Goal: Task Accomplishment & Management: Manage account settings

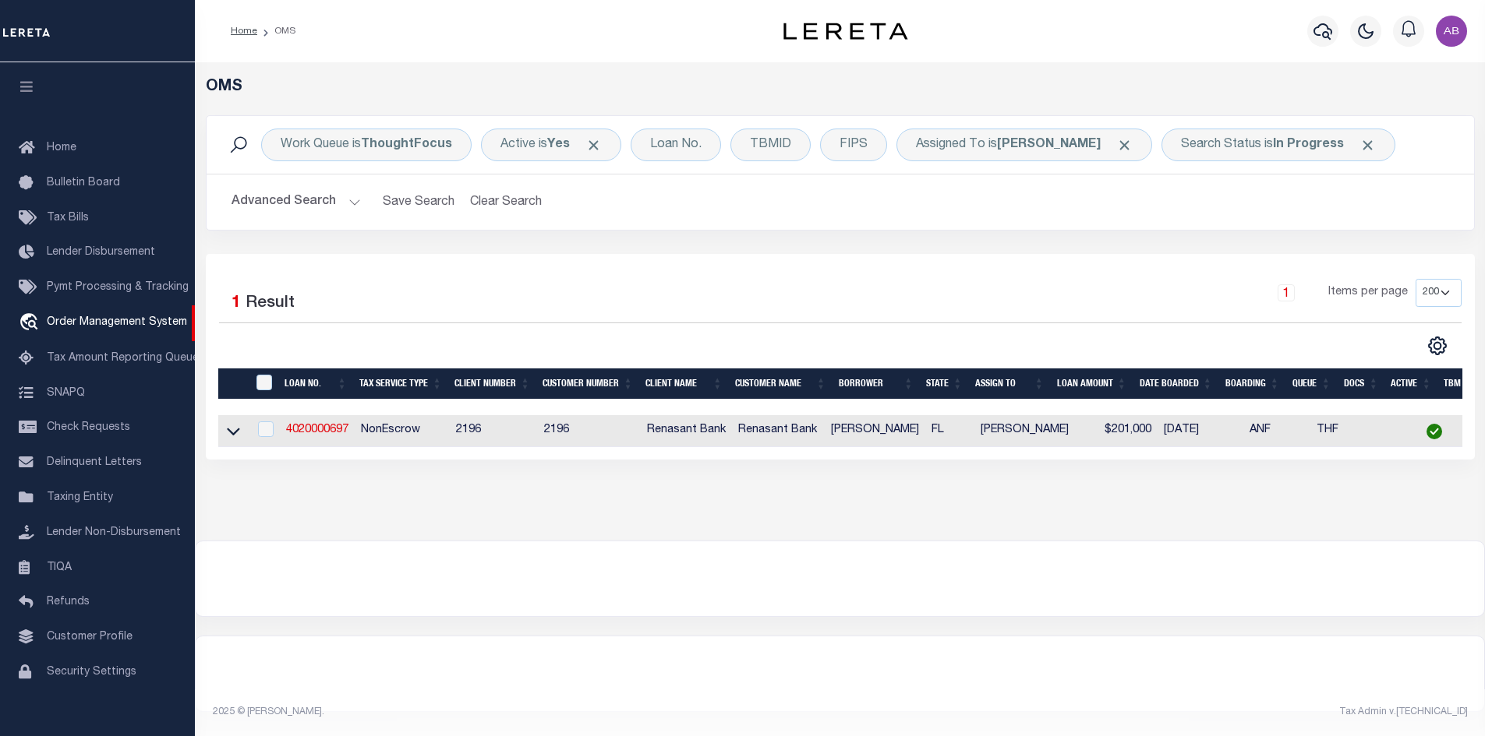
select select "200"
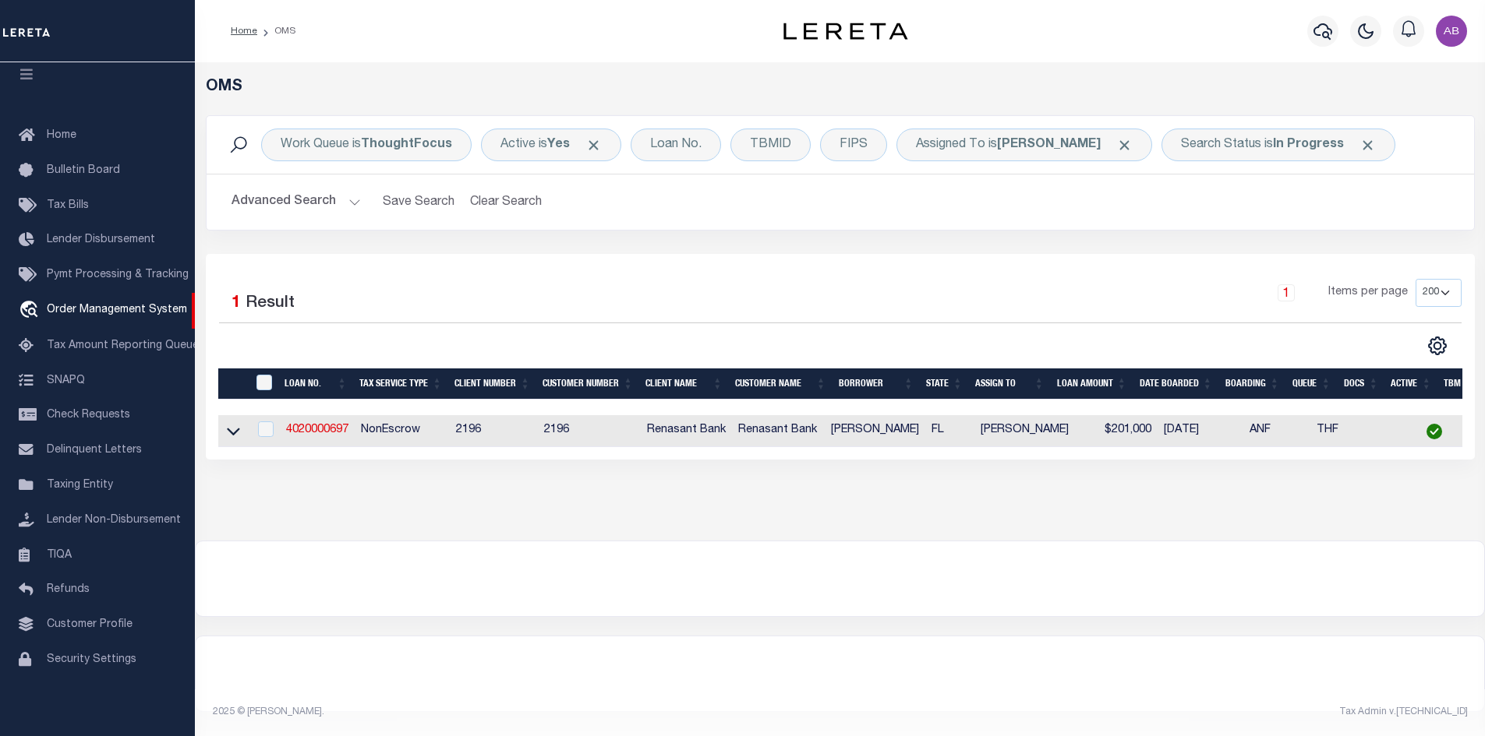
click at [1186, 291] on div "1 Items per page 10 25 50 100 200" at bounding box center [998, 299] width 926 height 41
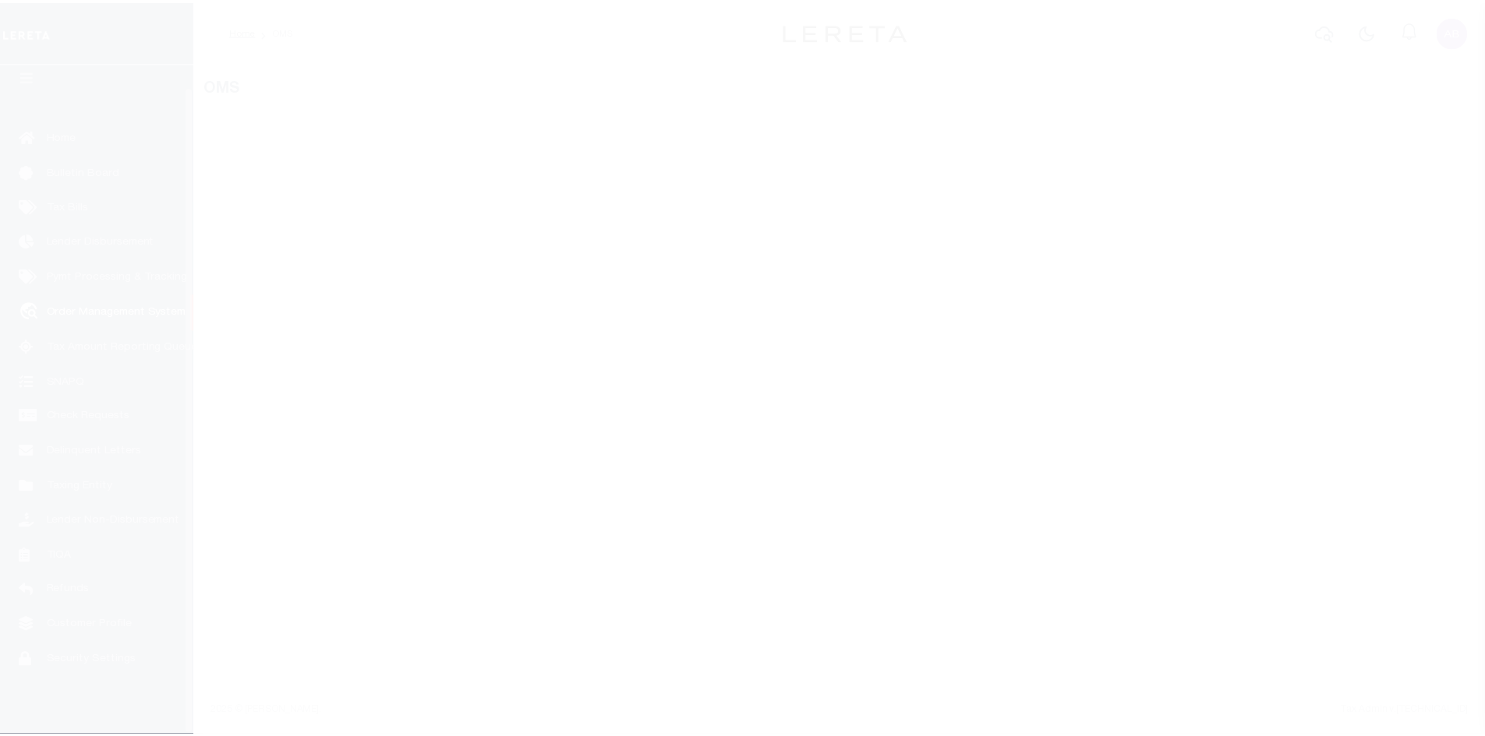
scroll to position [23, 0]
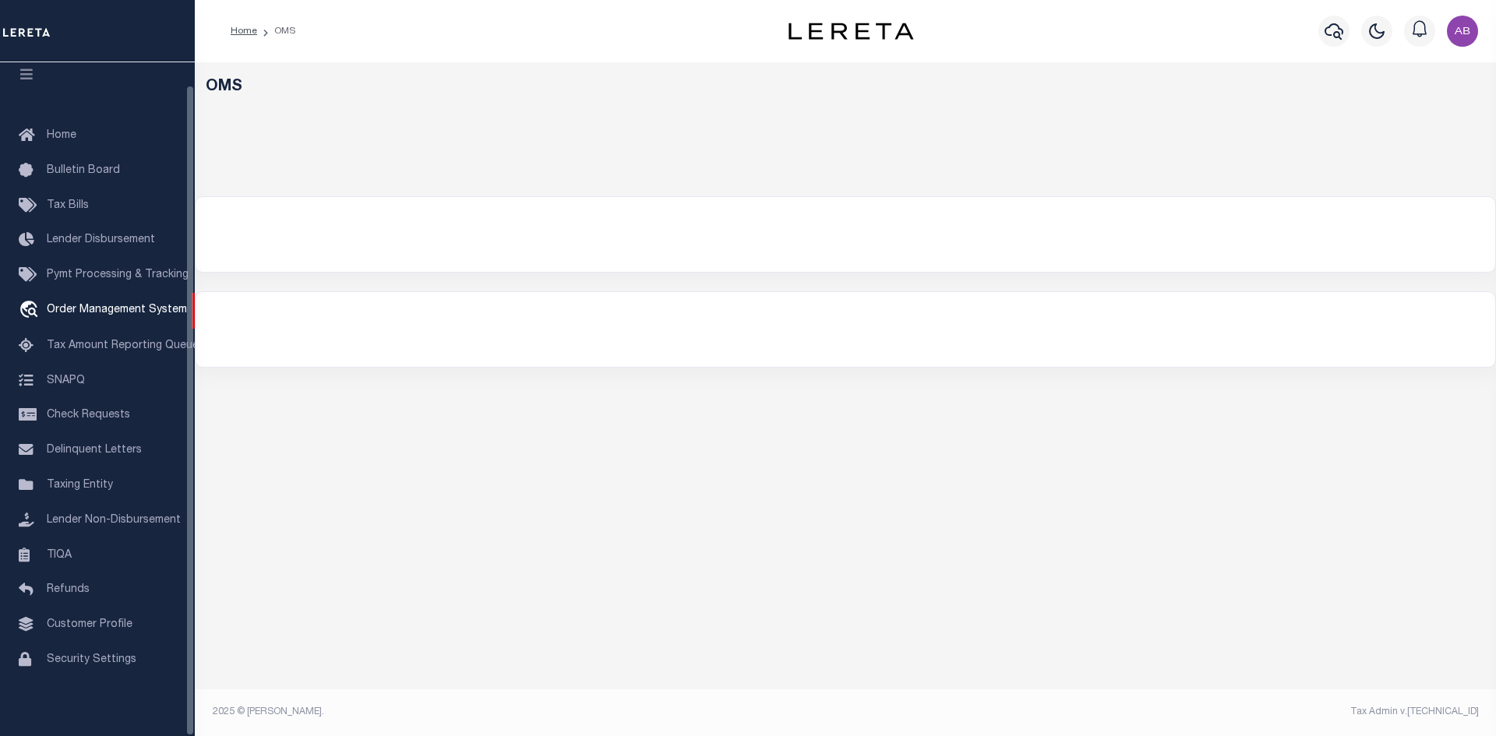
select select "200"
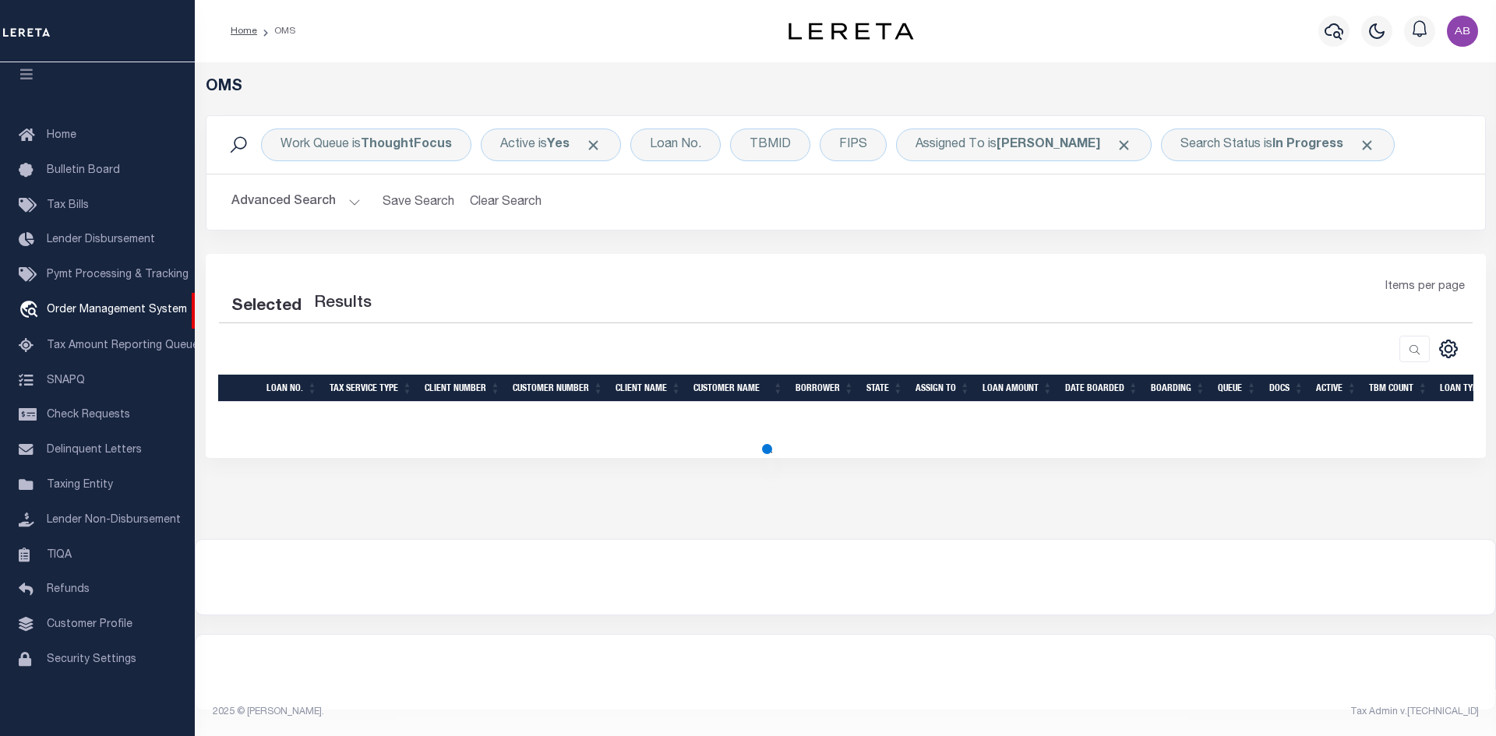
select select "200"
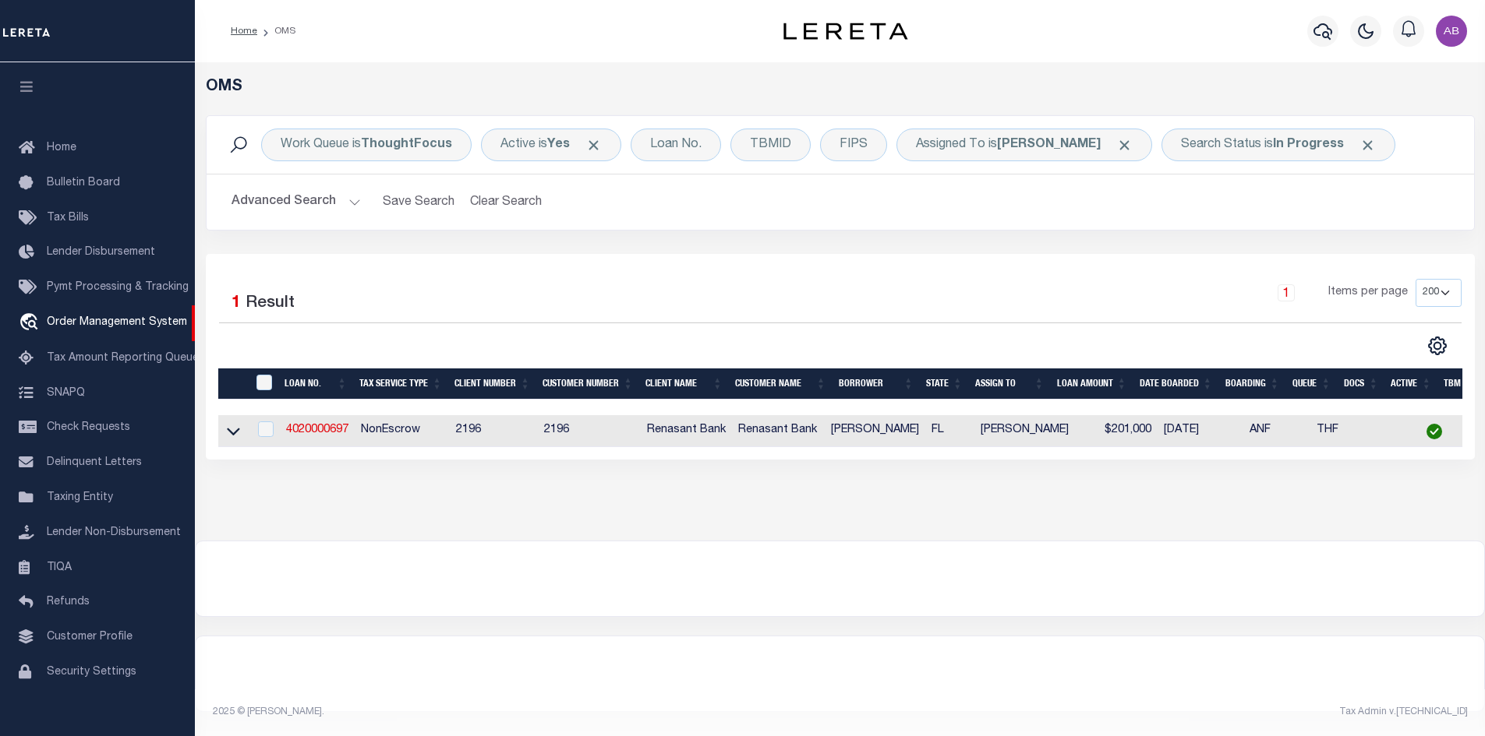
scroll to position [6, 0]
click at [321, 425] on link "4020000697" at bounding box center [317, 430] width 62 height 11
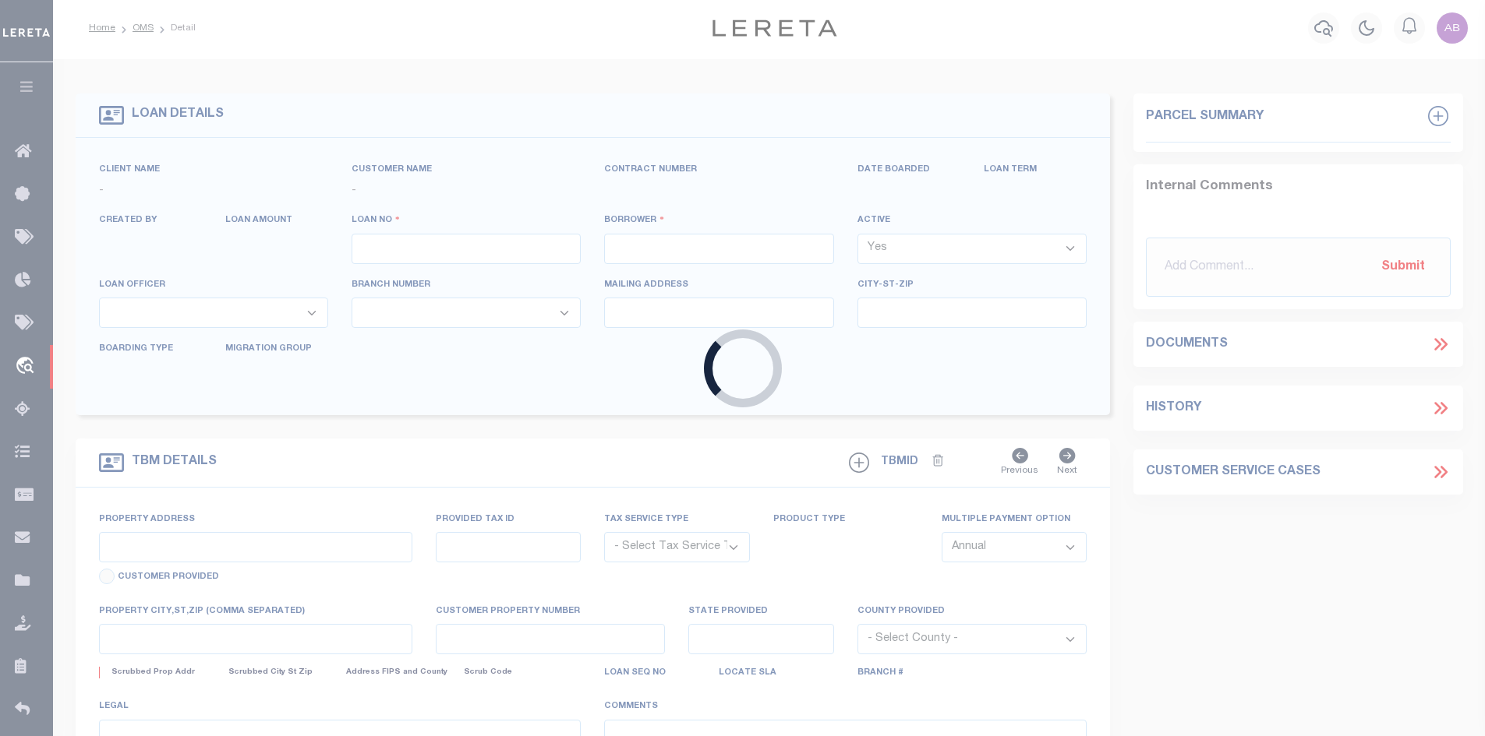
type input "4020000697"
type input "[PERSON_NAME]"
select select
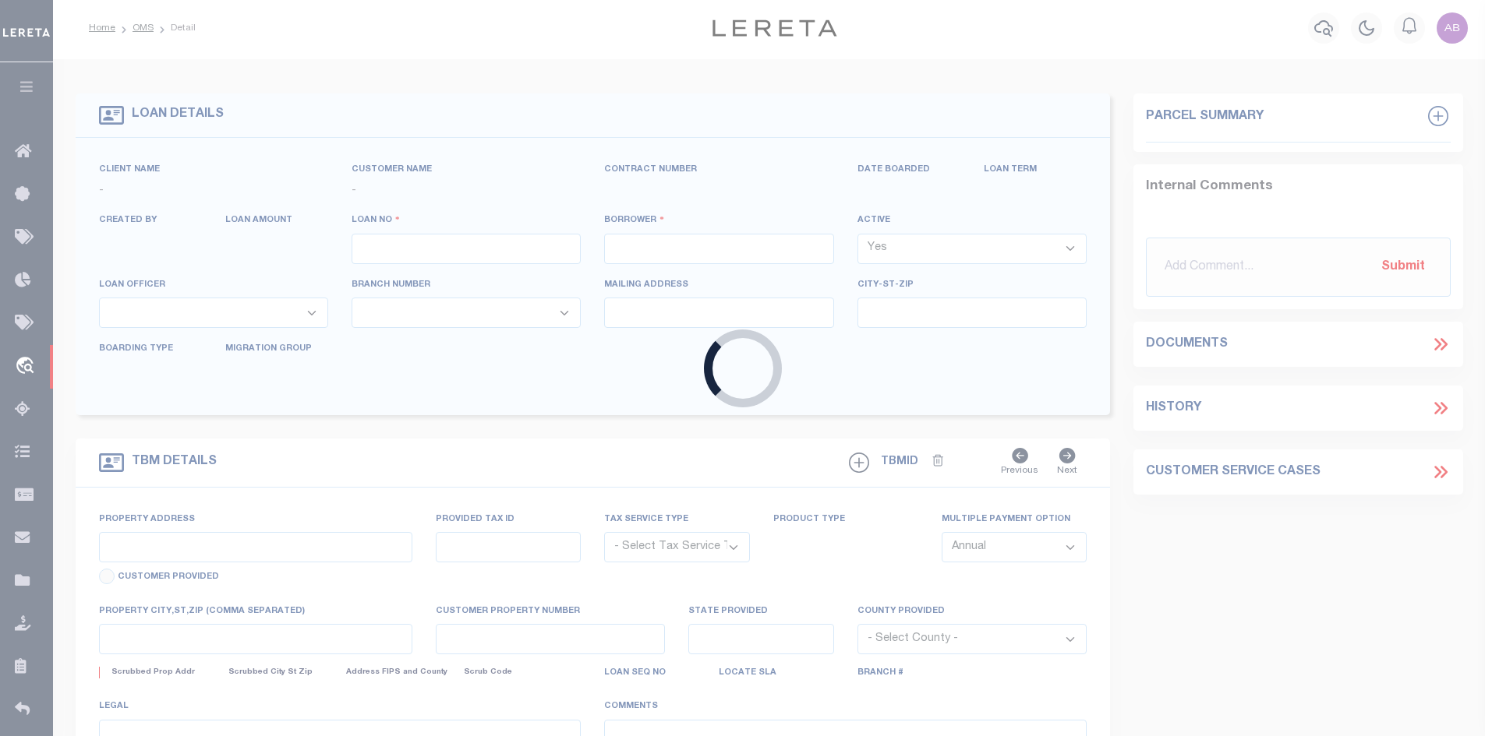
select select
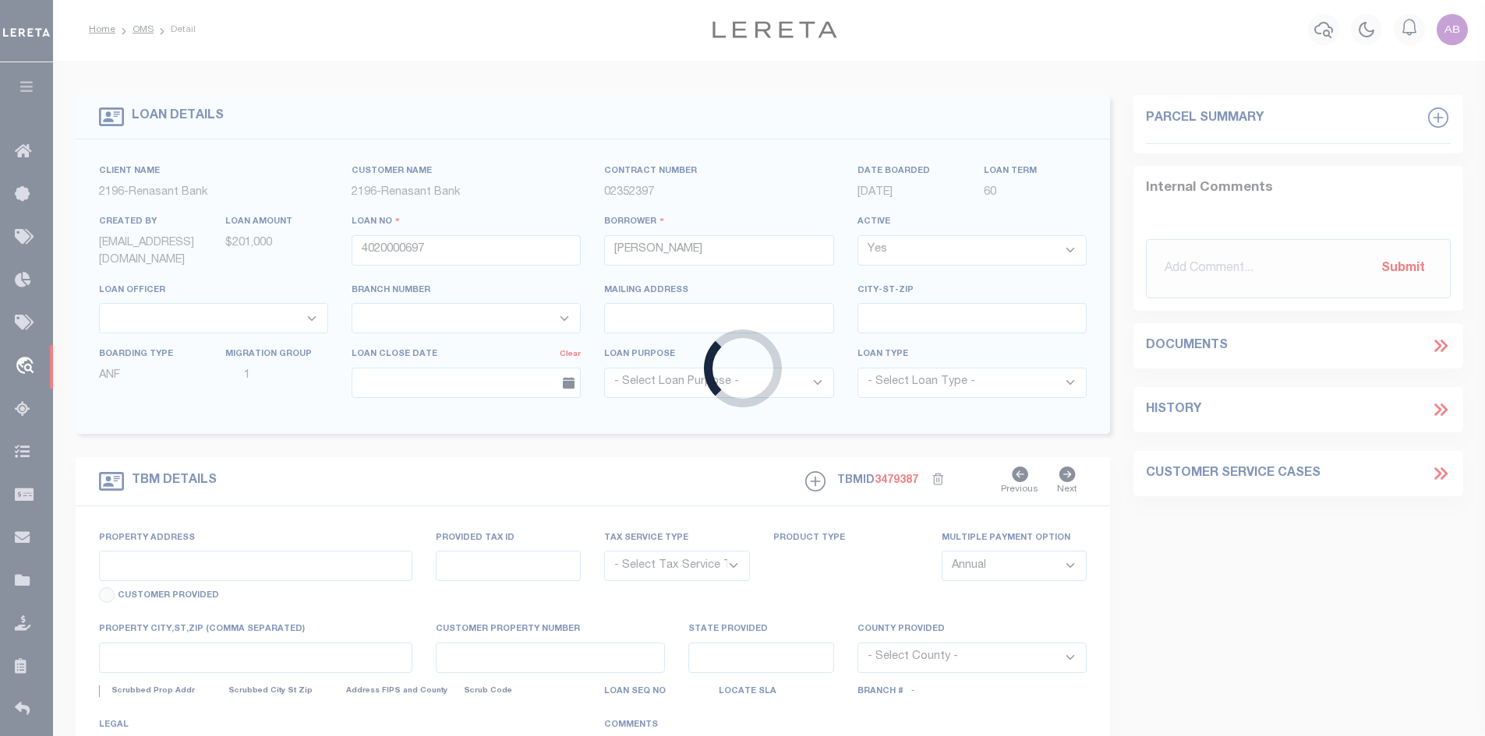
scroll to position [1, 0]
type input "1150 FT [PERSON_NAME] ROAD D3"
radio input "true"
select select "NonEscrow"
select select
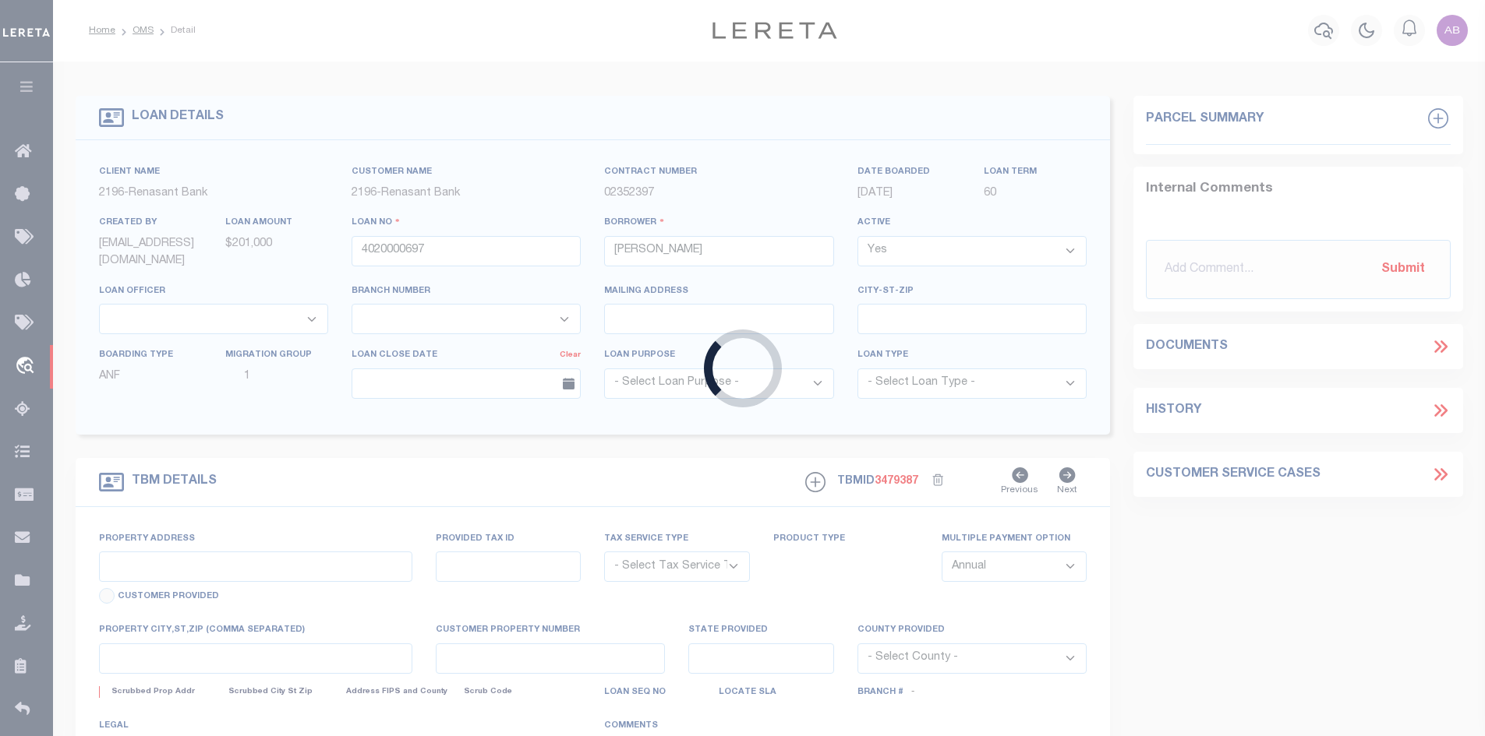
type input "[GEOGRAPHIC_DATA] 325610000"
type input "4020000697"
type input "FL"
type textarea "COLLECTOR: ENTITY: PARCEL: 282S261015003004"
select select "4983"
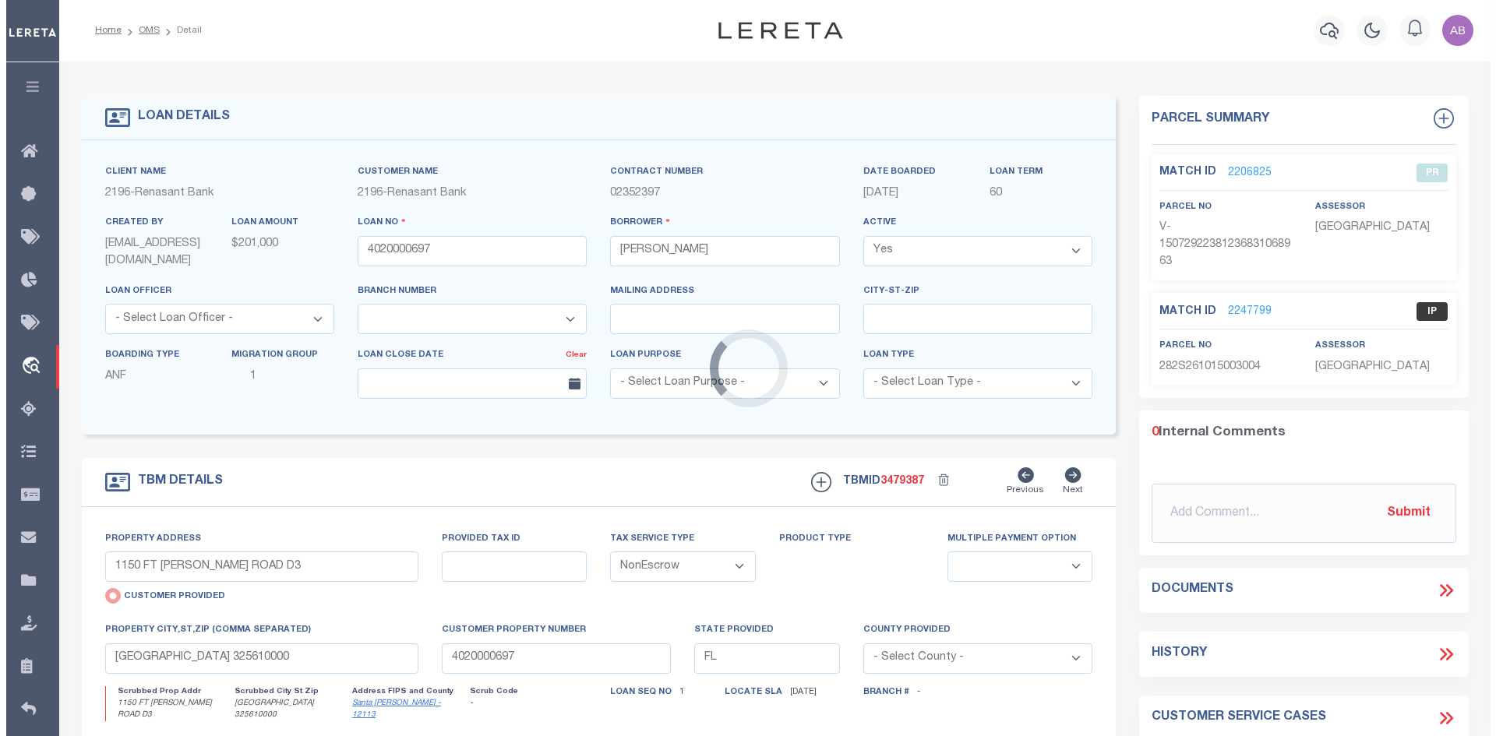
scroll to position [0, 0]
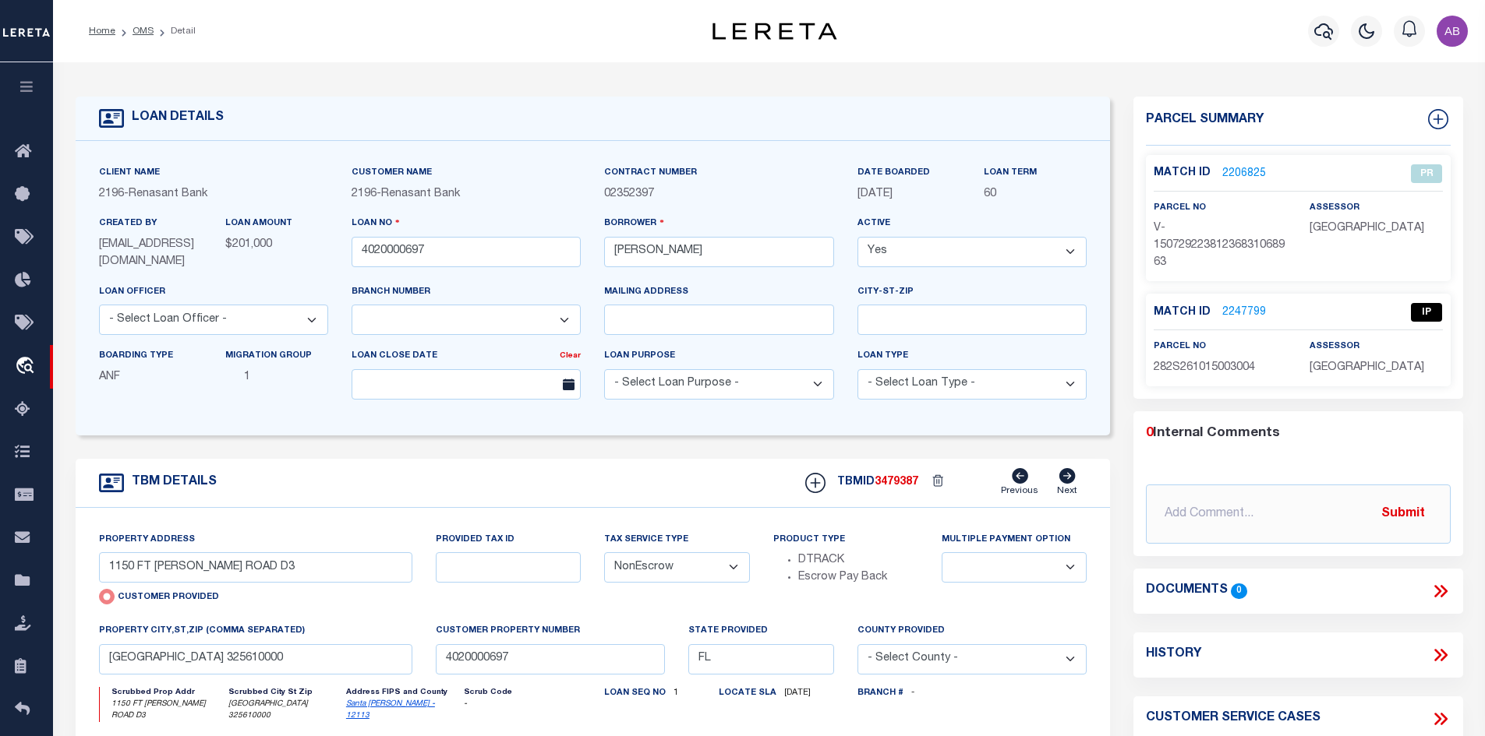
click at [1245, 309] on link "2247799" at bounding box center [1244, 313] width 44 height 16
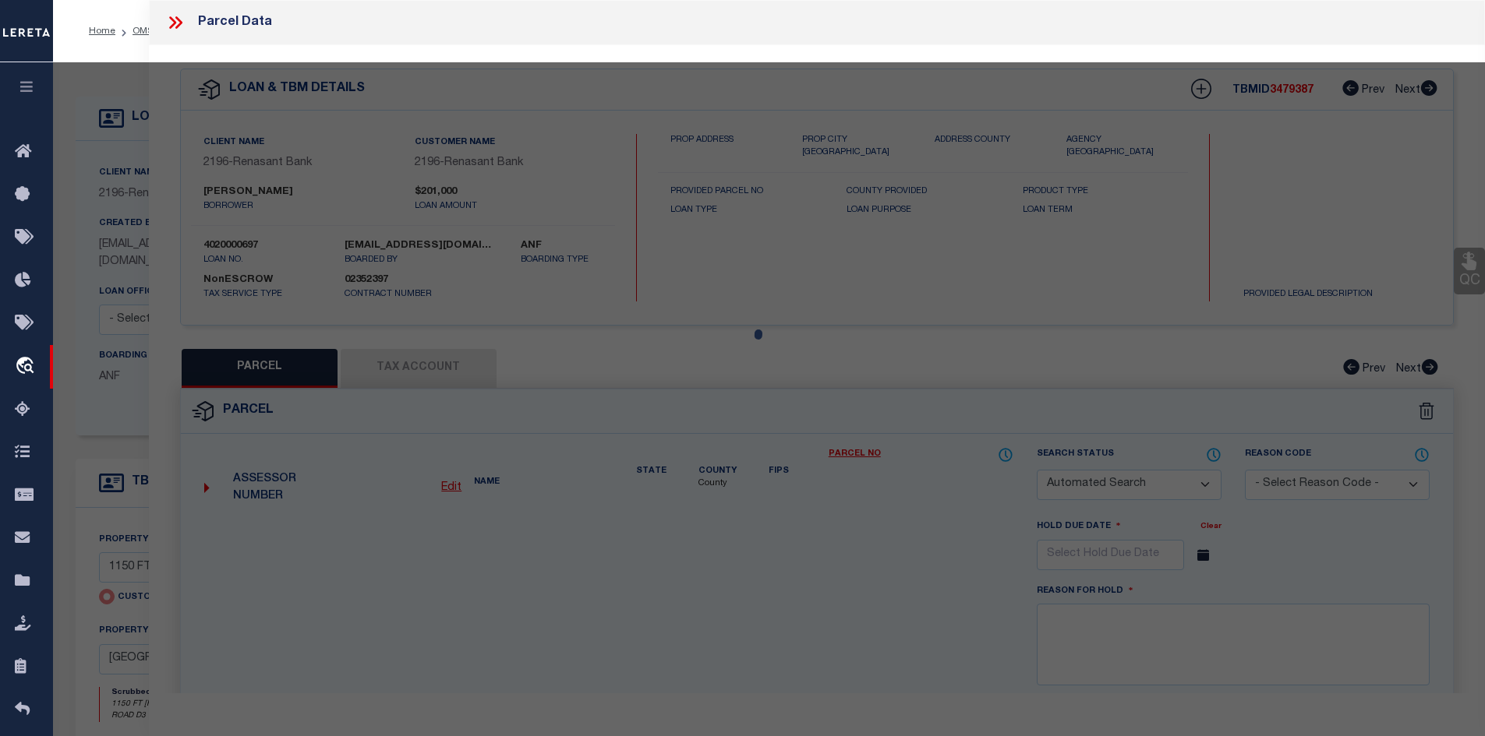
checkbox input "false"
select select "IP"
select select "AGW"
select select "ADD"
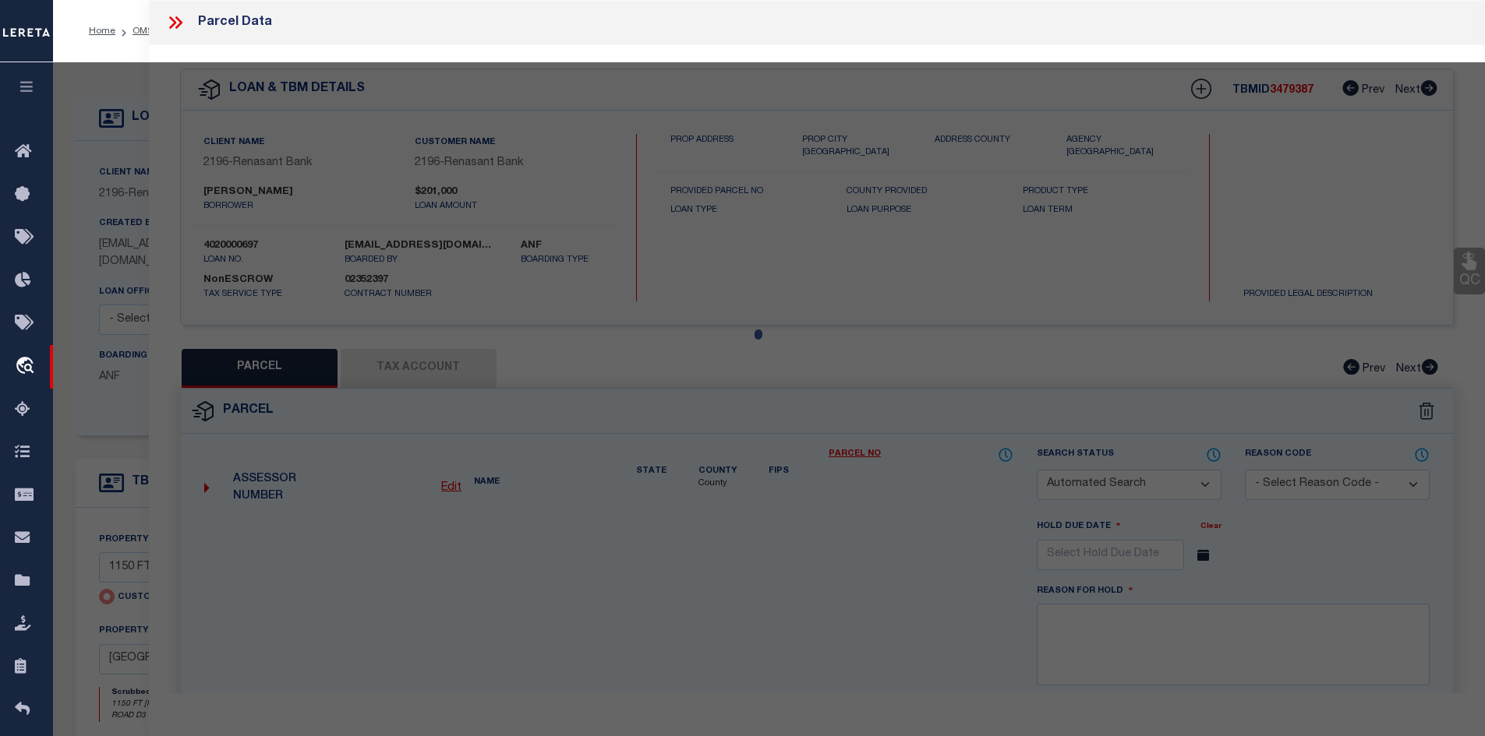
type input "1150 FT [PERSON_NAME] ROAD D3"
type input "Pensacola, [GEOGRAPHIC_DATA]"
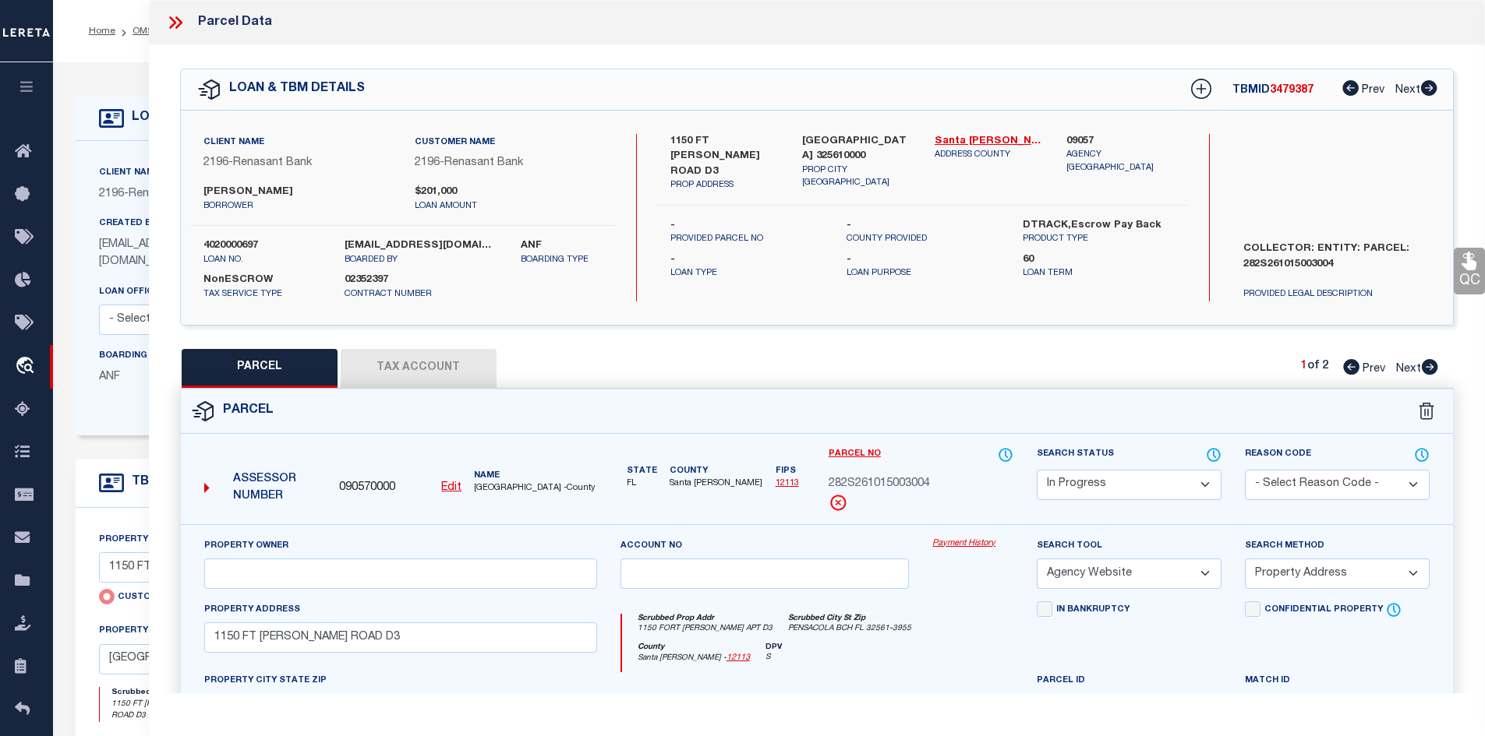
click at [1094, 272] on div "1150 FT [PERSON_NAME] ROAD D3 PROP ADDRESS [GEOGRAPHIC_DATA] 325610000 PROP CIT…" at bounding box center [923, 218] width 530 height 168
click at [962, 136] on link "Santa [PERSON_NAME] - 12113" at bounding box center [988, 142] width 109 height 16
click at [915, 477] on span "282S261015003004" at bounding box center [878, 484] width 101 height 17
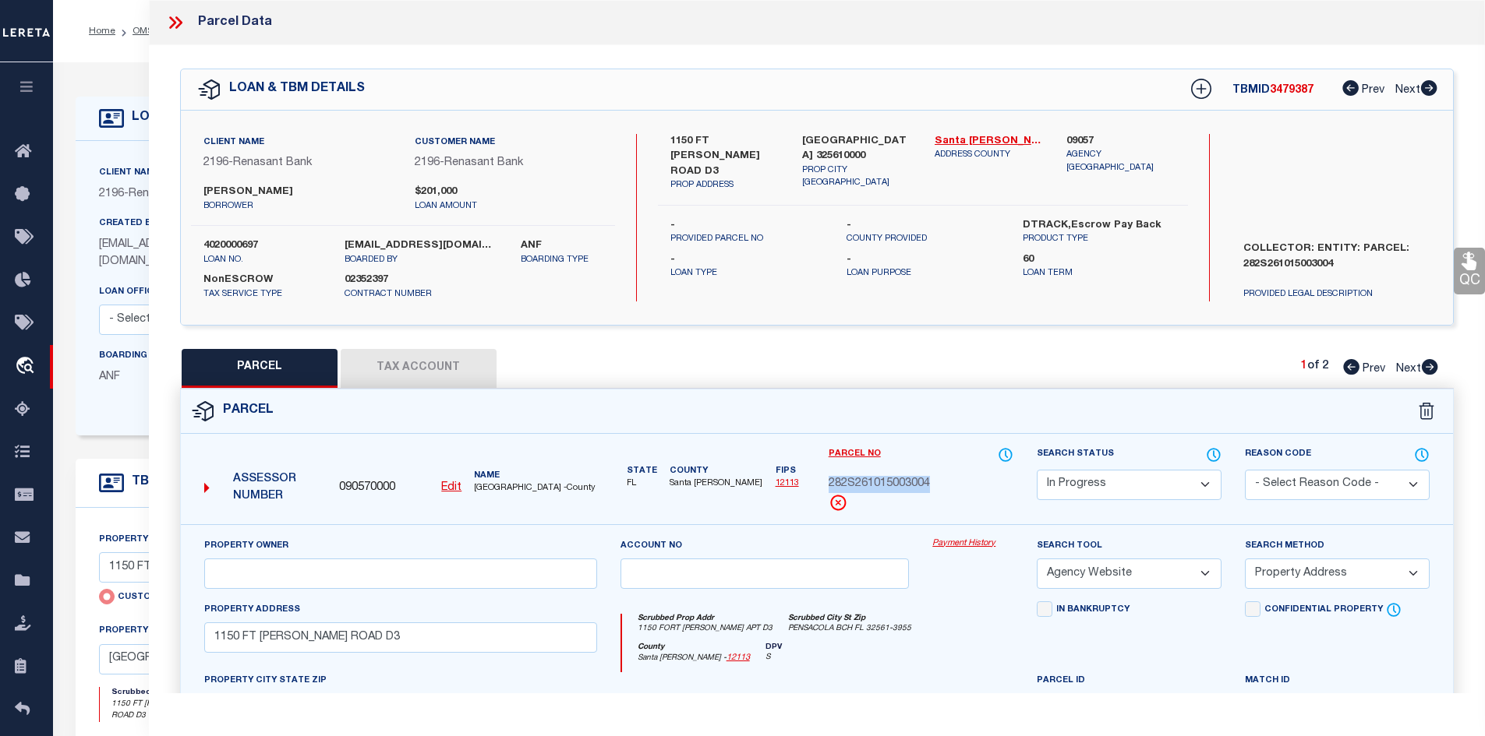
copy div "282S261015003004"
click at [867, 489] on span "282S261015003004" at bounding box center [878, 484] width 101 height 17
click at [693, 134] on label "1150 FT [PERSON_NAME] ROAD D3" at bounding box center [724, 157] width 109 height 46
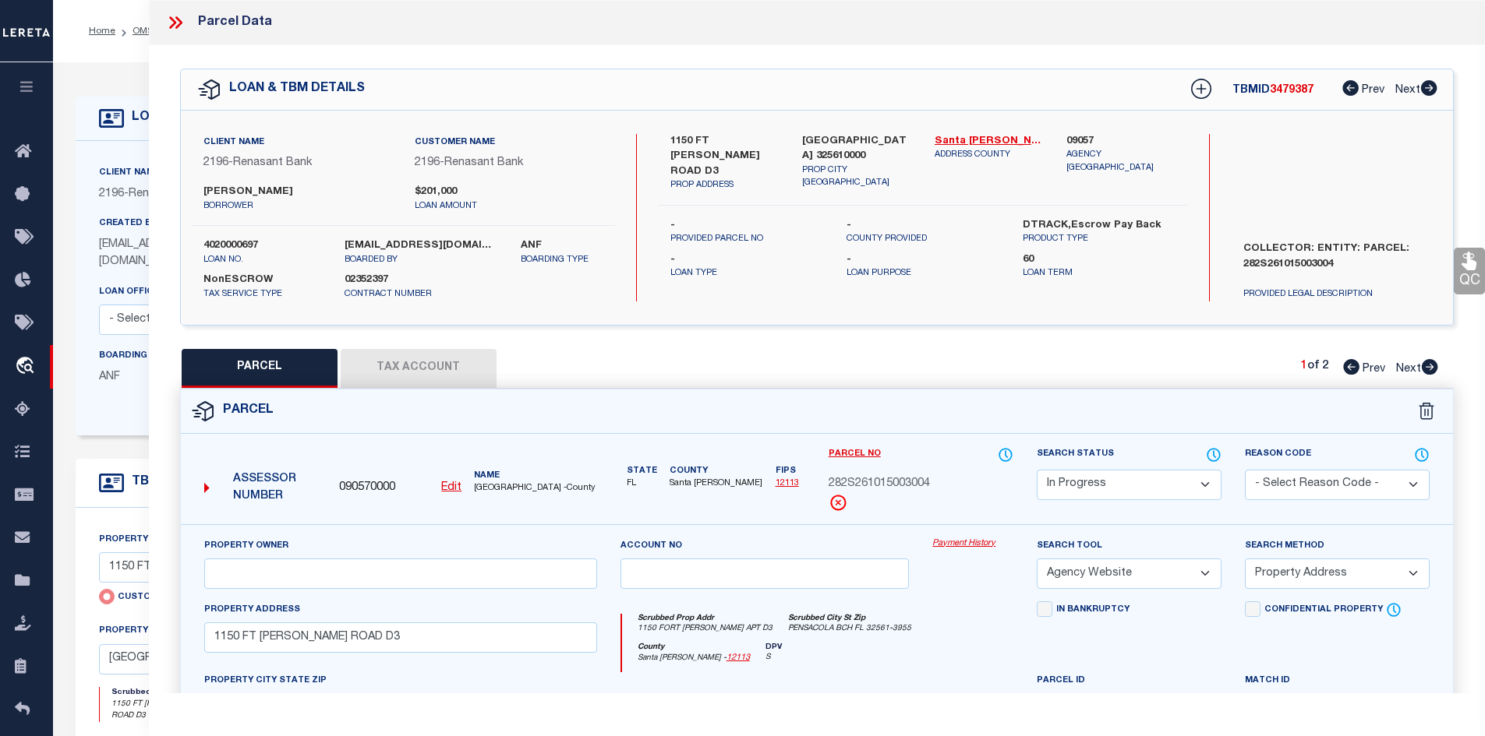
click at [693, 134] on label "1150 FT [PERSON_NAME] ROAD D3" at bounding box center [724, 157] width 109 height 46
click at [693, 135] on label "1150 FT [PERSON_NAME] ROAD D3" at bounding box center [724, 157] width 109 height 46
copy div "1150 FT [PERSON_NAME] ROAD D3"
click at [1294, 260] on label "COLLECTOR: ENTITY: PARCEL: 282S261015003004" at bounding box center [1336, 265] width 210 height 47
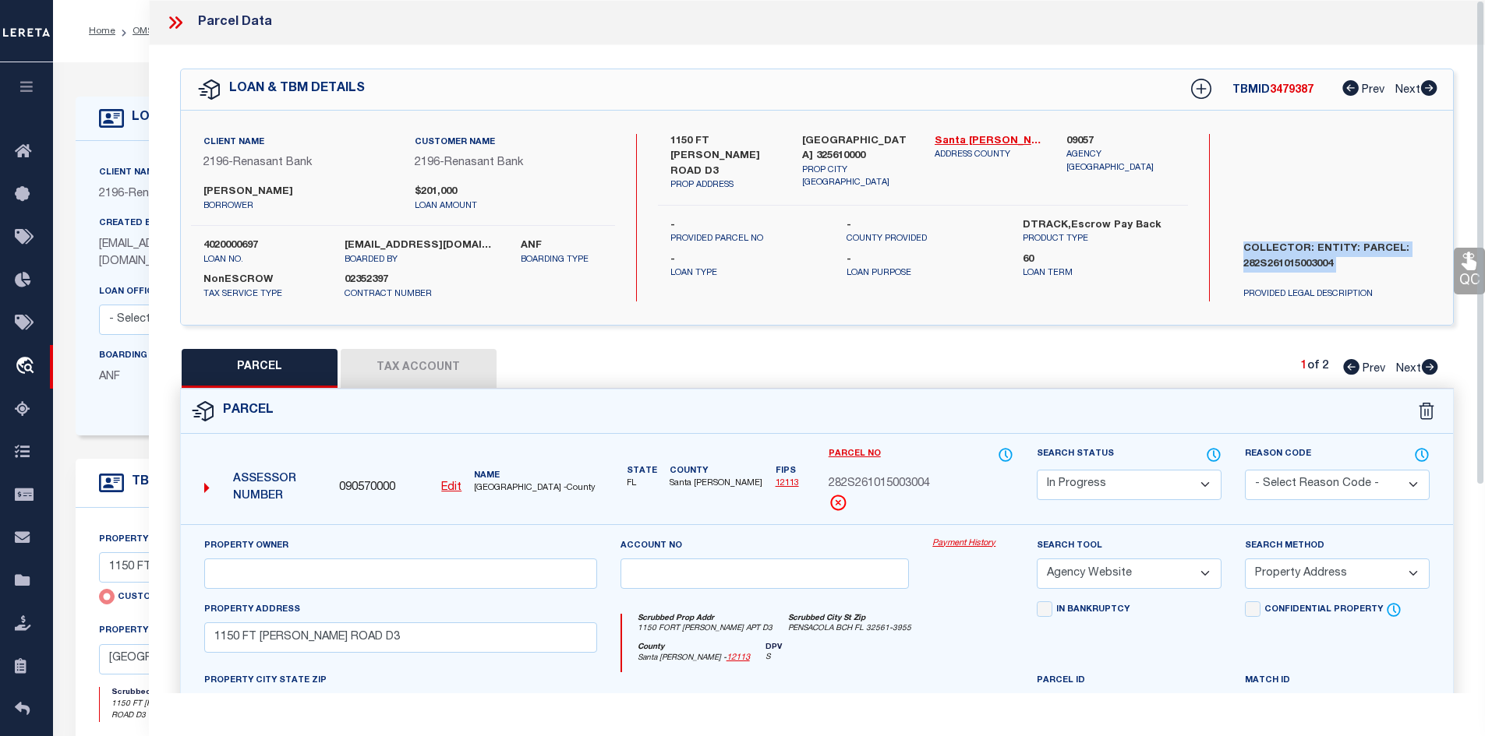
click at [1294, 260] on label "COLLECTOR: ENTITY: PARCEL: 282S261015003004" at bounding box center [1336, 265] width 210 height 47
copy div "COLLECTOR: ENTITY: PARCEL: 282S261015003004"
click at [1276, 257] on label "COLLECTOR: ENTITY: PARCEL: 282S261015003004" at bounding box center [1336, 265] width 210 height 47
click at [449, 486] on u "Edit" at bounding box center [451, 487] width 20 height 11
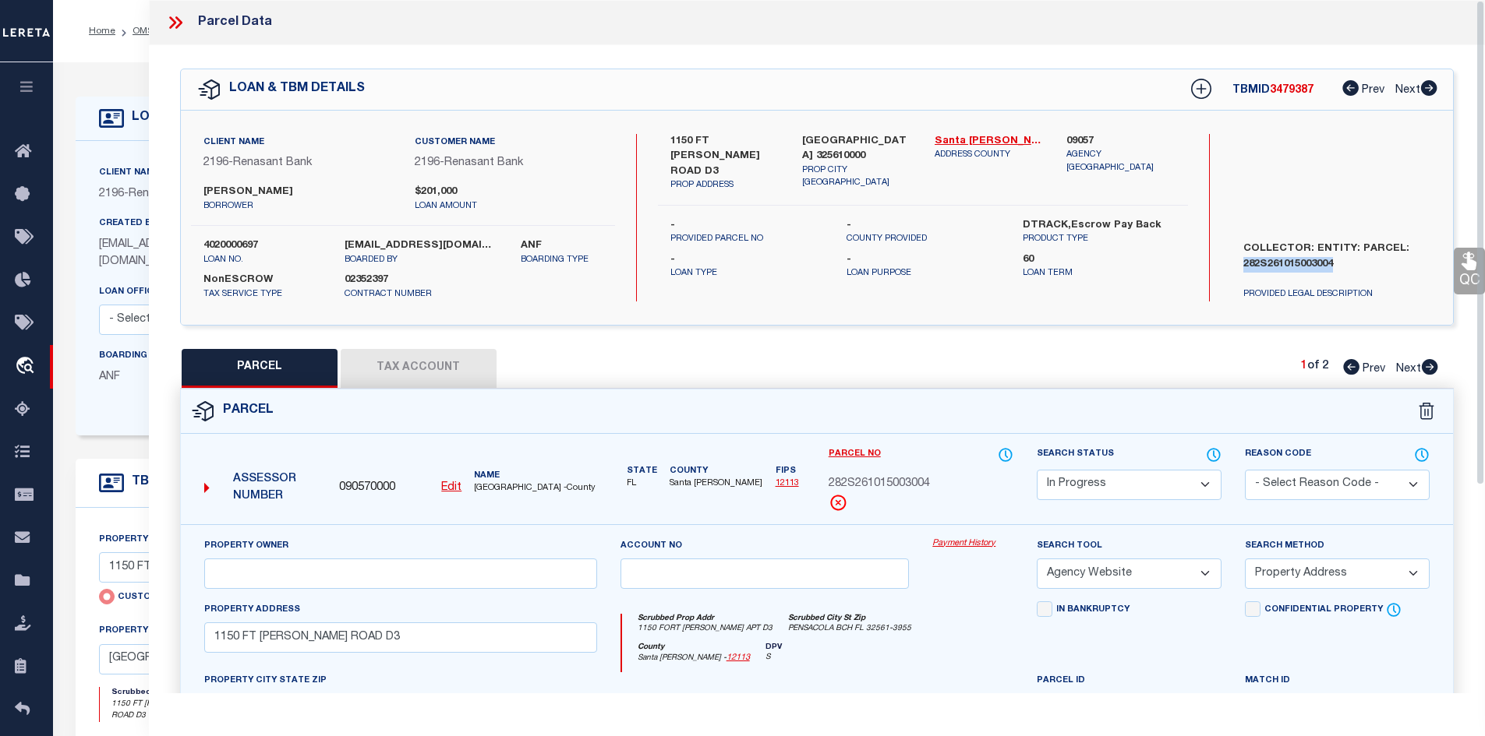
type input "090570000"
type input "282S261015003004"
select select "IP"
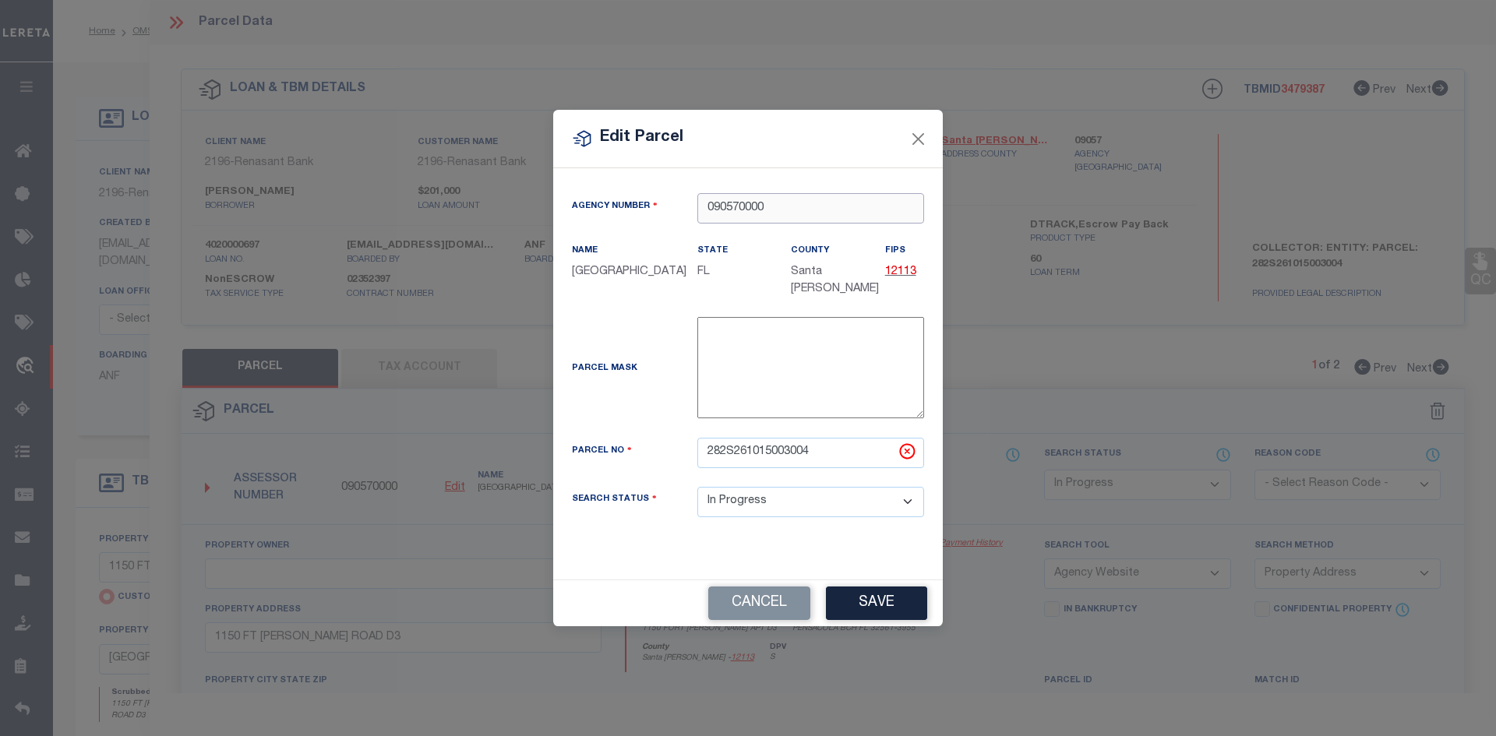
click at [782, 207] on input "090570000" at bounding box center [810, 208] width 227 height 30
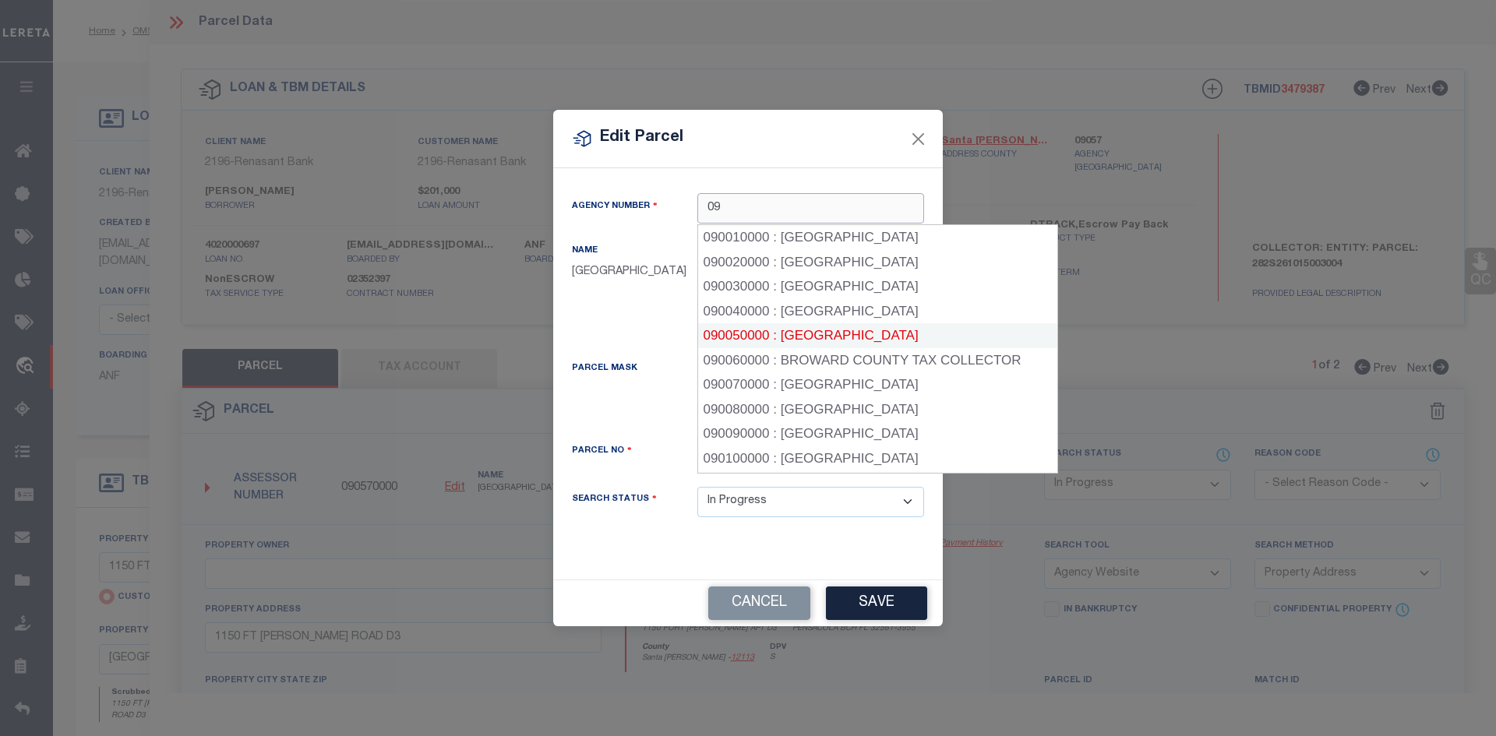
scroll to position [156, 0]
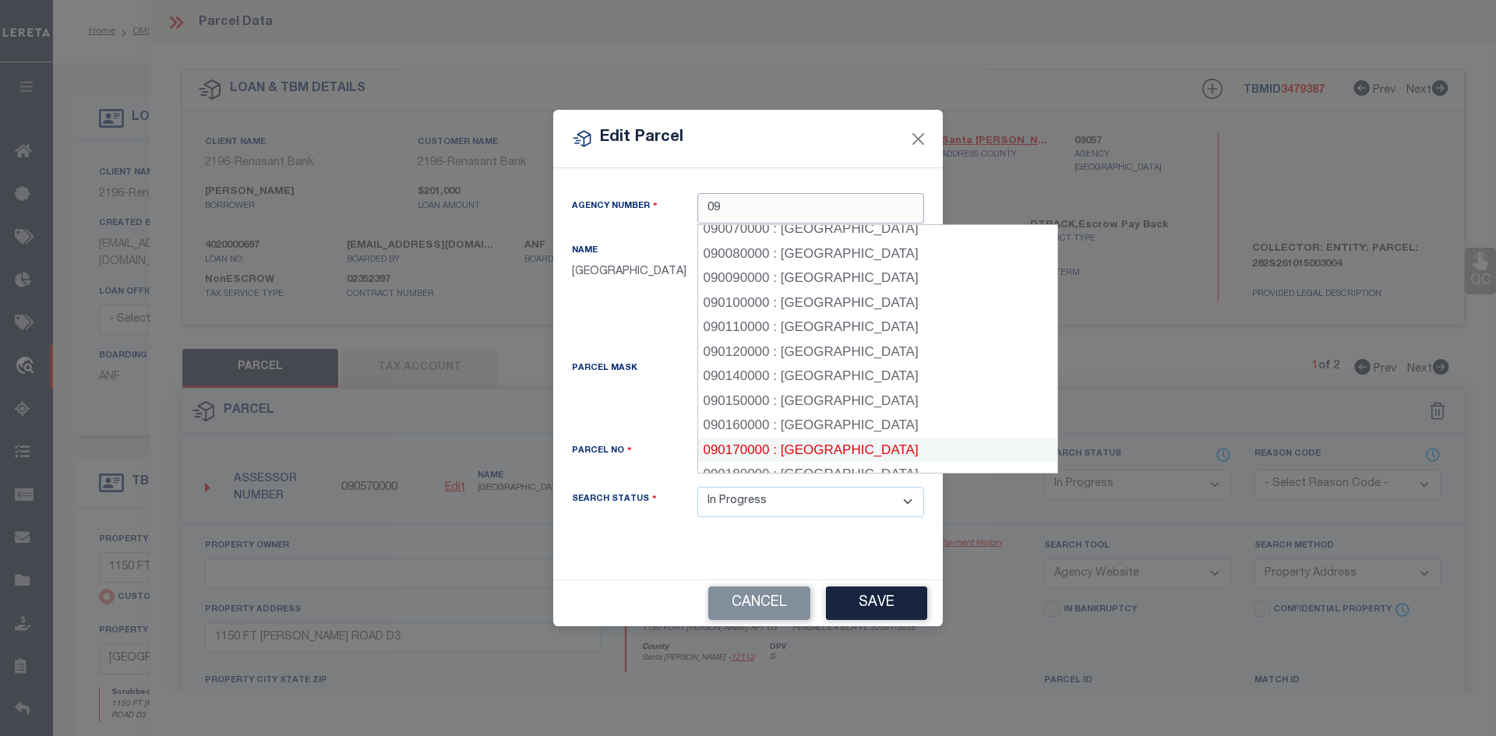
click at [828, 449] on div "090170000 : [GEOGRAPHIC_DATA]" at bounding box center [878, 450] width 360 height 25
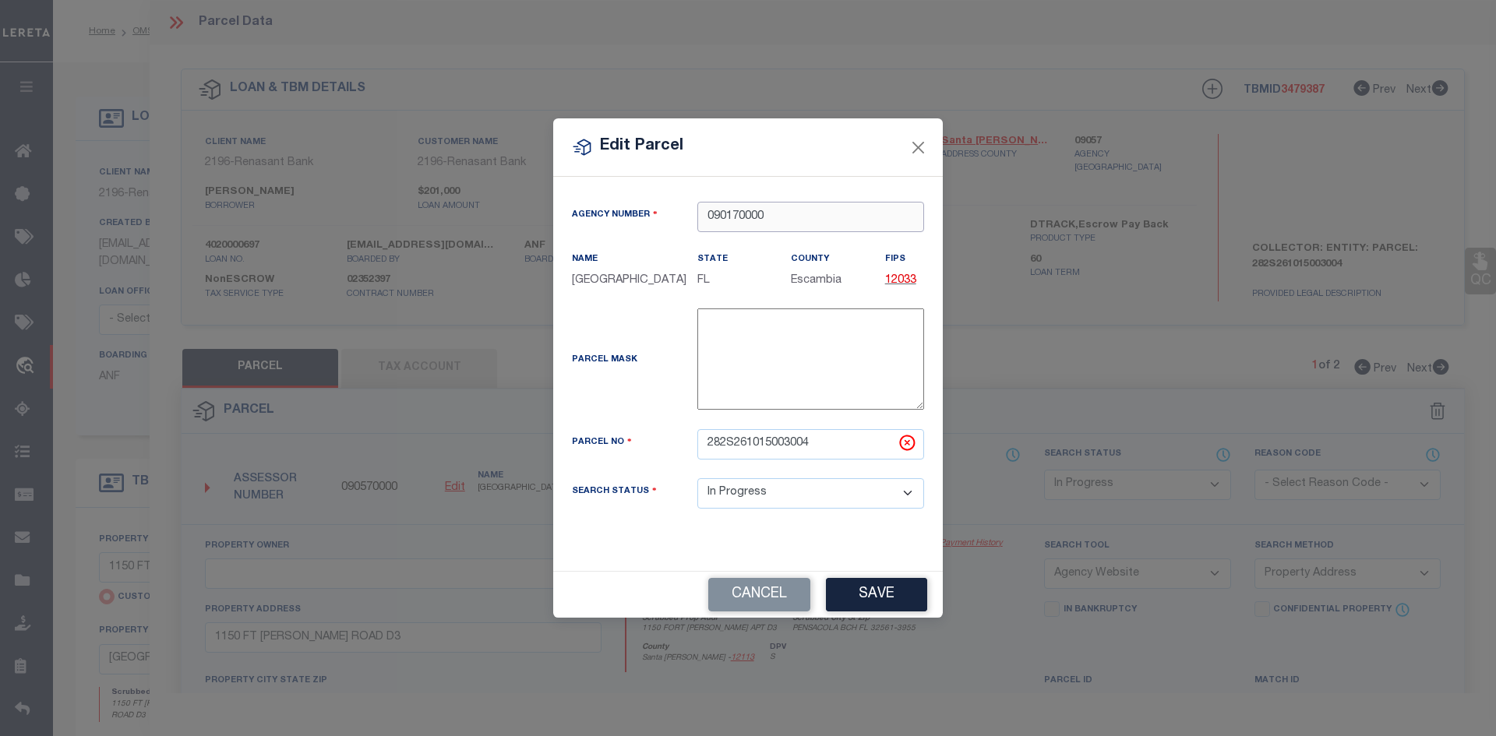
type input "090170000"
click at [837, 453] on input "282S261015003004" at bounding box center [810, 444] width 227 height 30
click at [747, 604] on button "Cancel" at bounding box center [759, 595] width 102 height 34
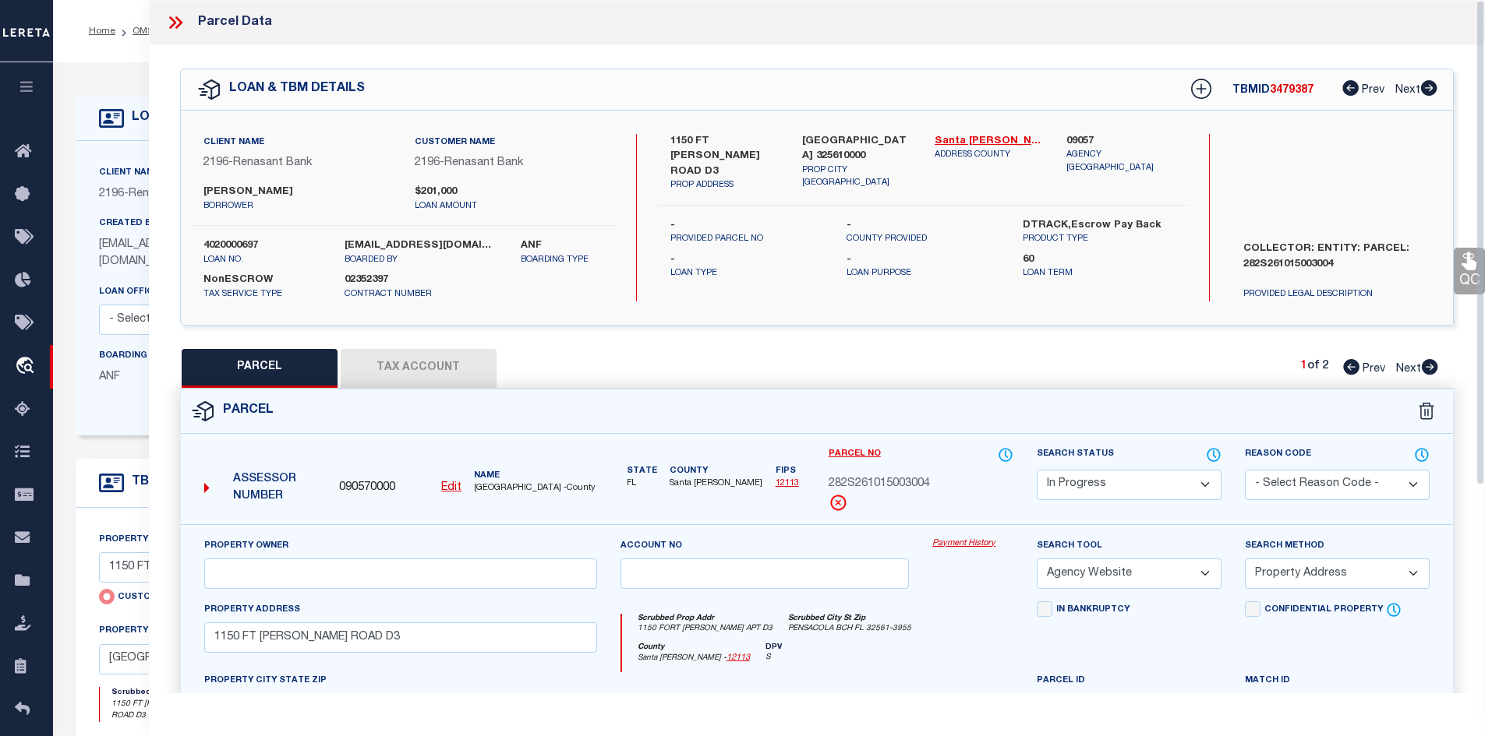
click at [439, 389] on div "Parcel Edit" at bounding box center [817, 679] width 1274 height 581
click at [440, 369] on button "Tax Account" at bounding box center [419, 368] width 156 height 39
select select "100"
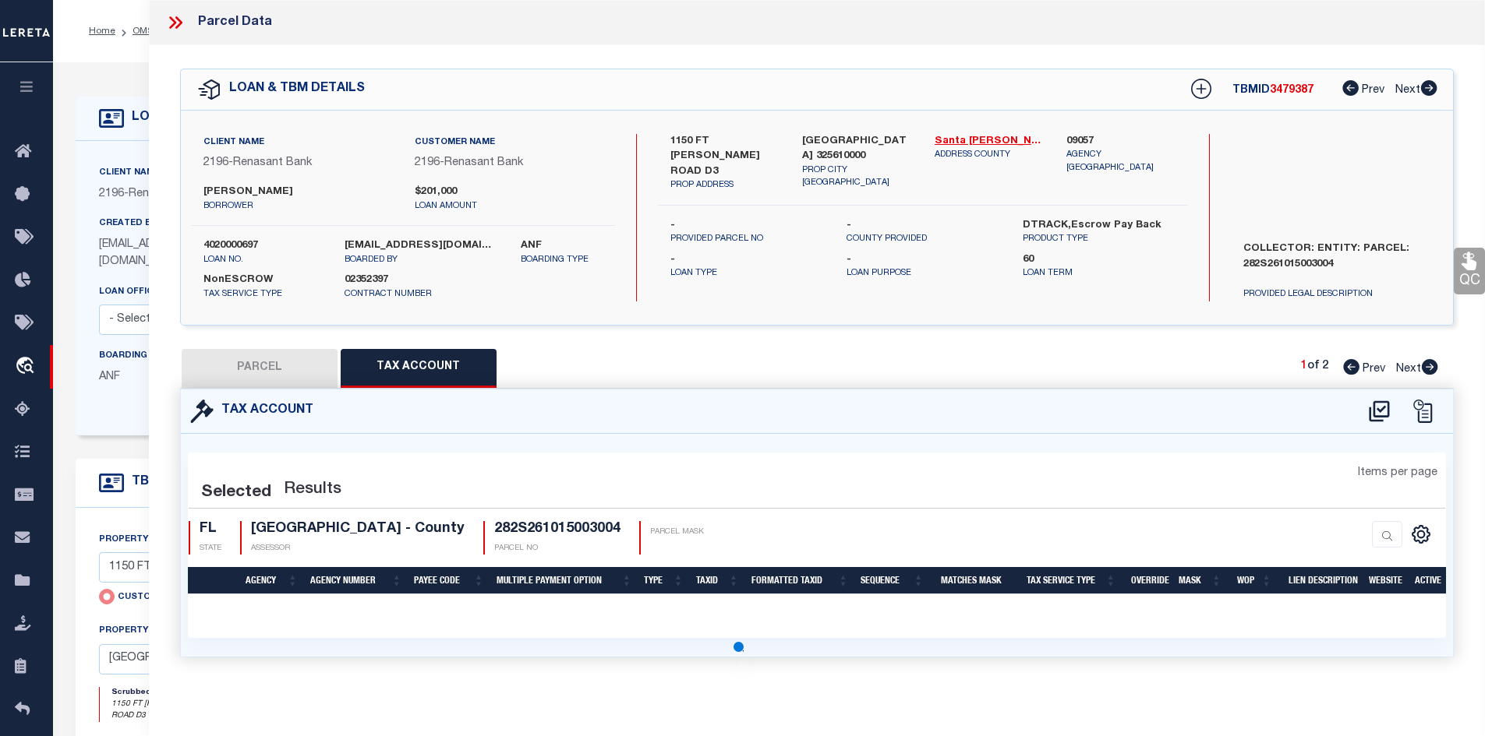
select select "100"
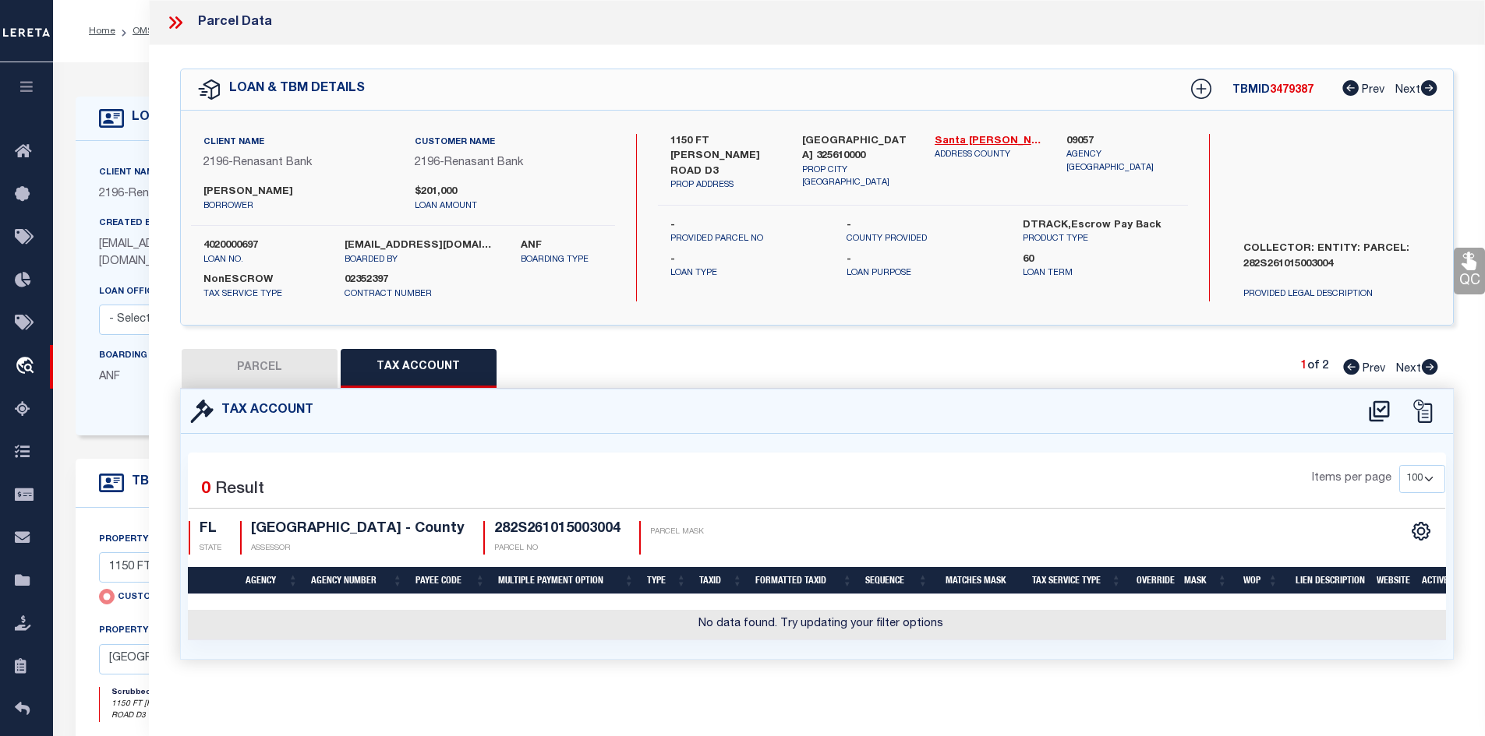
click at [331, 356] on button "PARCEL" at bounding box center [260, 368] width 156 height 39
select select "AS"
select select
checkbox input "false"
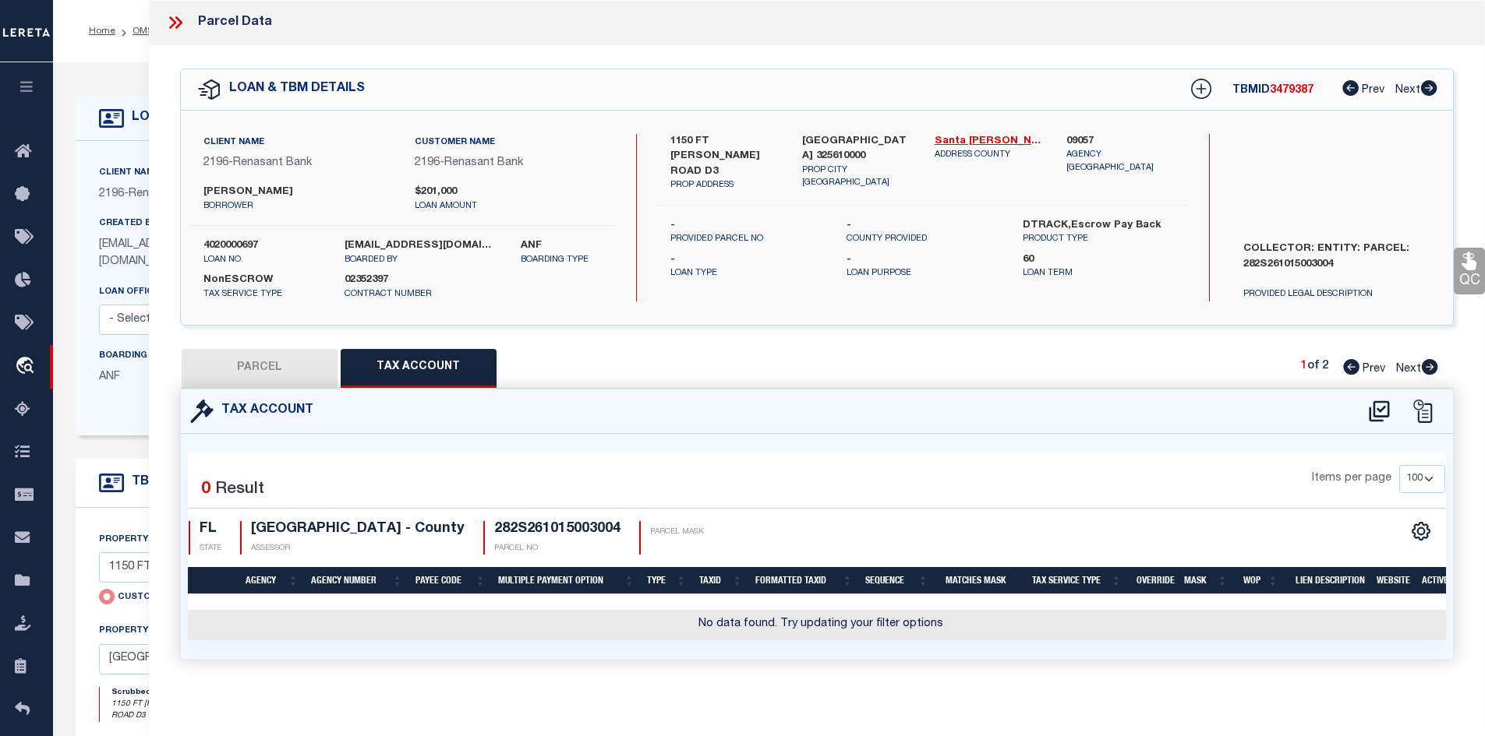
checkbox input "false"
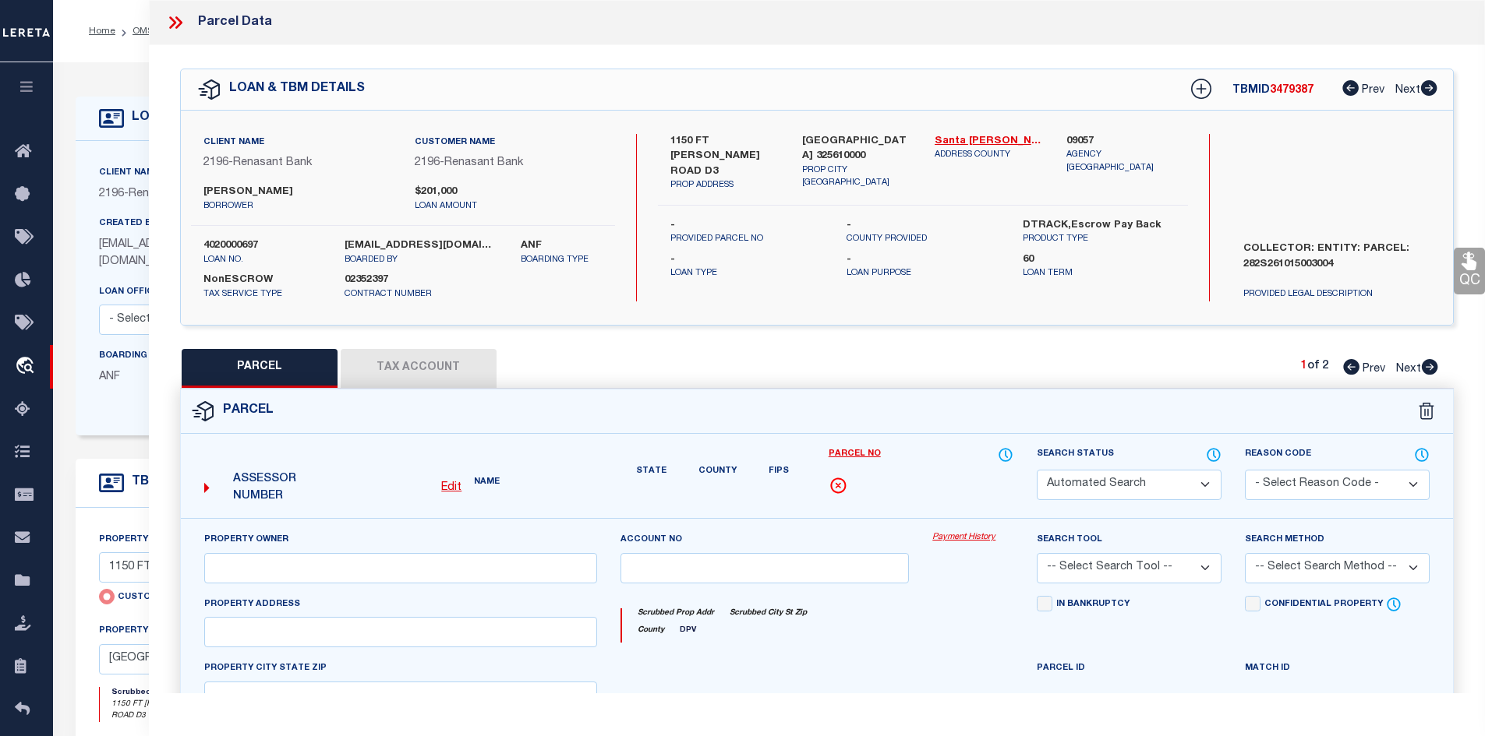
select select "IP"
select select "AGW"
select select "ADD"
type input "1150 FT [PERSON_NAME] ROAD D3"
type input "Pensacola, [GEOGRAPHIC_DATA]"
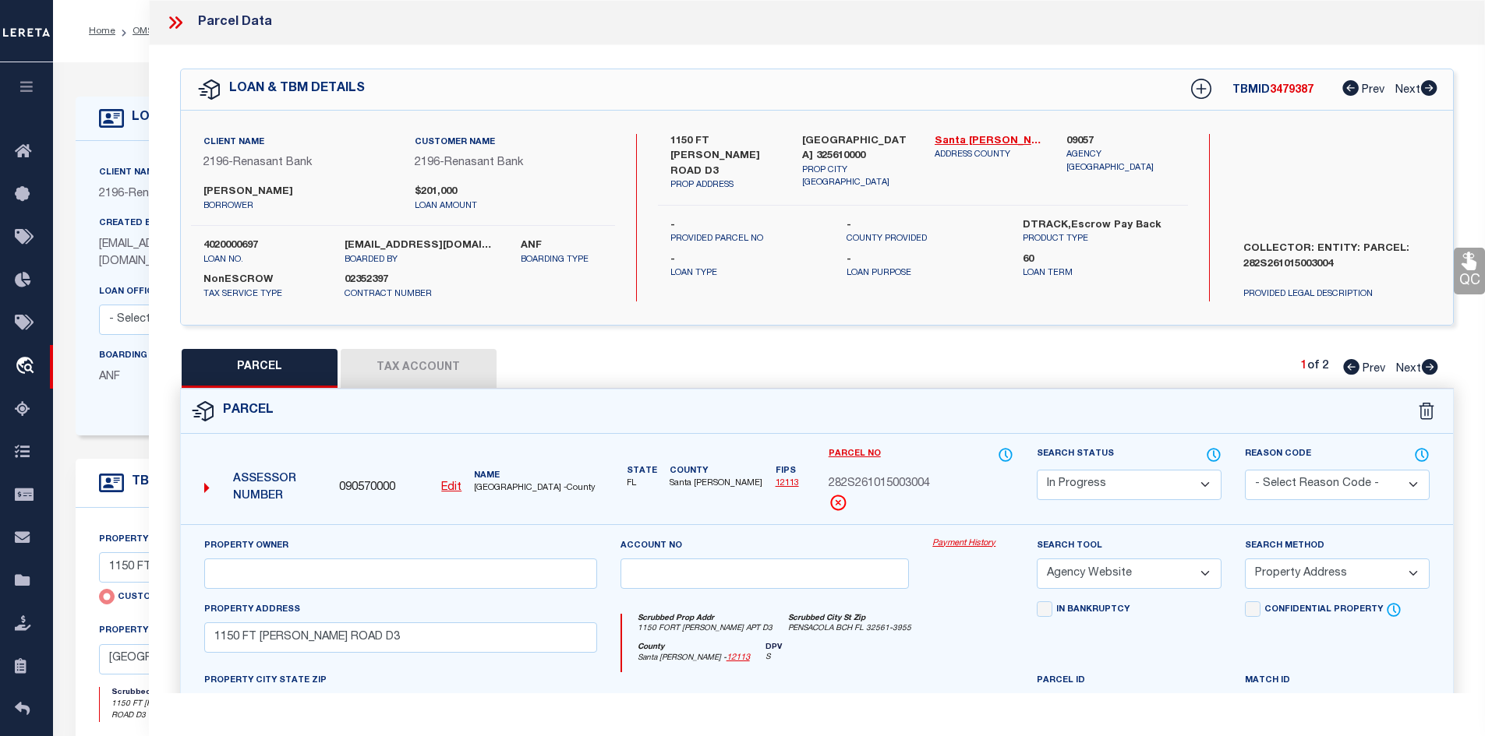
click at [455, 489] on u "Edit" at bounding box center [451, 487] width 20 height 11
select select "IP"
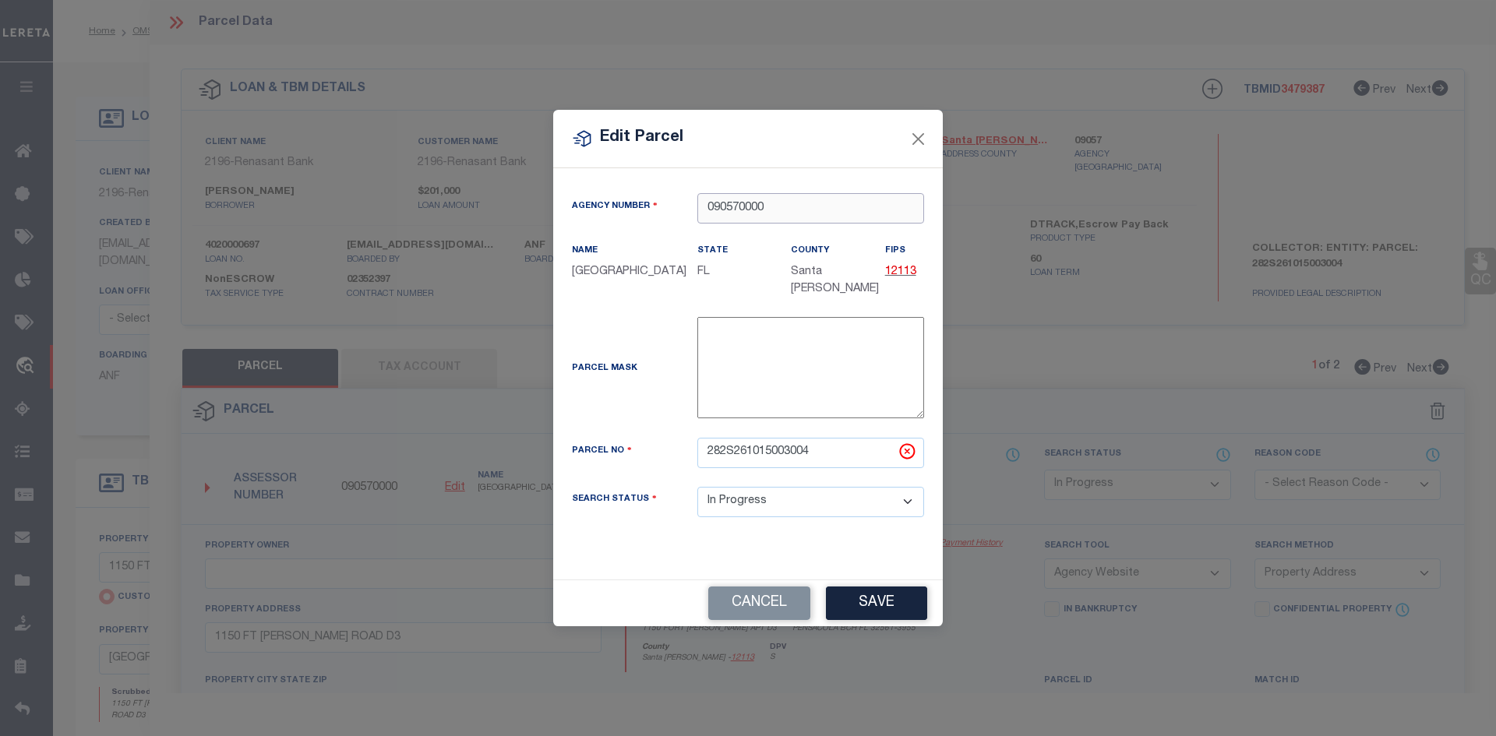
click at [732, 210] on input "090570000" at bounding box center [810, 208] width 227 height 30
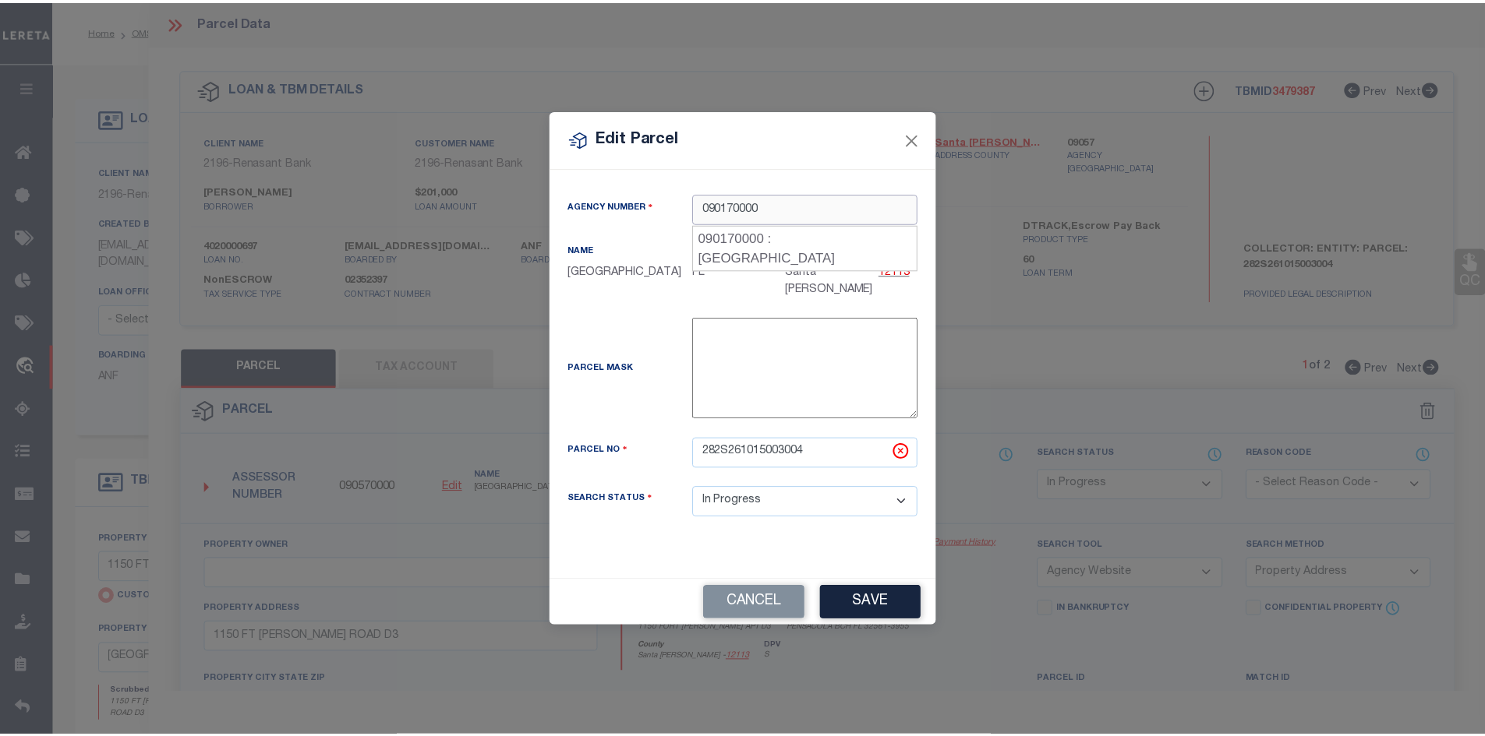
scroll to position [0, 0]
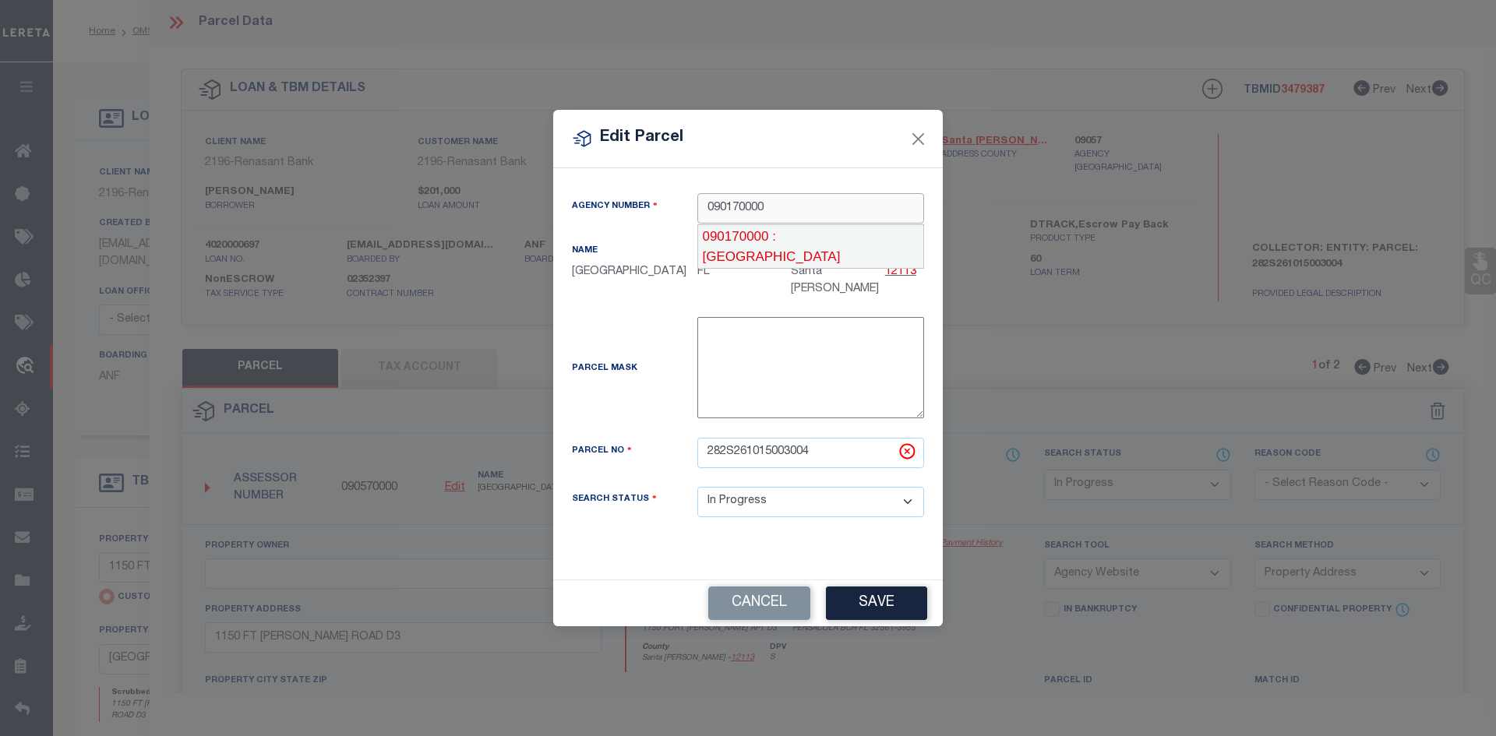
click at [842, 234] on div "090170000 : [GEOGRAPHIC_DATA]" at bounding box center [810, 246] width 227 height 44
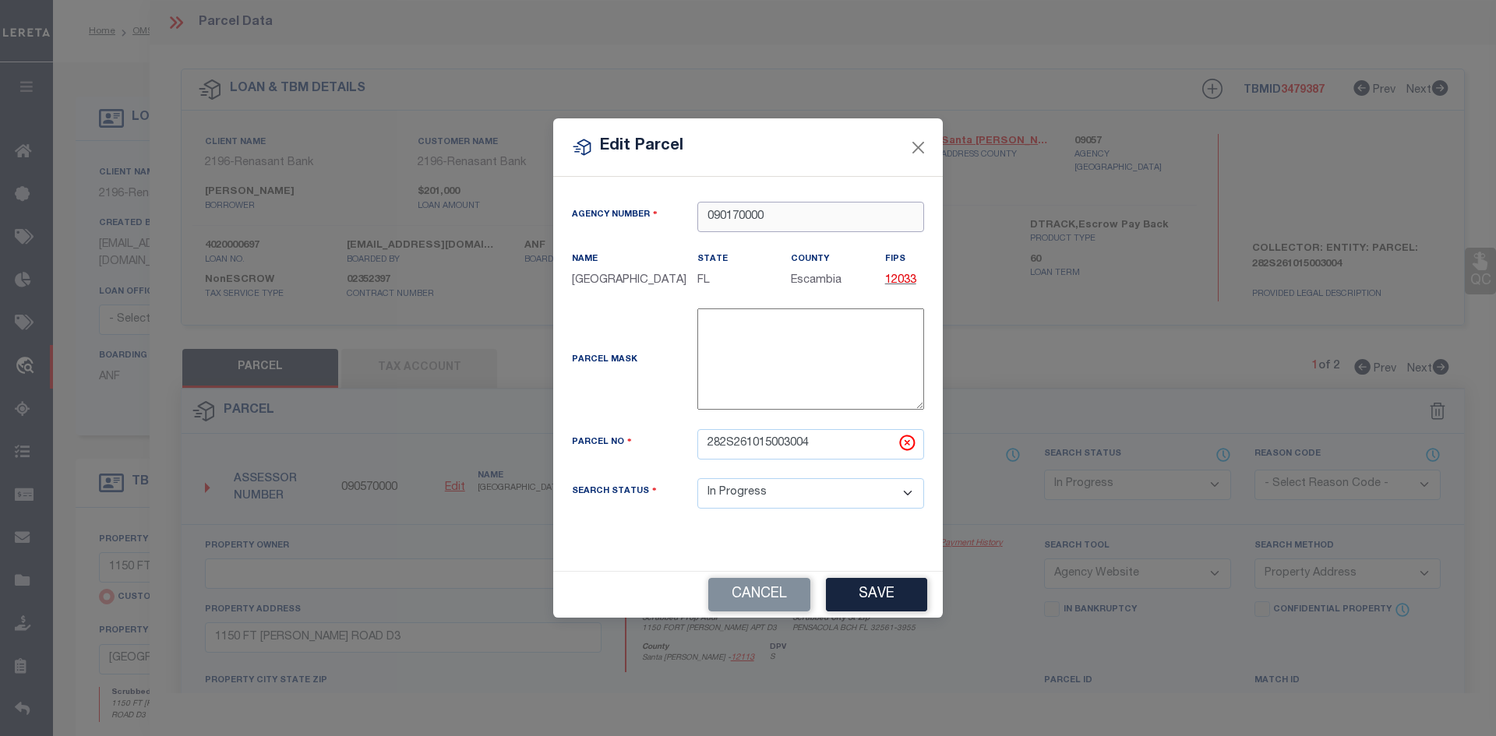
type input "090170000"
click at [830, 460] on input "282S261015003004" at bounding box center [810, 444] width 227 height 30
click at [844, 455] on input "282S261015003004" at bounding box center [810, 444] width 227 height 30
click at [888, 598] on button "Save" at bounding box center [876, 595] width 101 height 34
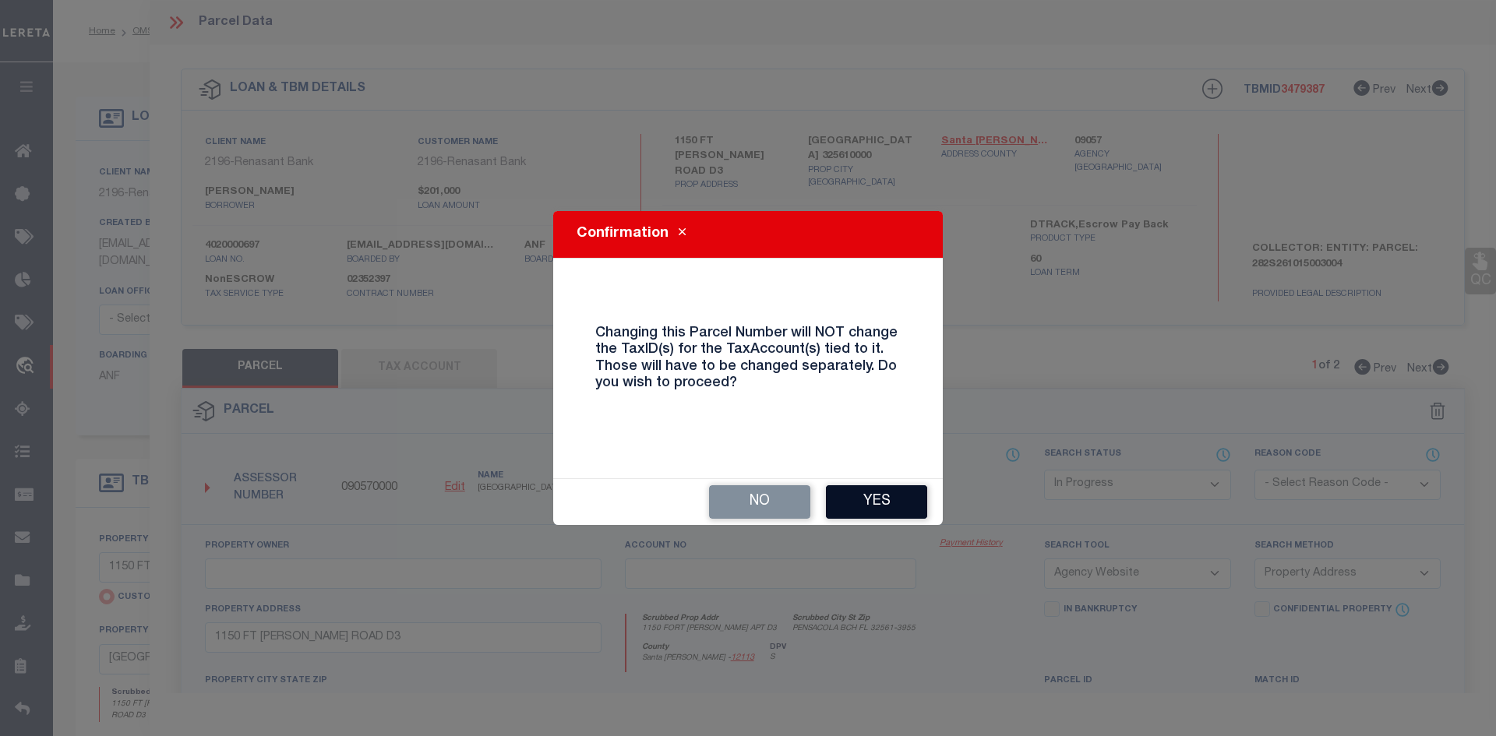
click at [886, 501] on button "Yes" at bounding box center [876, 502] width 101 height 34
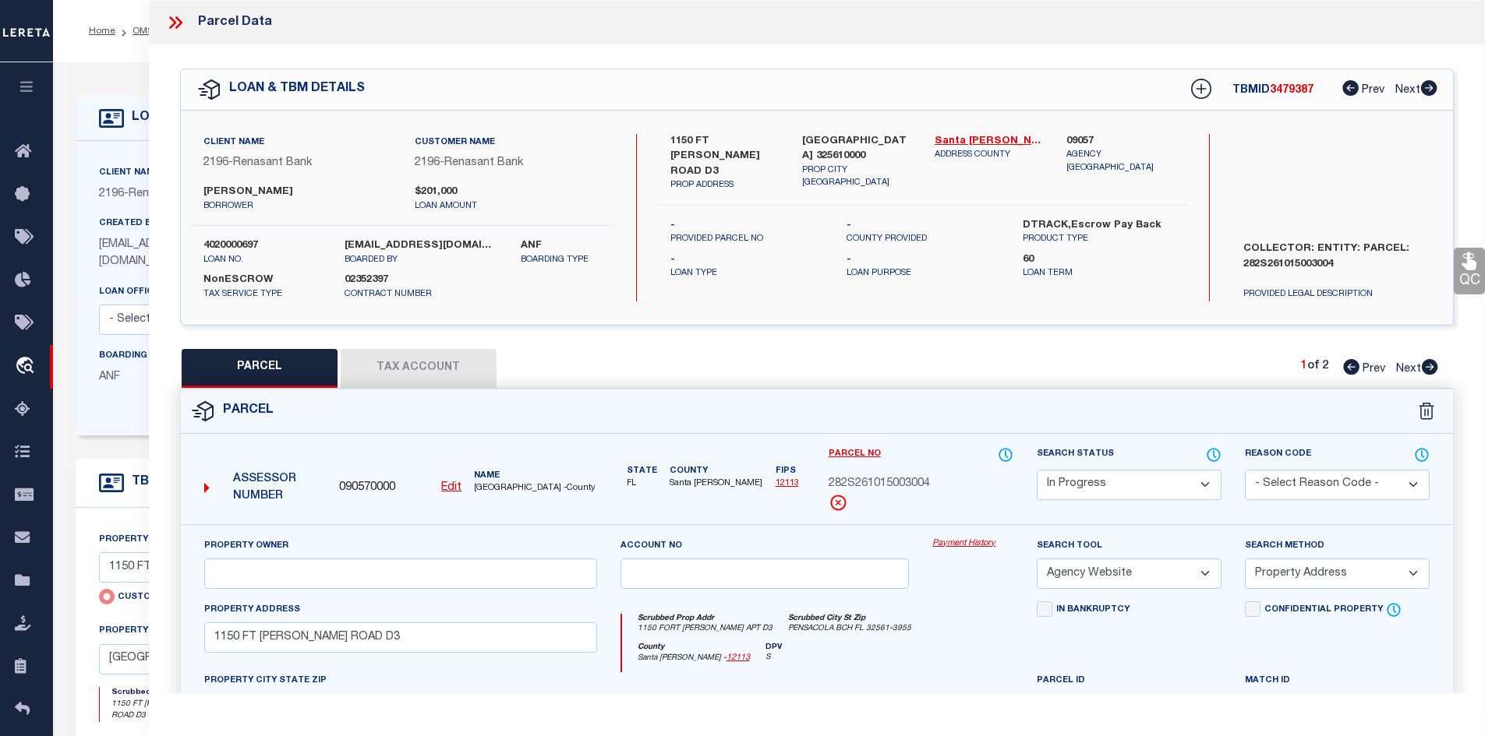
select select "IP"
select select
checkbox input "false"
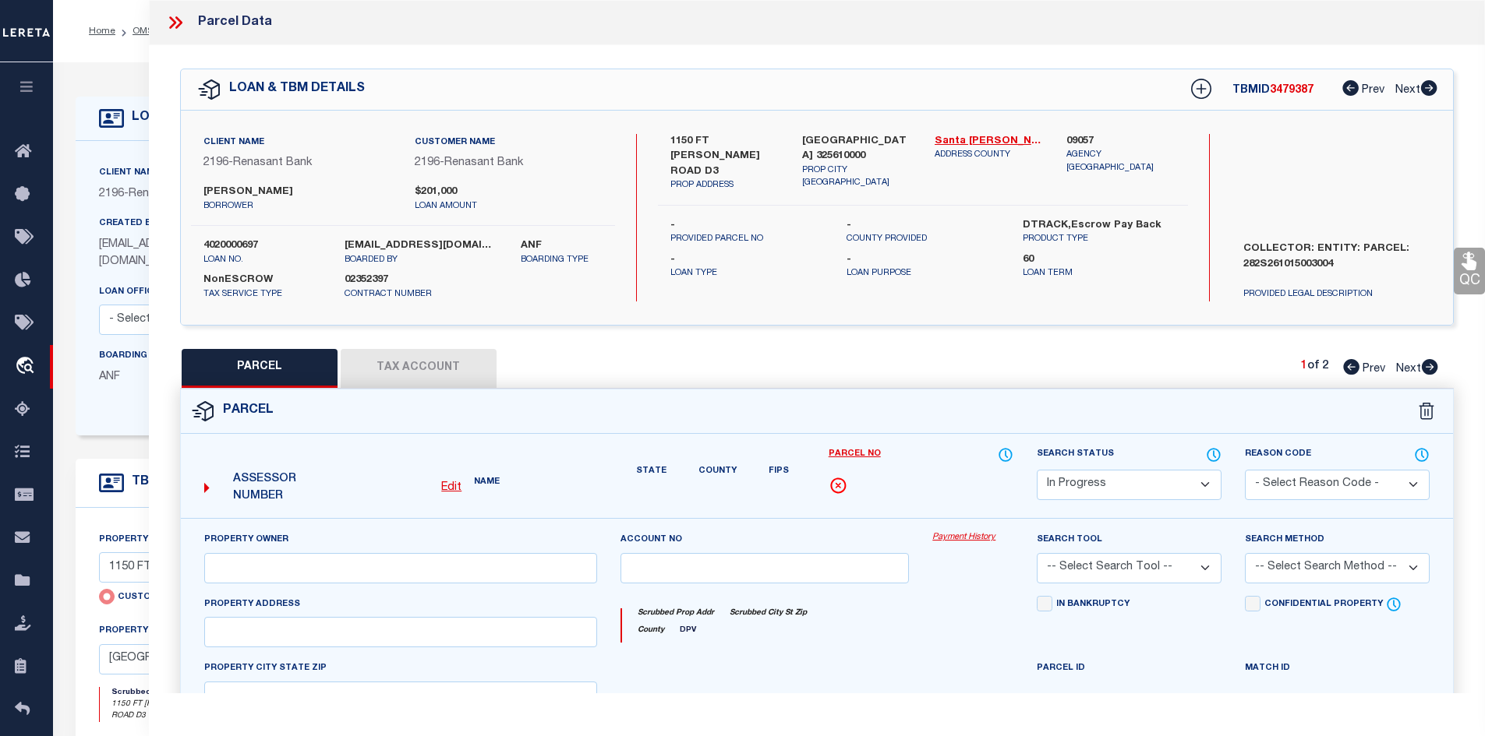
select select "AGW"
select select "ADD"
type input "1150 FT [PERSON_NAME] ROAD D3"
type input "Pensacola, [GEOGRAPHIC_DATA]"
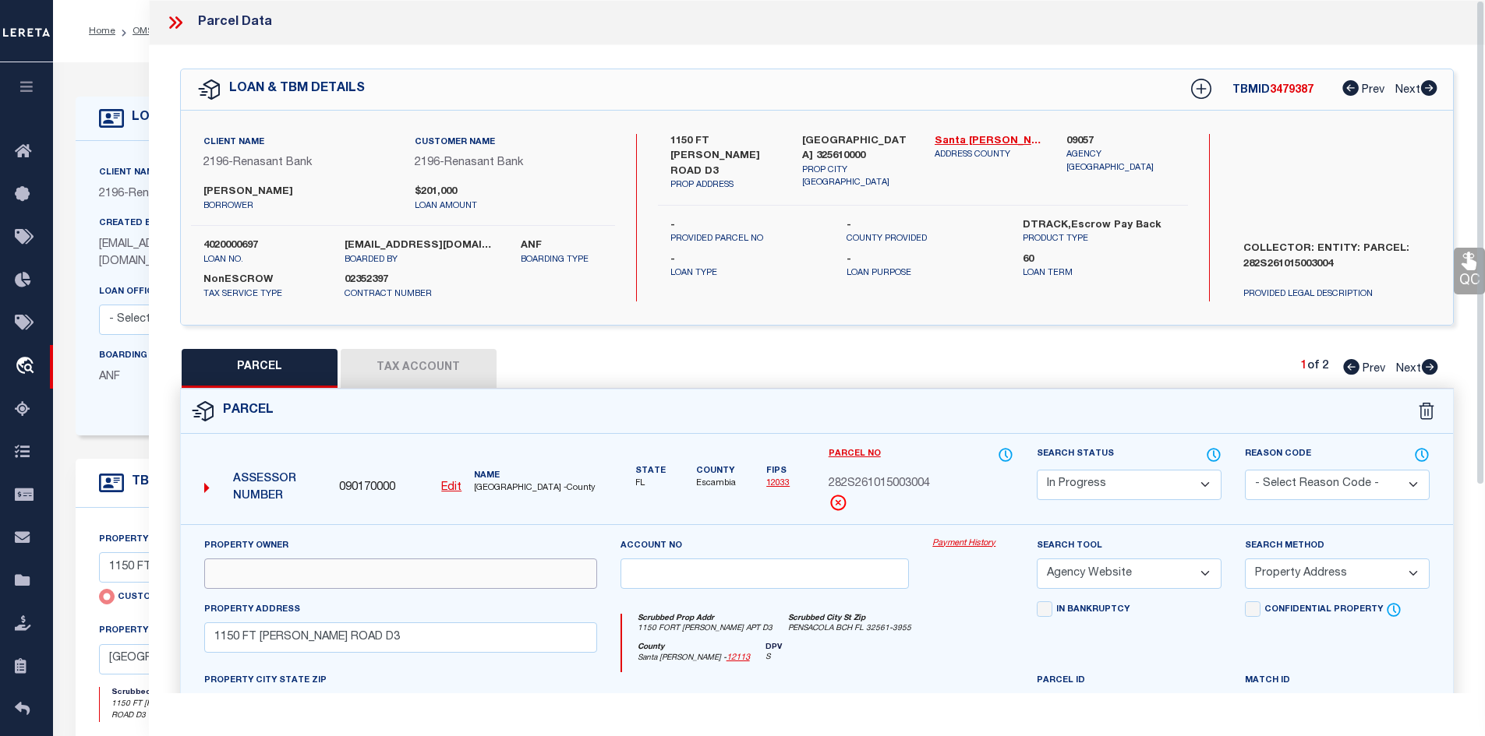
click at [302, 568] on input "text" at bounding box center [400, 574] width 393 height 30
paste input "[PERSON_NAME] [PERSON_NAME] [PERSON_NAME]"
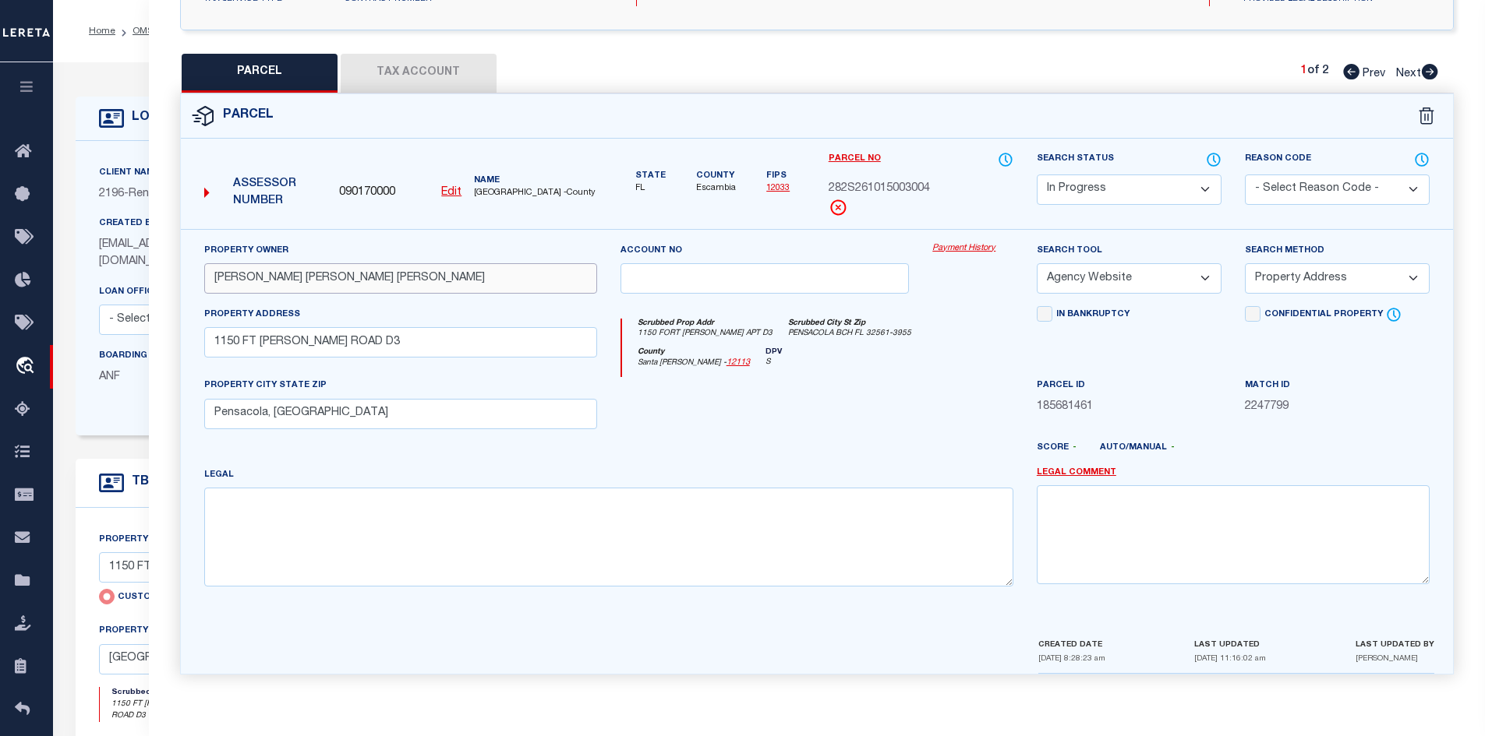
type input "[PERSON_NAME] [PERSON_NAME] [PERSON_NAME]"
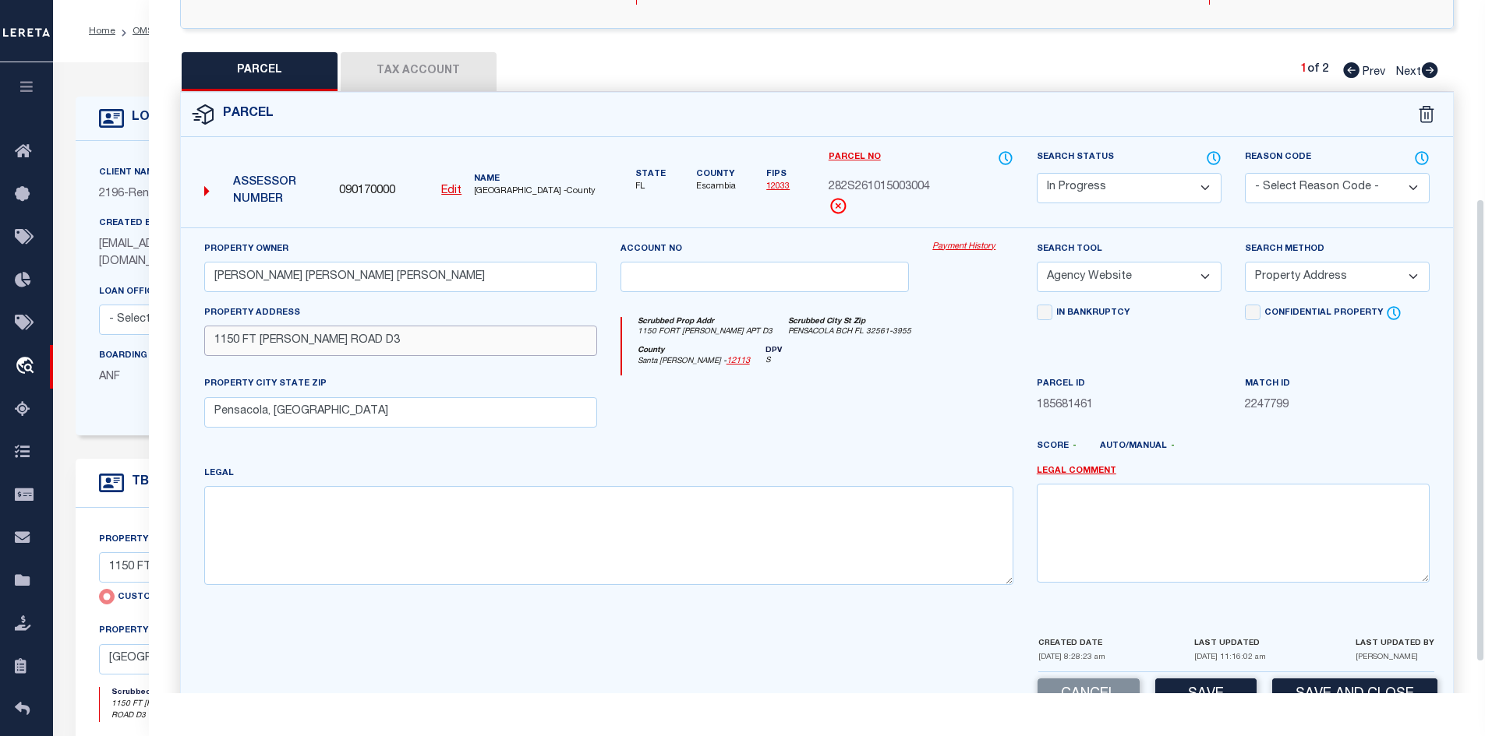
click at [405, 339] on input "1150 FT [PERSON_NAME] ROAD D3" at bounding box center [400, 341] width 393 height 30
click at [405, 338] on input "1150 FT [PERSON_NAME] ROAD D3" at bounding box center [400, 341] width 393 height 30
paste input "S RD D-"
type input "1150 FT [PERSON_NAME] D-3"
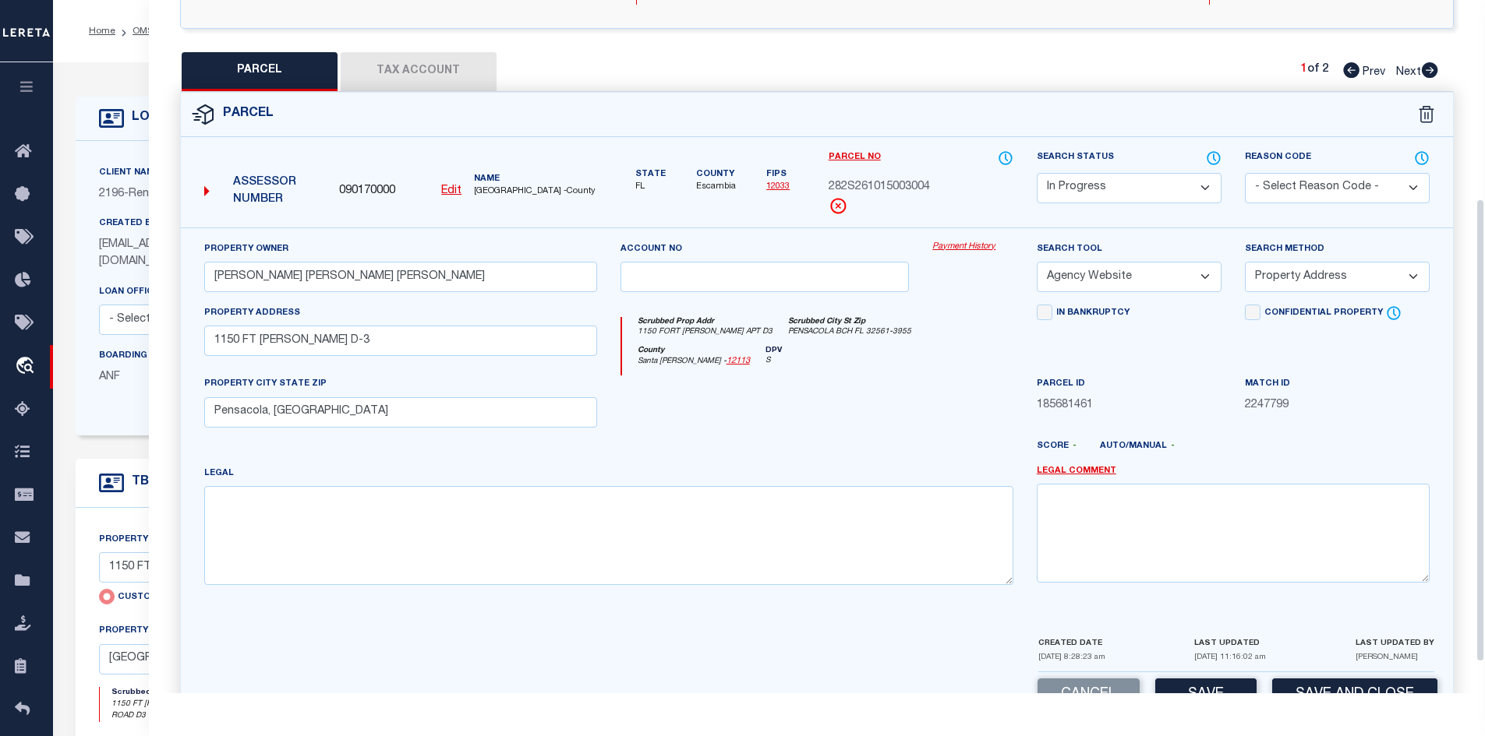
click at [597, 598] on div "Legal" at bounding box center [608, 531] width 832 height 132
click at [579, 568] on textarea at bounding box center [608, 535] width 809 height 98
paste textarea "UNIT D-3 BAYWATCH CONDO PHASE 4 ALSO 1/87 INT IN COMMON ELEMENTS OR 8288 P 1576…"
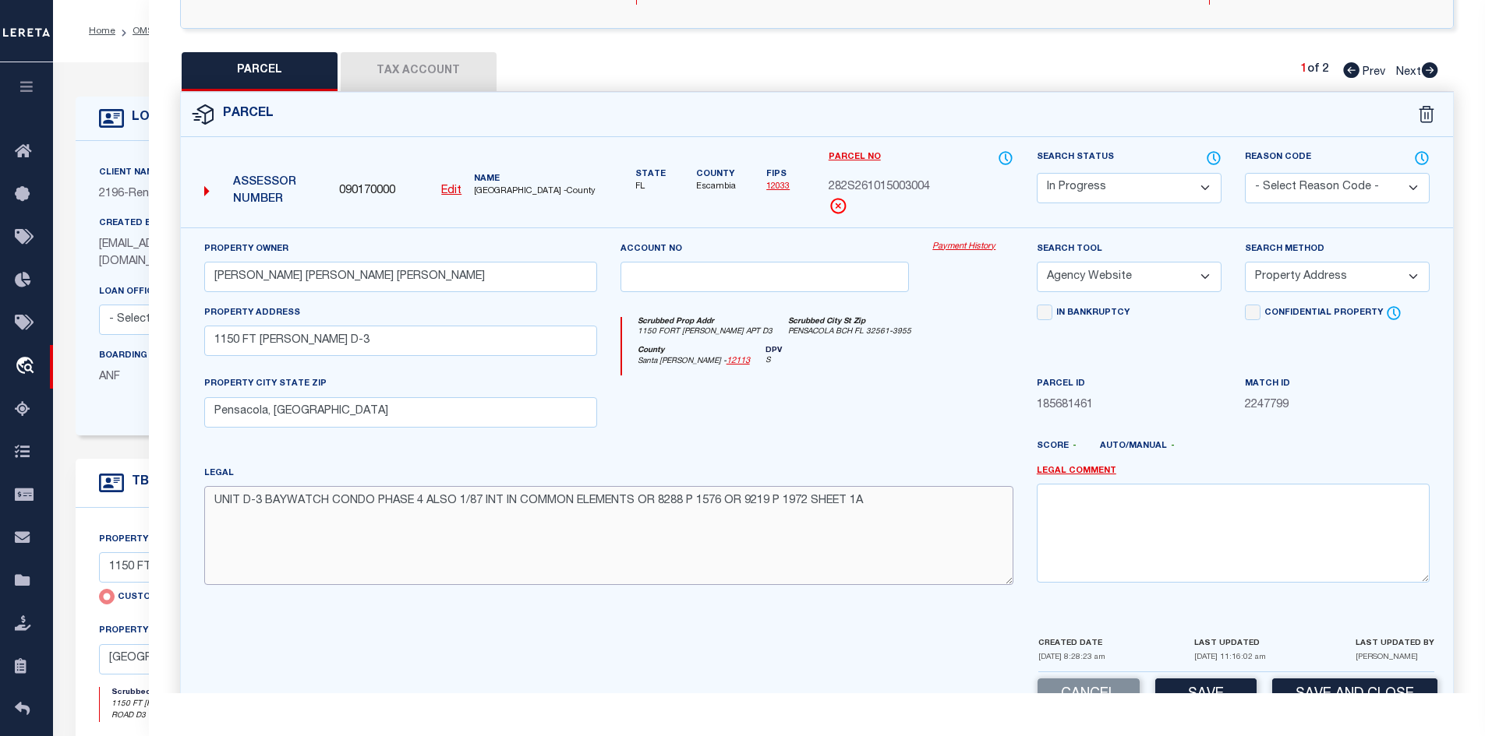
type textarea "UNIT D-3 BAYWATCH CONDO PHASE 4 ALSO 1/87 INT IN COMMON ELEMENTS OR 8288 P 1576…"
click at [422, 76] on button "Tax Account" at bounding box center [419, 71] width 156 height 39
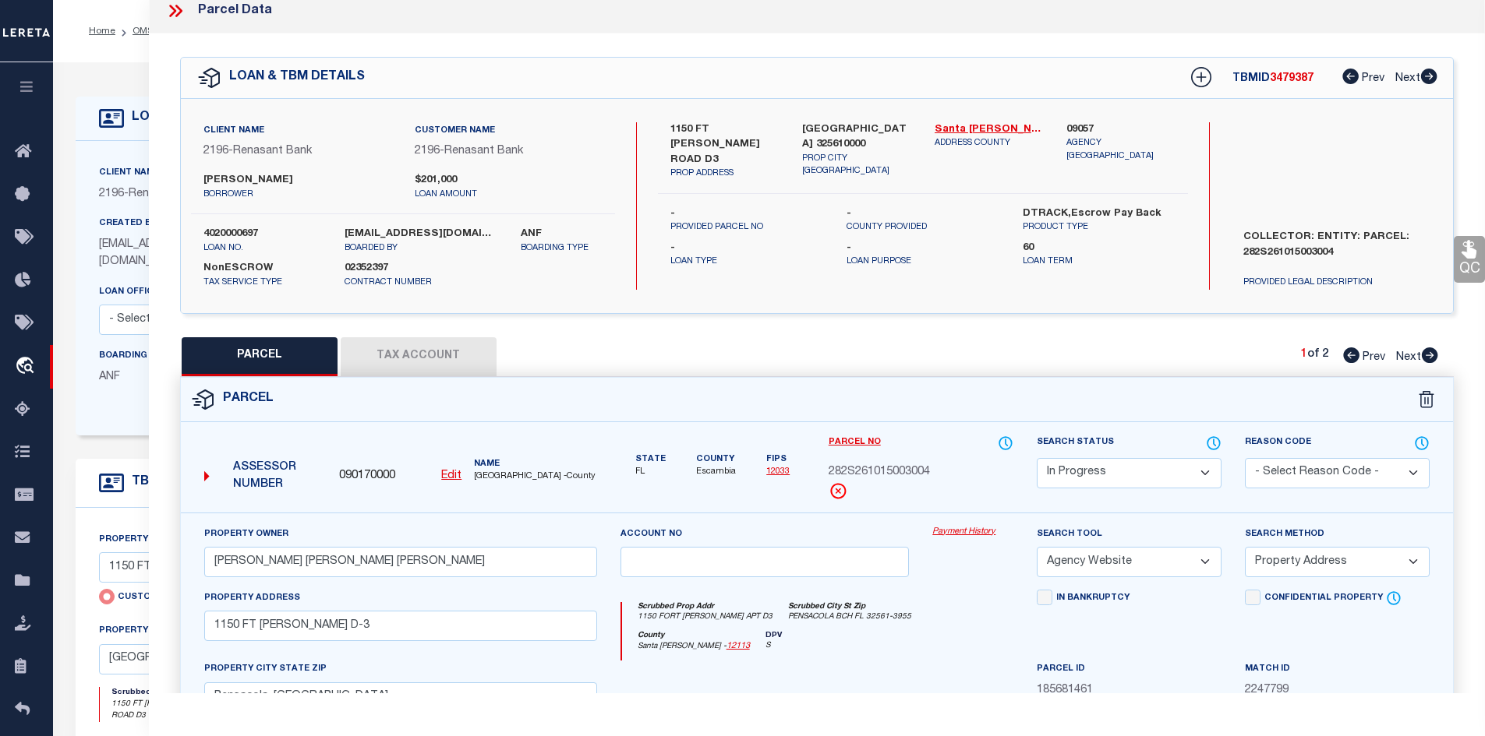
select select "100"
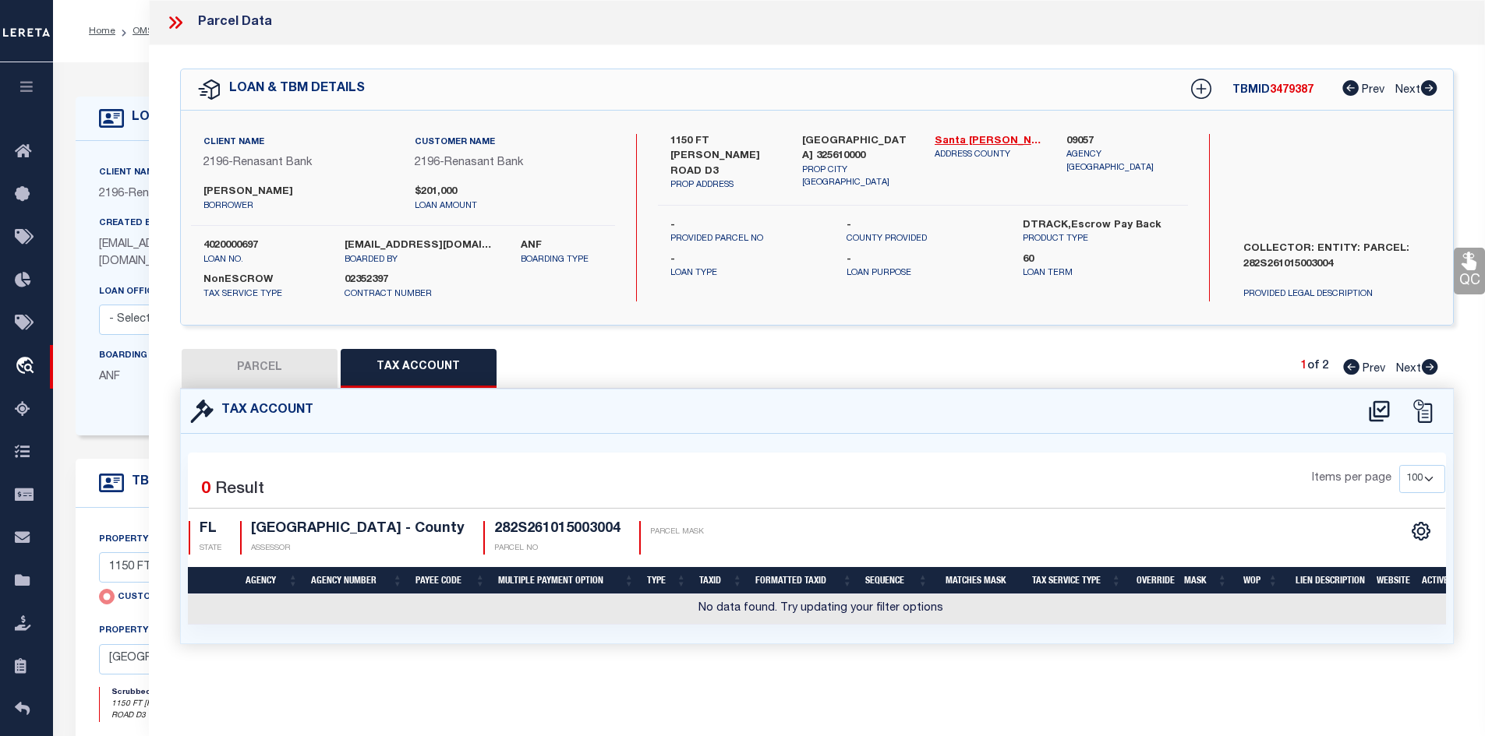
scroll to position [0, 0]
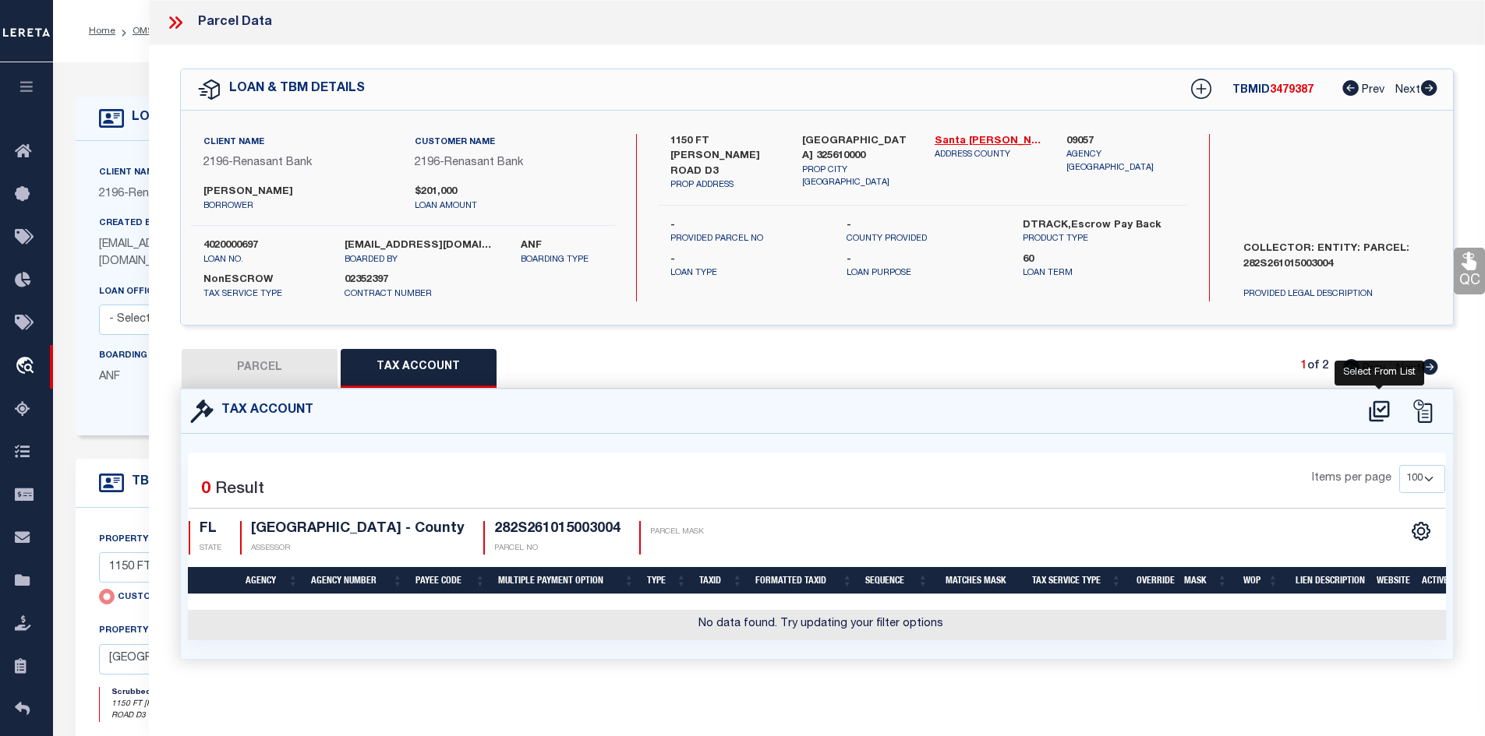
click at [1380, 412] on icon at bounding box center [1379, 411] width 26 height 25
select select "100"
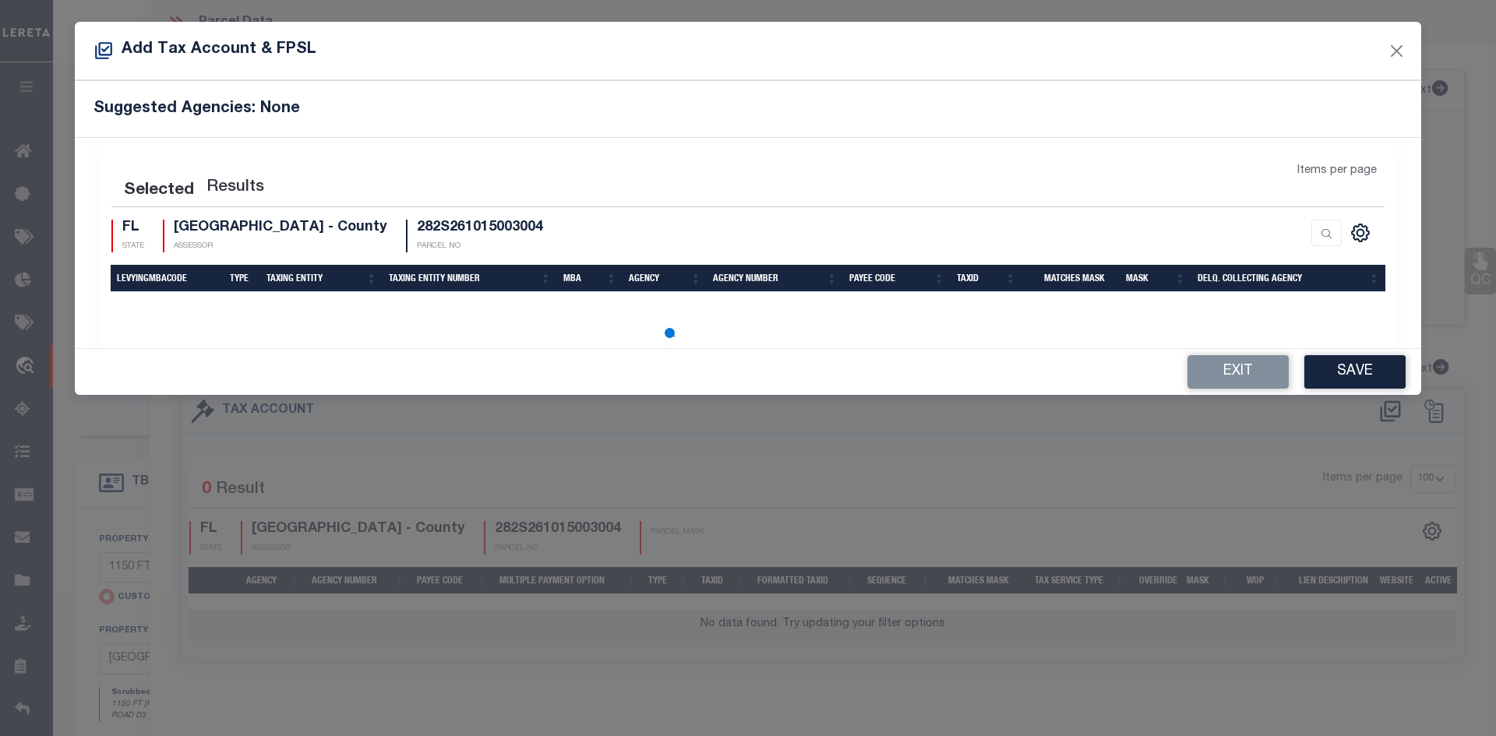
select select "100"
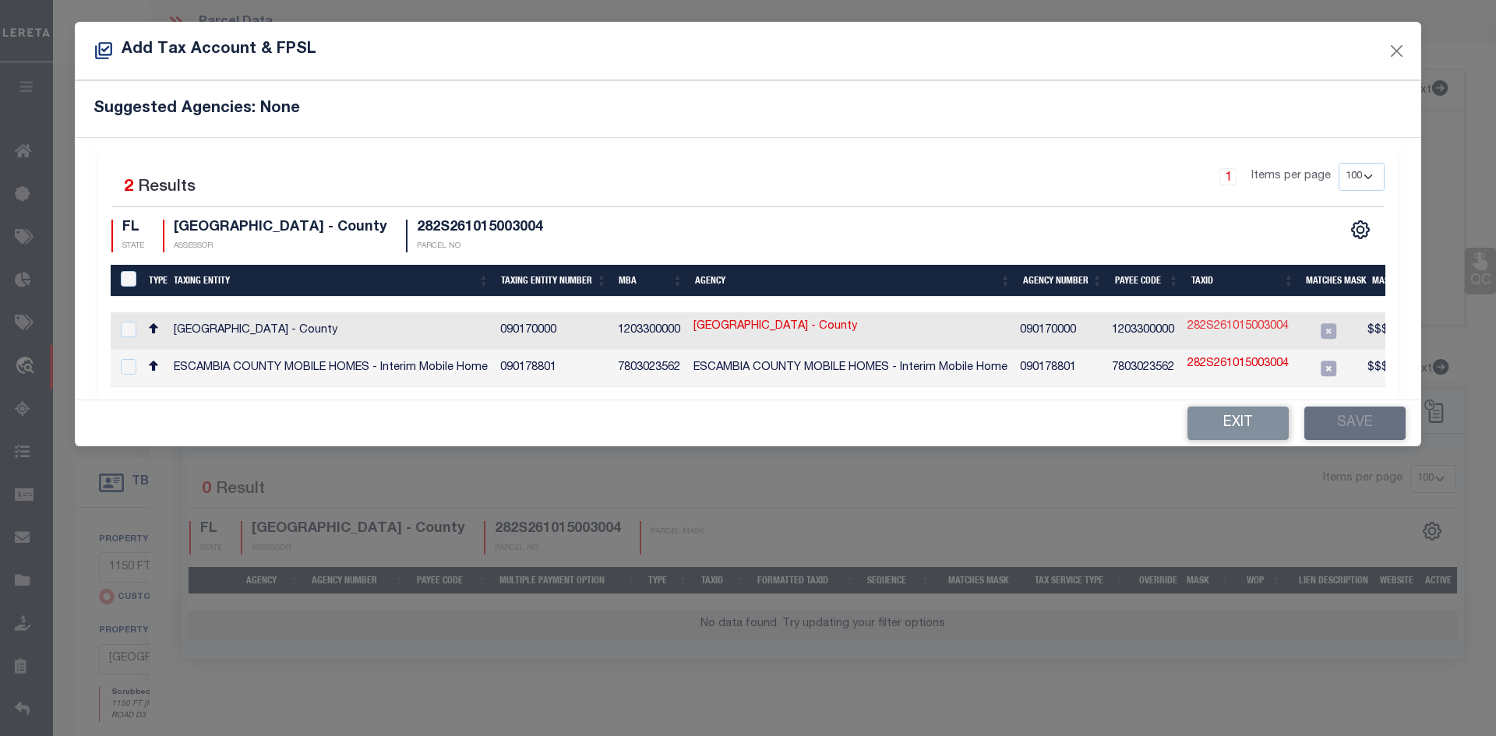
click at [1227, 330] on link "282S261015003004" at bounding box center [1238, 327] width 101 height 17
type input "282S261015003004"
type textarea "$$$$$$$$$"
checkbox input "true"
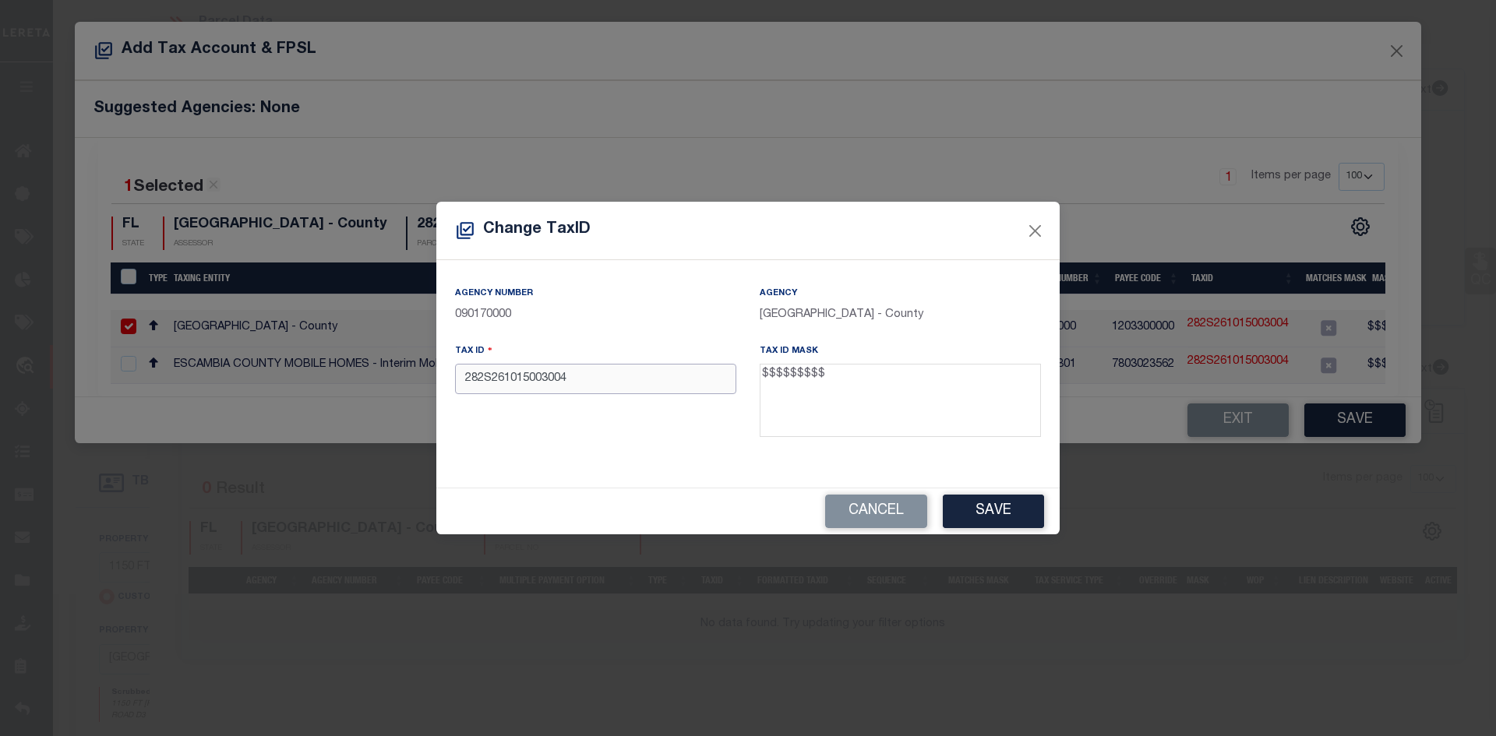
click at [611, 385] on input "282S261015003004" at bounding box center [595, 379] width 281 height 30
click at [609, 387] on input "282S261015003004" at bounding box center [595, 379] width 281 height 30
paste input "[PHONE_NUMBER]"
click at [512, 381] on input "[PHONE_NUMBER]" at bounding box center [595, 379] width 281 height 30
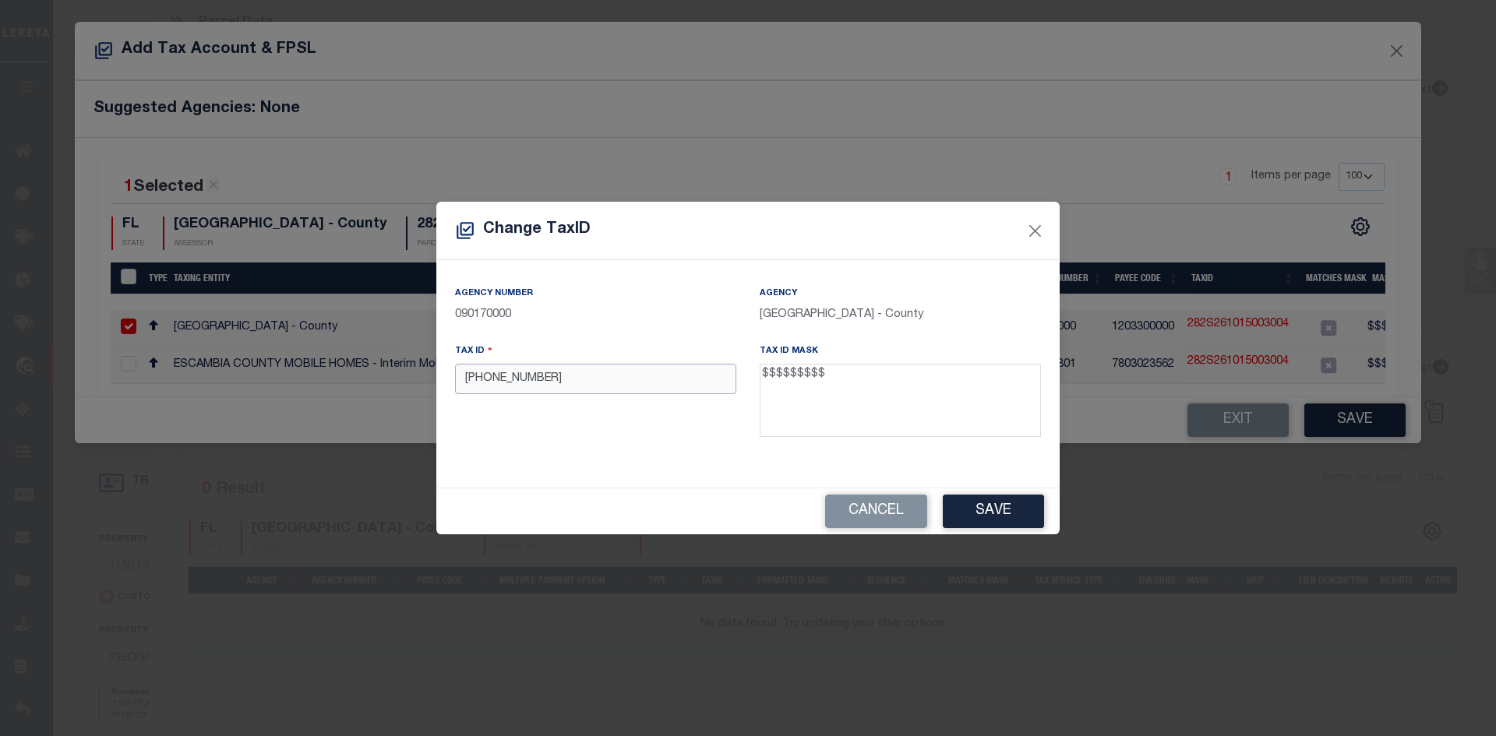
click at [512, 381] on input "[PHONE_NUMBER]" at bounding box center [595, 379] width 281 height 30
click at [505, 380] on input "[PHONE_NUMBER]" at bounding box center [595, 379] width 281 height 30
click at [475, 378] on input "17-0010578" at bounding box center [595, 379] width 281 height 30
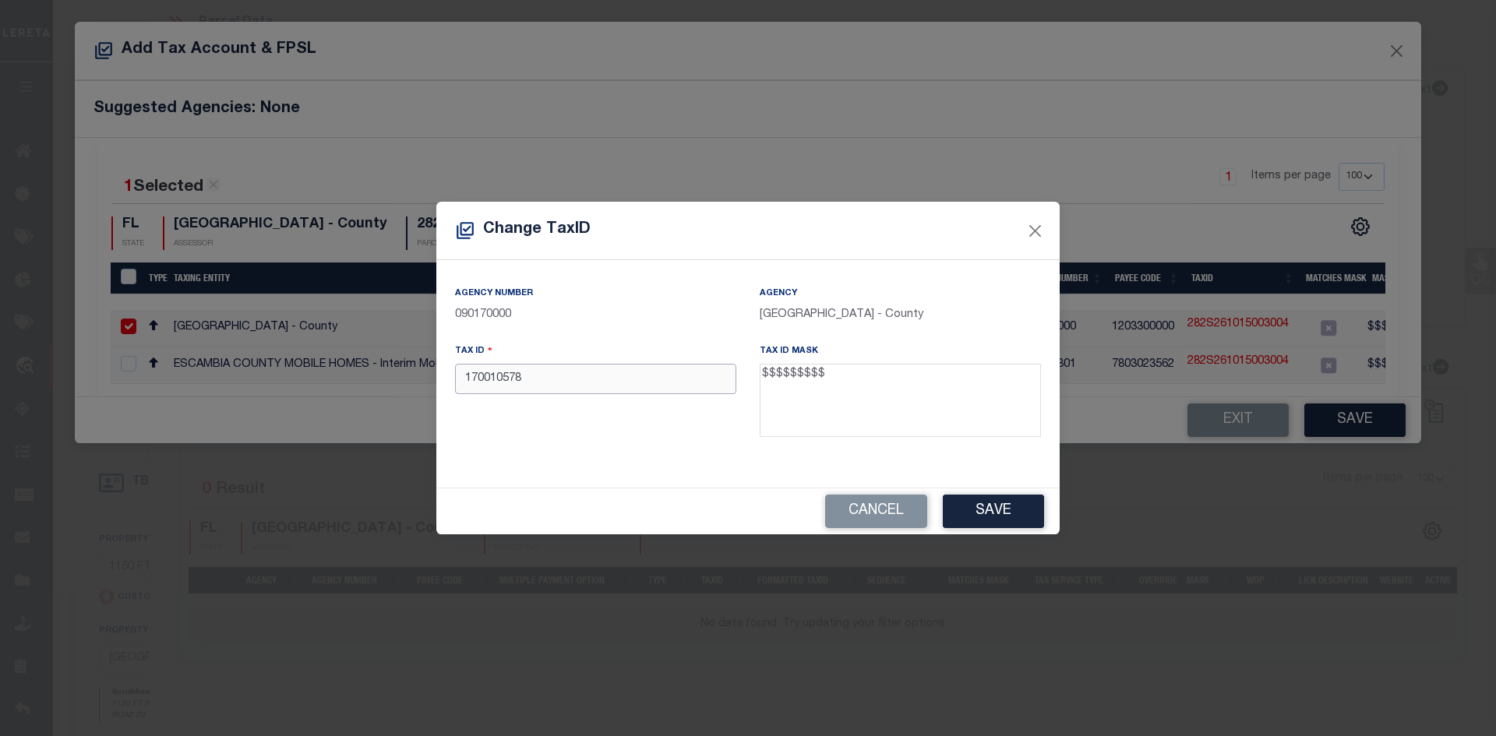
click at [537, 388] on input "170010578" at bounding box center [595, 379] width 281 height 30
type input "170010578"
click at [986, 507] on button "Save" at bounding box center [993, 512] width 101 height 34
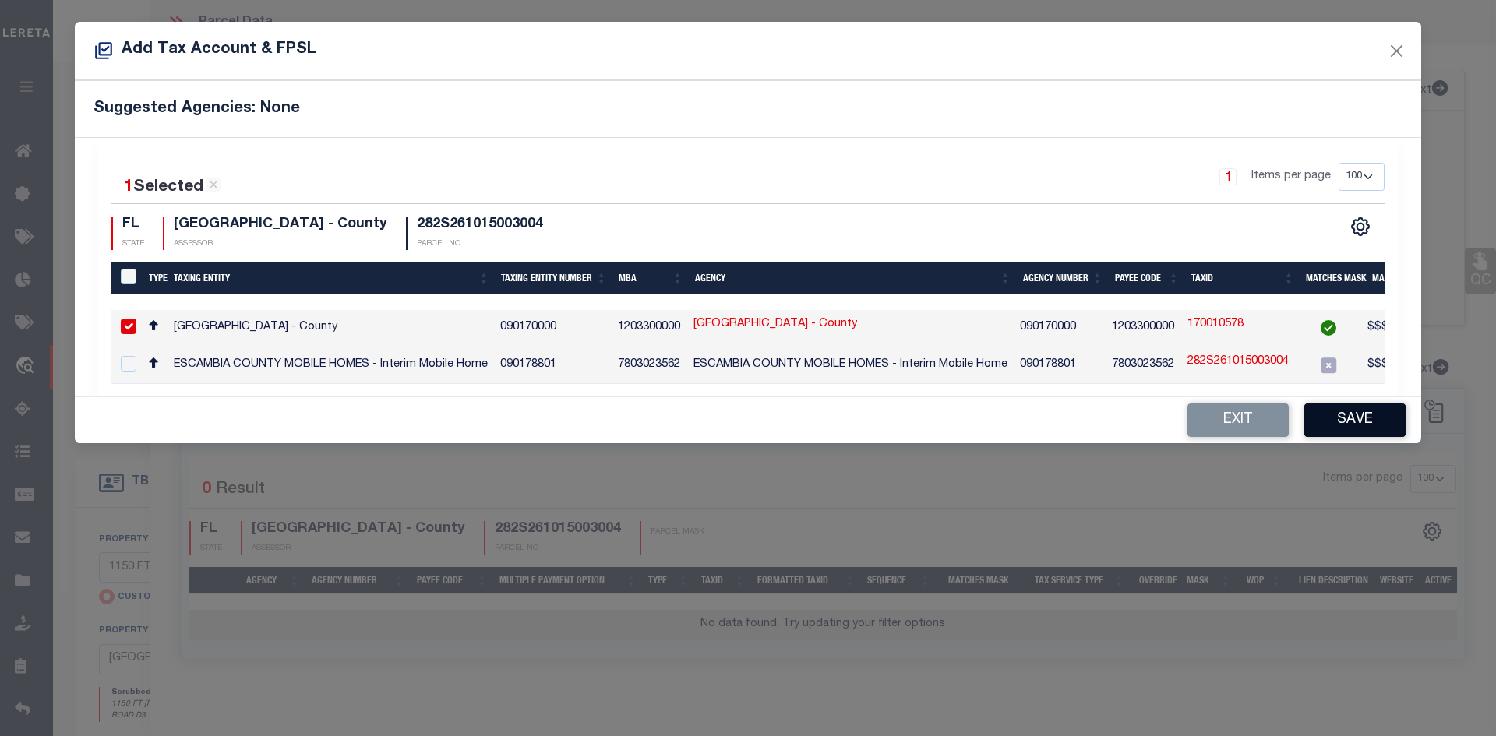
click at [1354, 429] on button "Save" at bounding box center [1355, 421] width 101 height 34
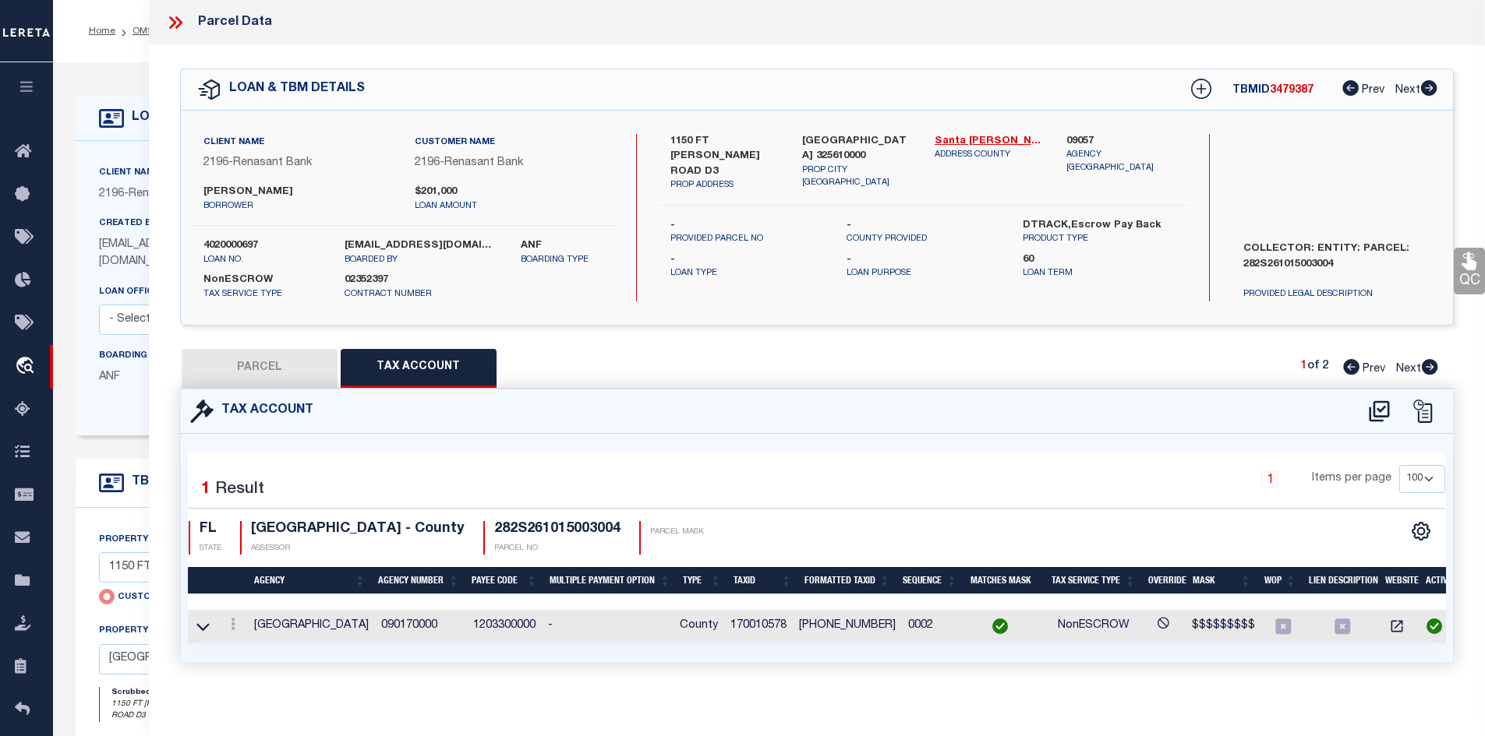
click at [286, 370] on button "PARCEL" at bounding box center [260, 368] width 156 height 39
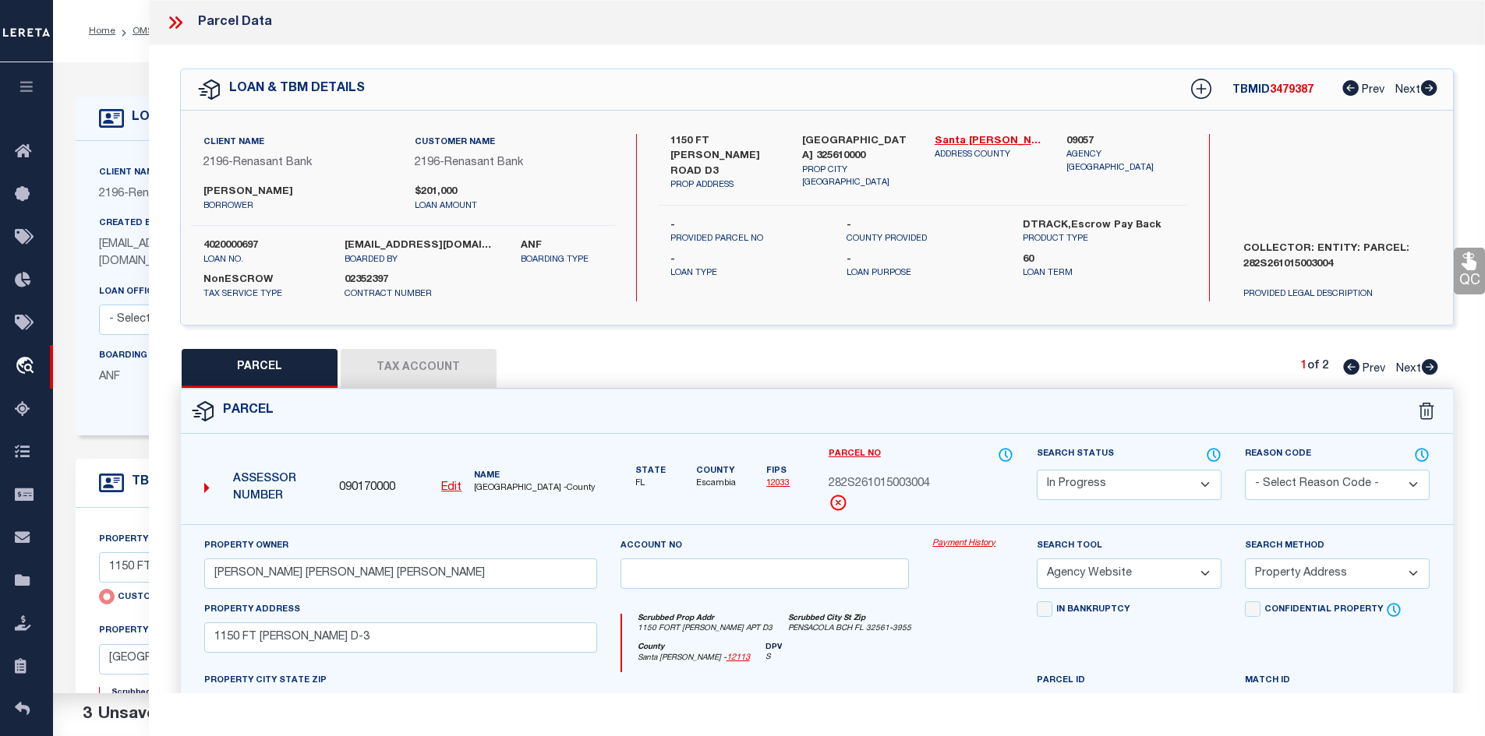
click at [1106, 484] on select "Automated Search Bad Parcel Complete Duplicate Parcel High Dollar Reporting In …" at bounding box center [1128, 485] width 185 height 30
click at [1036, 470] on select "Automated Search Bad Parcel Complete Duplicate Parcel High Dollar Reporting In …" at bounding box center [1128, 485] width 185 height 30
click at [1301, 561] on select "-- Select Search Method -- Property Address Legal Liability Info Provided" at bounding box center [1337, 574] width 185 height 30
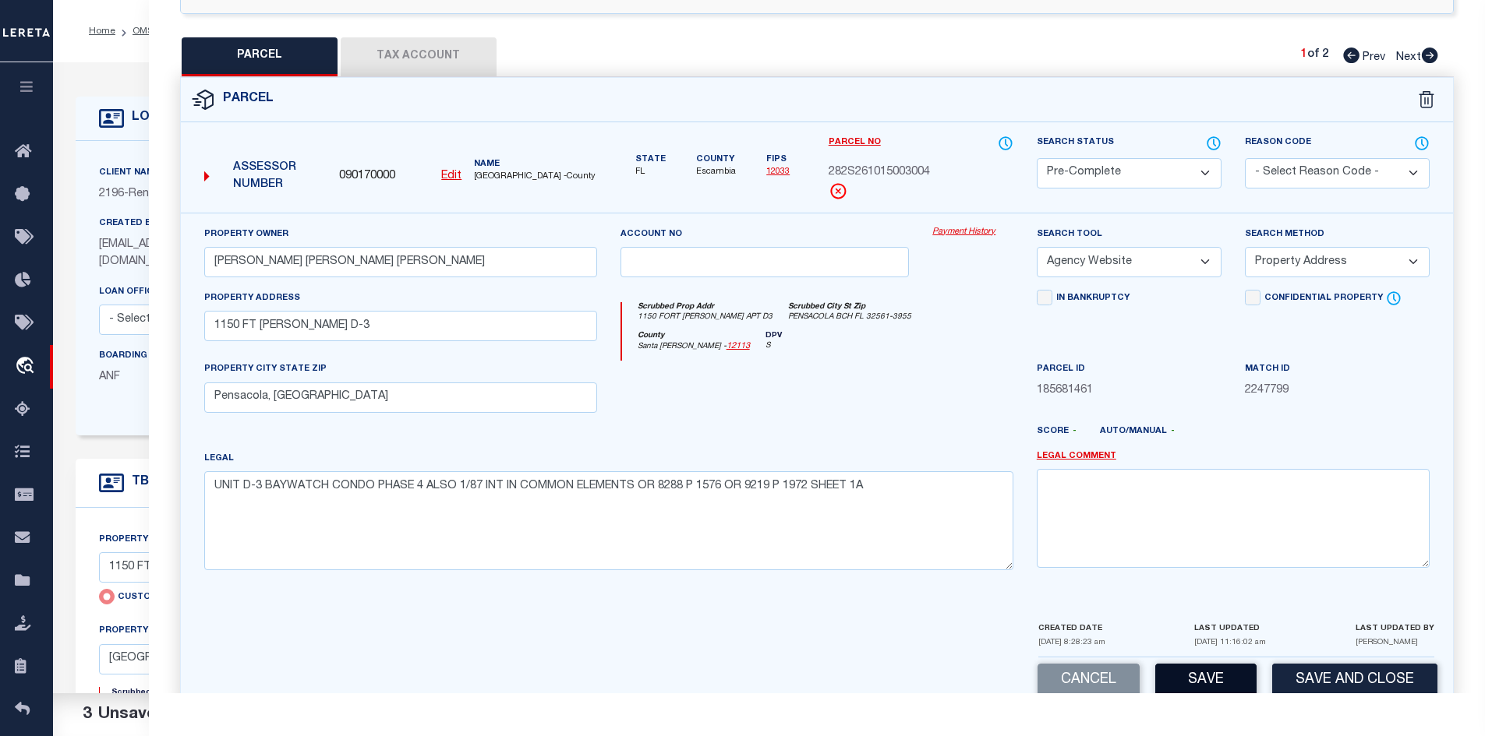
click at [1200, 677] on button "Save" at bounding box center [1205, 681] width 101 height 34
select select "AS"
select select
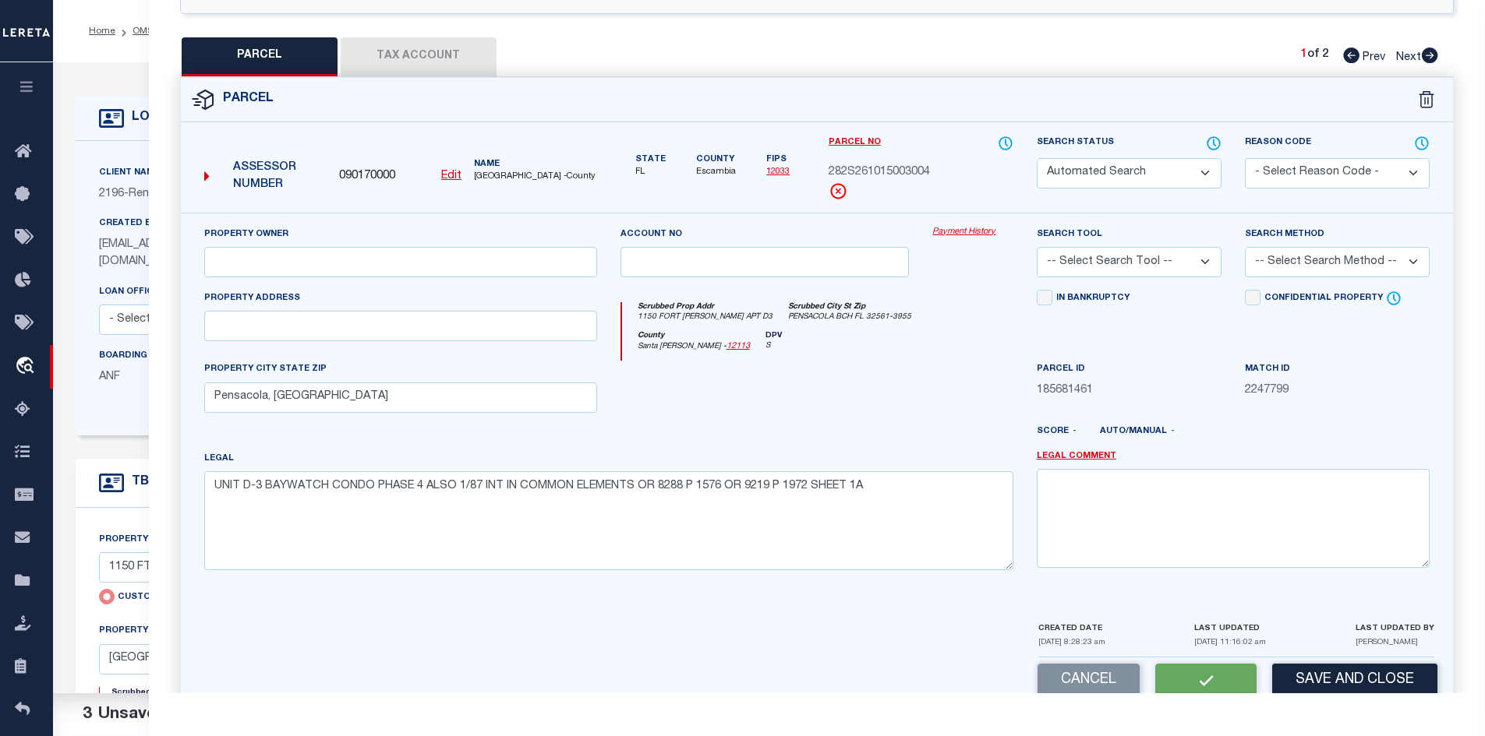
checkbox input "false"
select select "PC"
type input "[PERSON_NAME] [PERSON_NAME] [PERSON_NAME]"
select select "AGW"
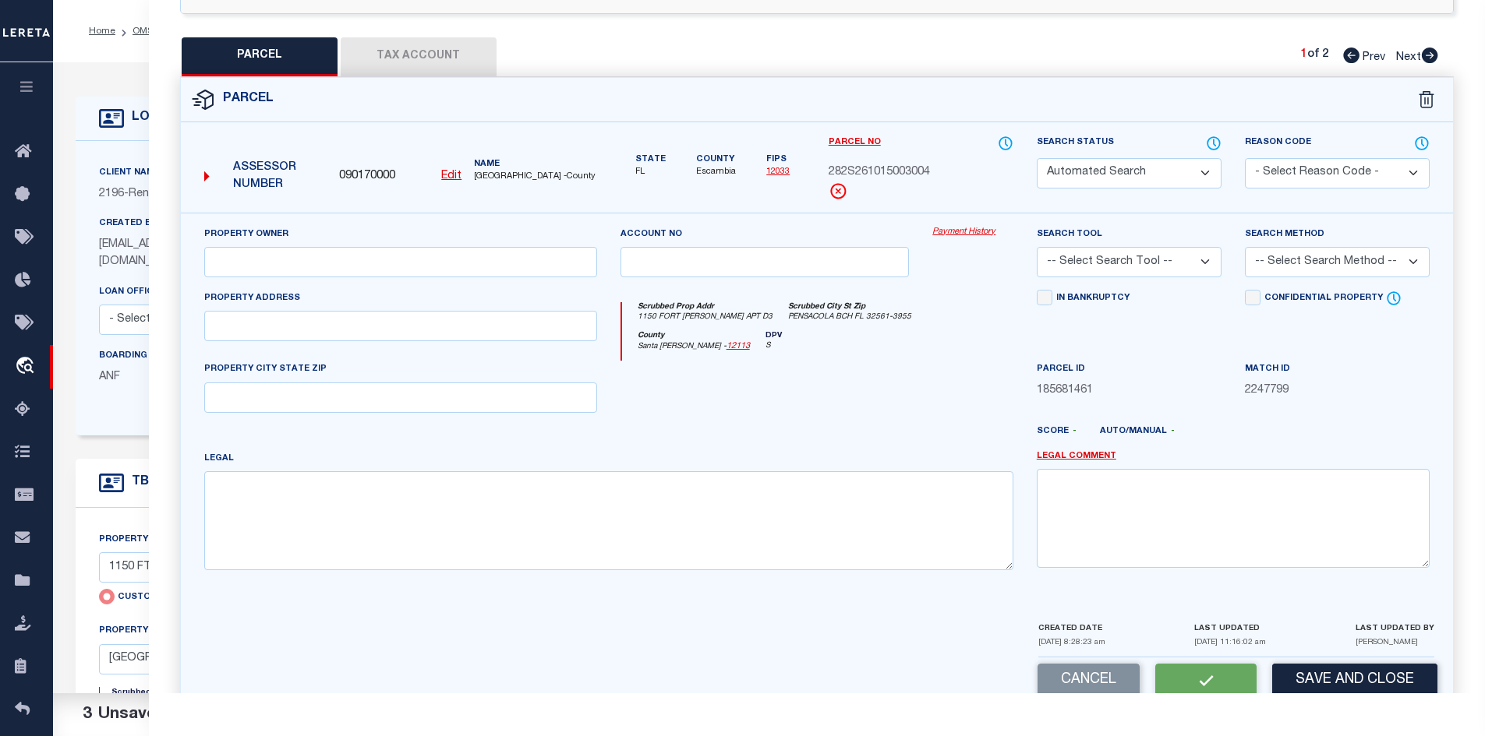
select select "ADD"
type input "1150 FT [PERSON_NAME] D-3"
type input "Pensacola, [GEOGRAPHIC_DATA]"
type textarea "UNIT D-3 BAYWATCH CONDO PHASE 4 ALSO 1/87 INT IN COMMON ELEMENTS OR 8288 P 1576…"
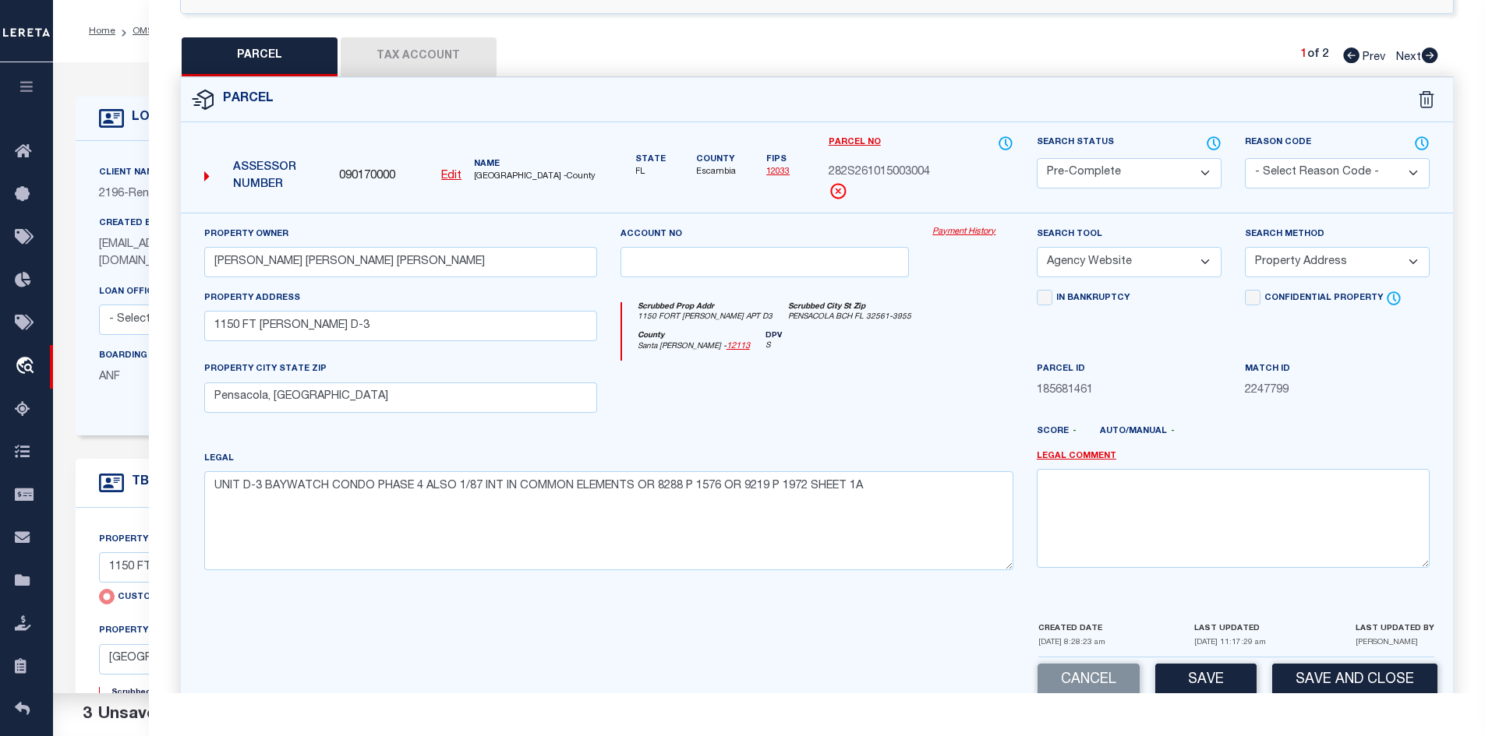
click at [497, 177] on span "[GEOGRAPHIC_DATA] -County" at bounding box center [535, 177] width 122 height 13
copy span "ESCAMBIA"
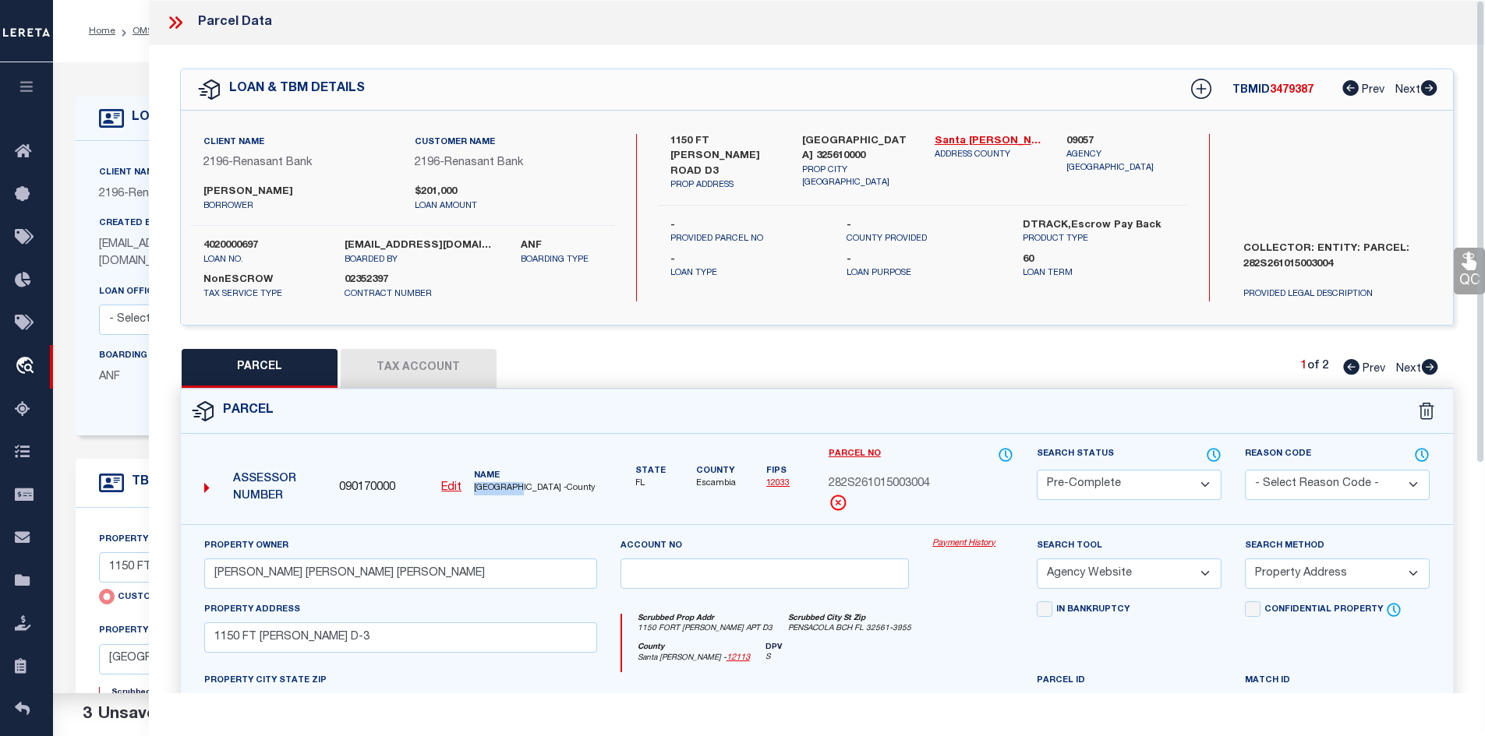
click at [433, 363] on button "Tax Account" at bounding box center [419, 368] width 156 height 39
select select "100"
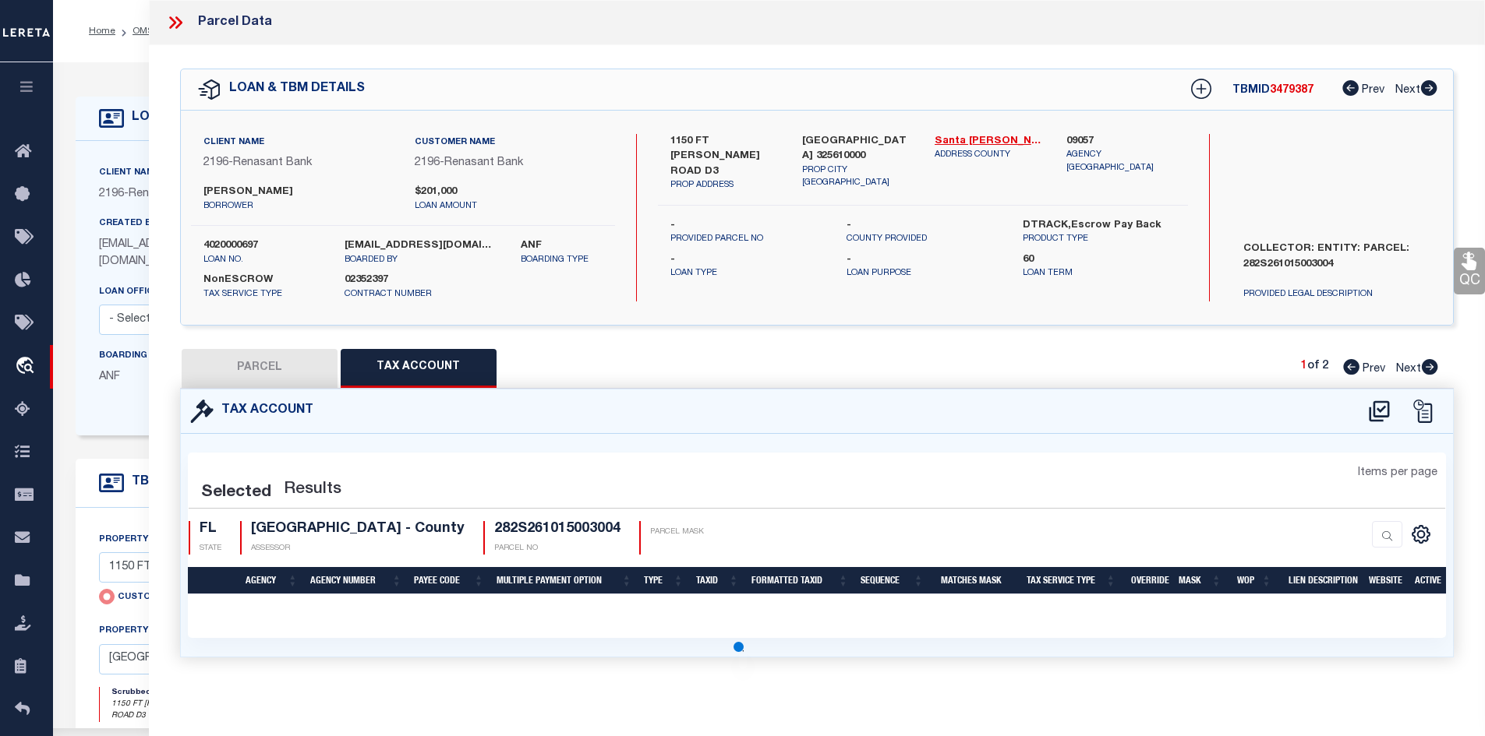
select select "100"
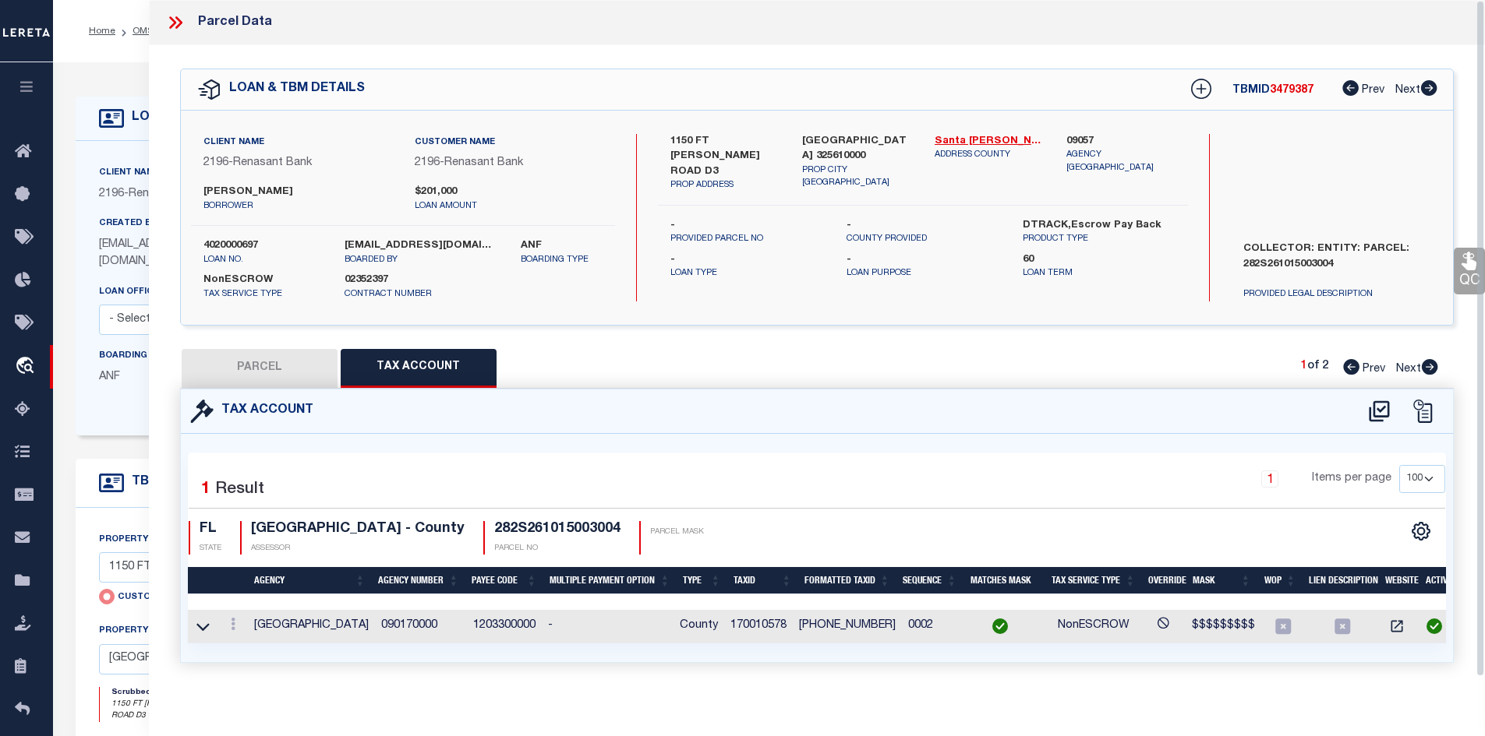
click at [168, 19] on icon at bounding box center [175, 22] width 20 height 20
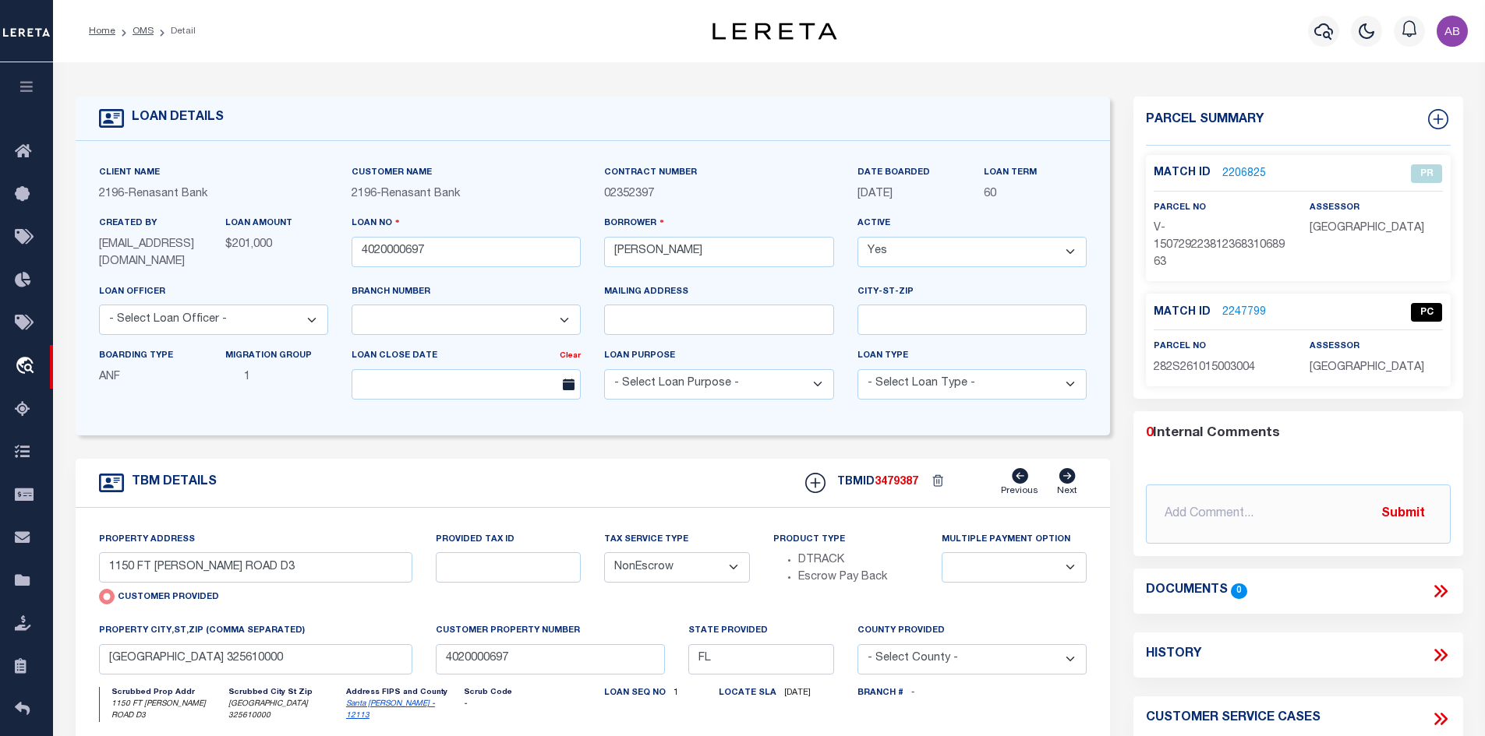
click at [1236, 309] on link "2247799" at bounding box center [1244, 313] width 44 height 16
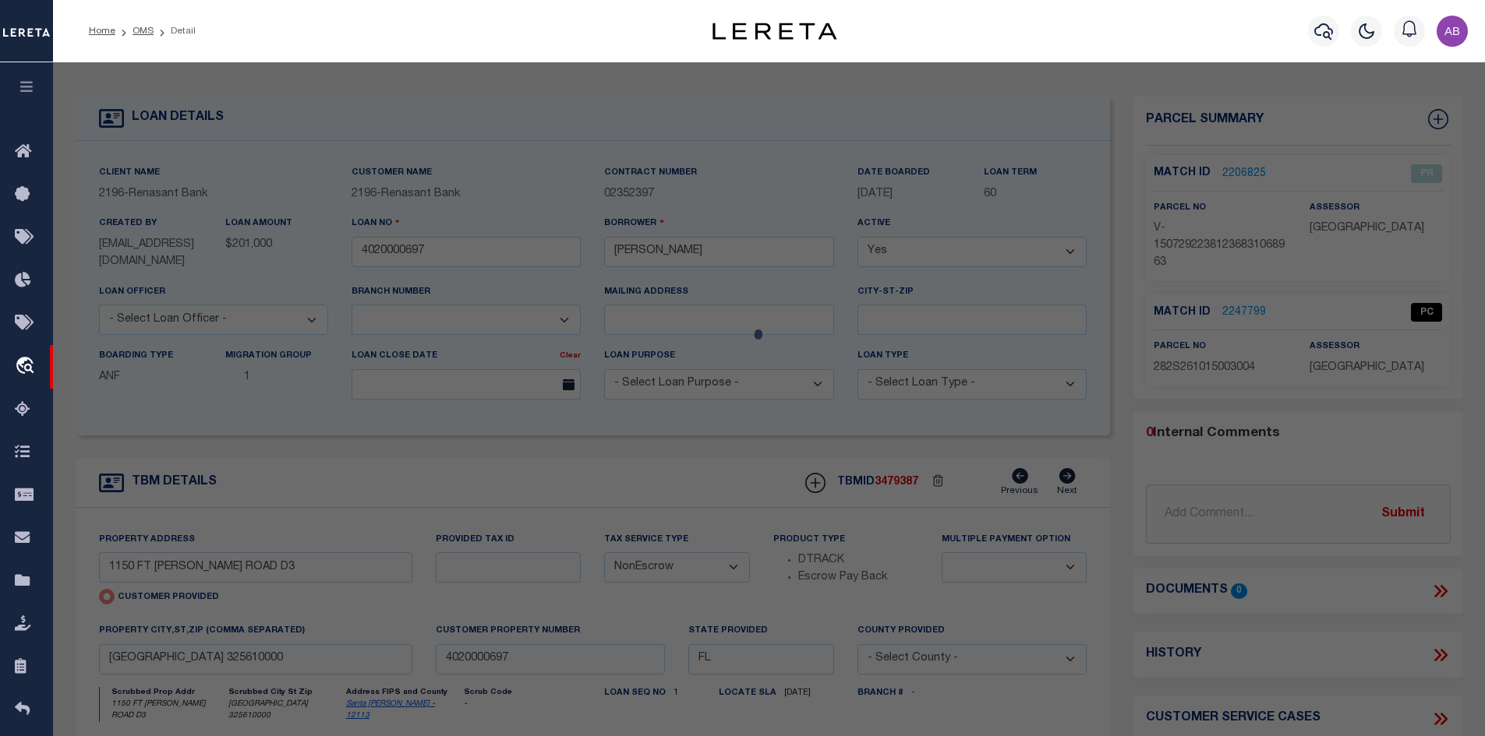
select select "AS"
select select
checkbox input "false"
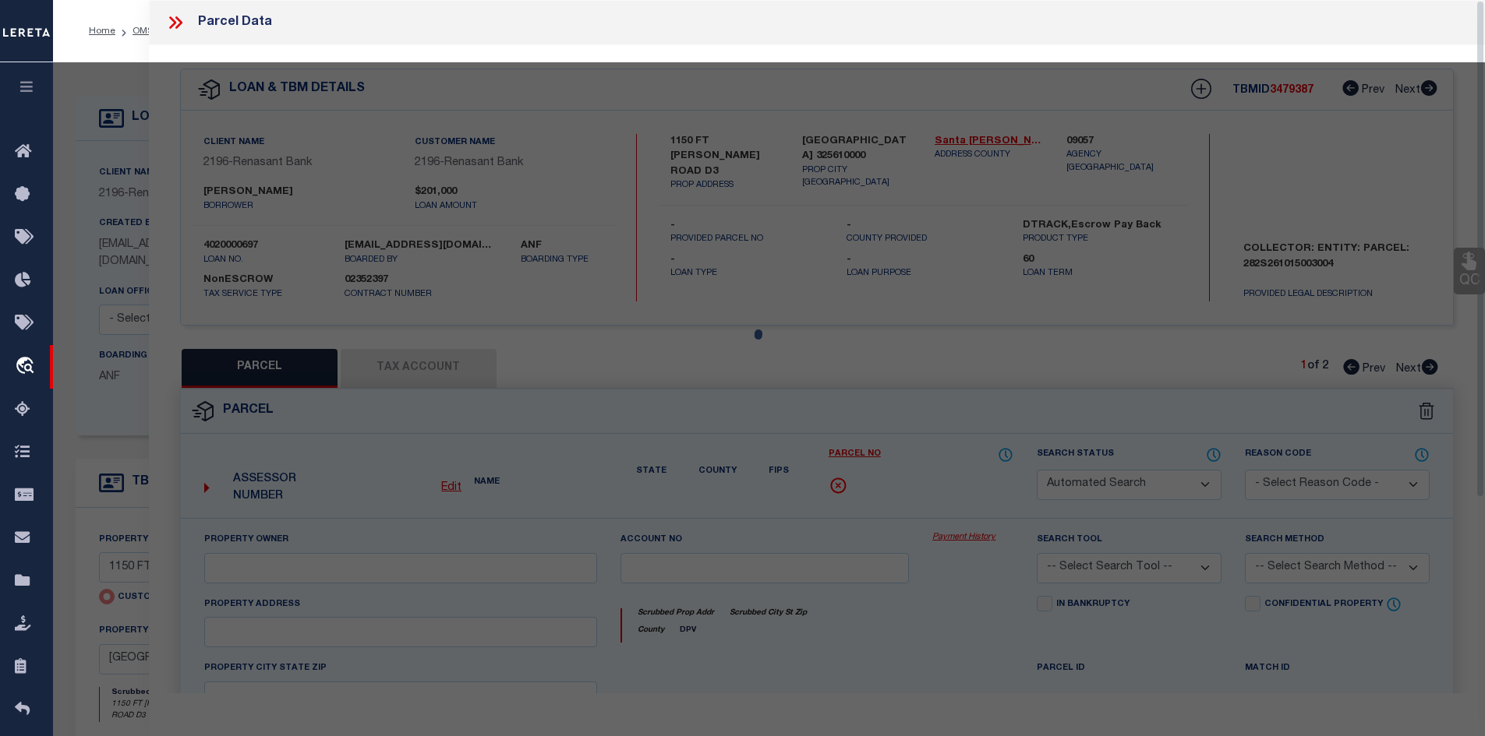
select select "PC"
type input "[PERSON_NAME] [PERSON_NAME] [PERSON_NAME]"
select select "AGW"
select select "ADD"
type input "1150 FT [PERSON_NAME] D-3"
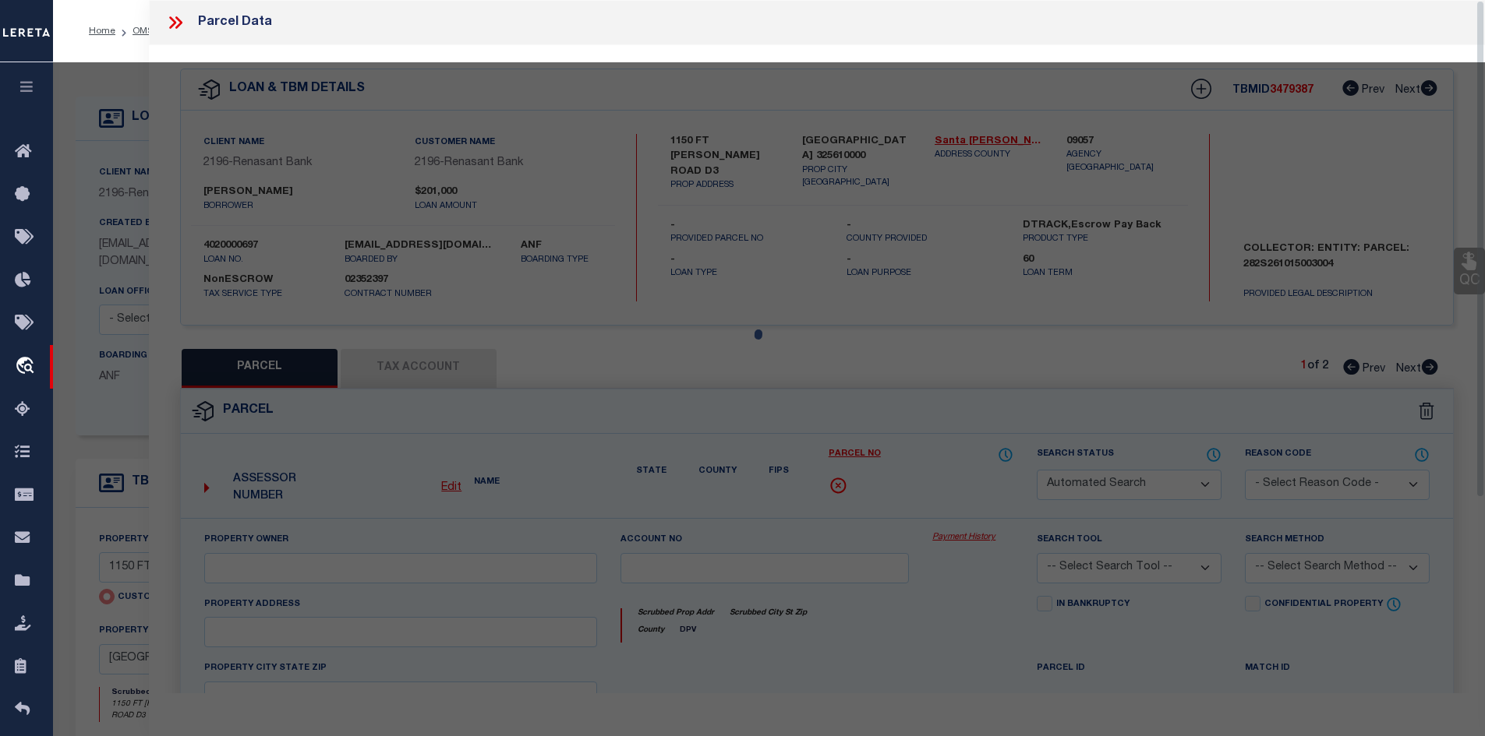
type input "Pensacola, [GEOGRAPHIC_DATA]"
type textarea "UNIT D-3 BAYWATCH CONDO PHASE 4 ALSO 1/87 INT IN COMMON ELEMENTS OR 8288 P 1576…"
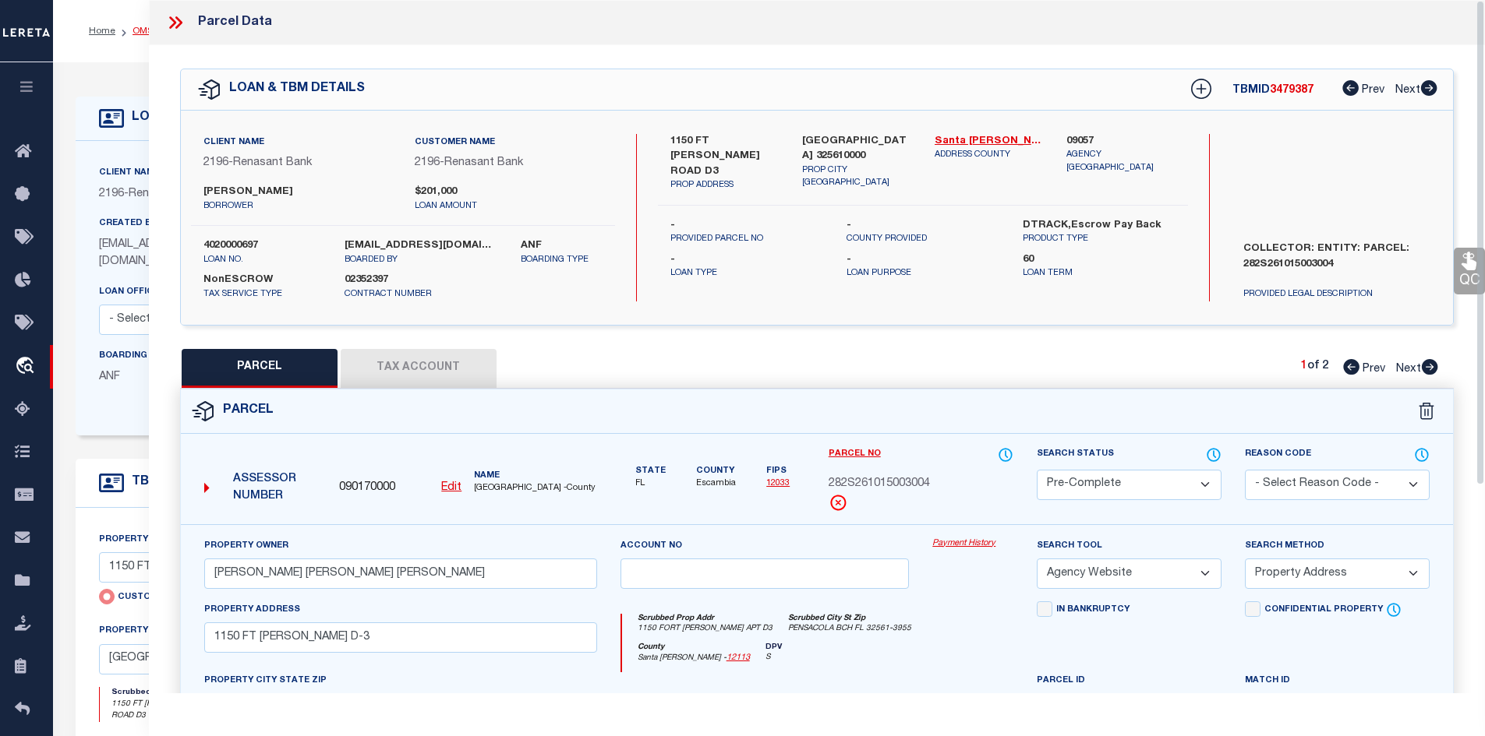
click at [137, 34] on link "OMS" at bounding box center [142, 30] width 21 height 9
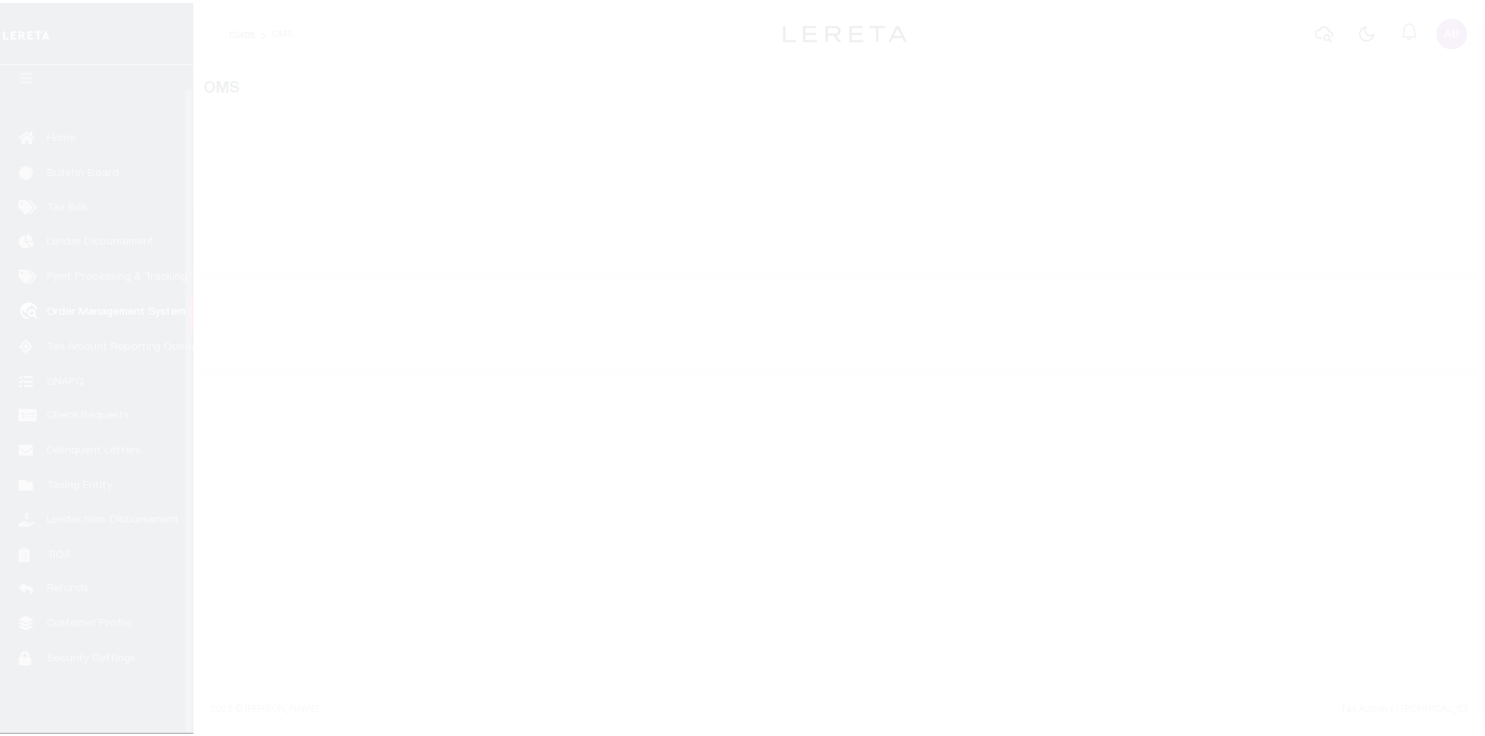
scroll to position [23, 0]
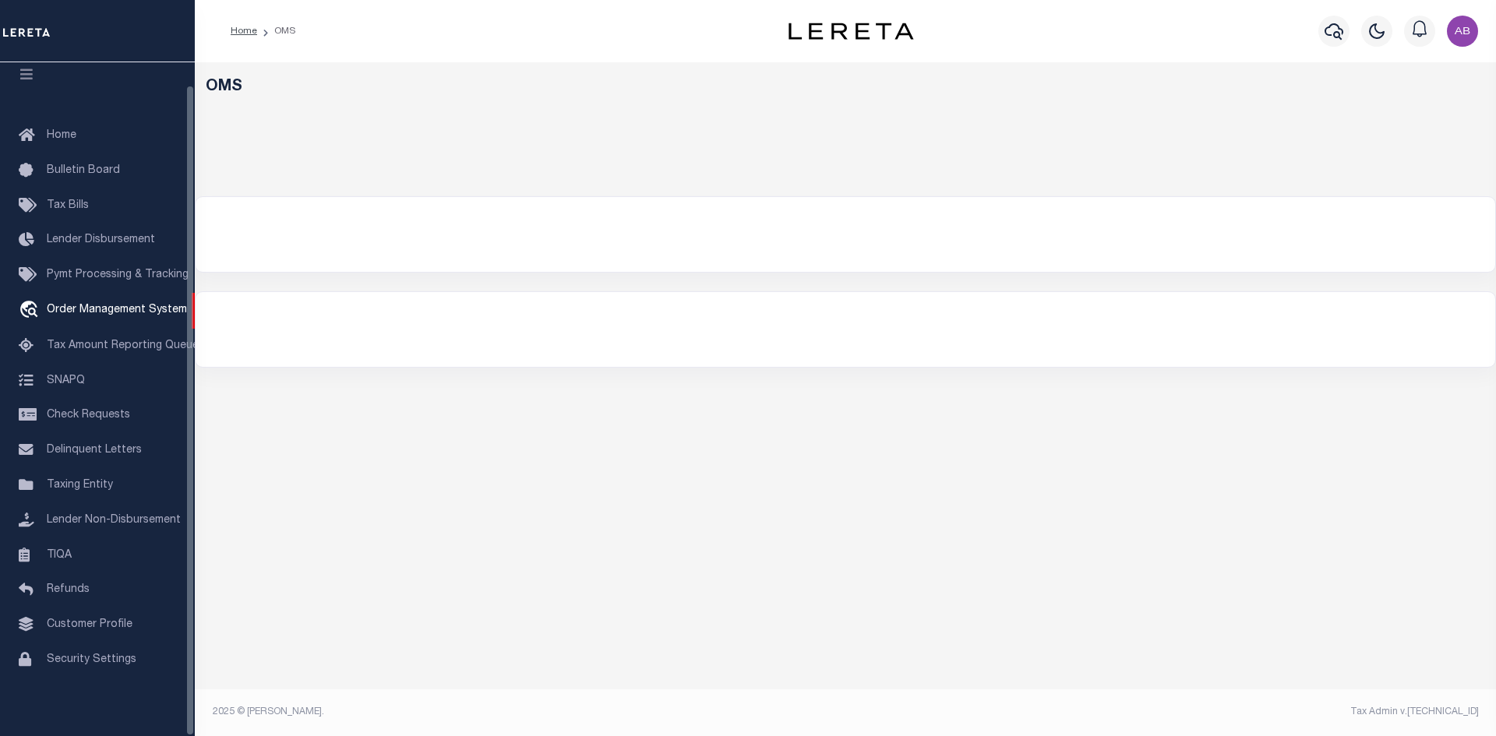
select select "200"
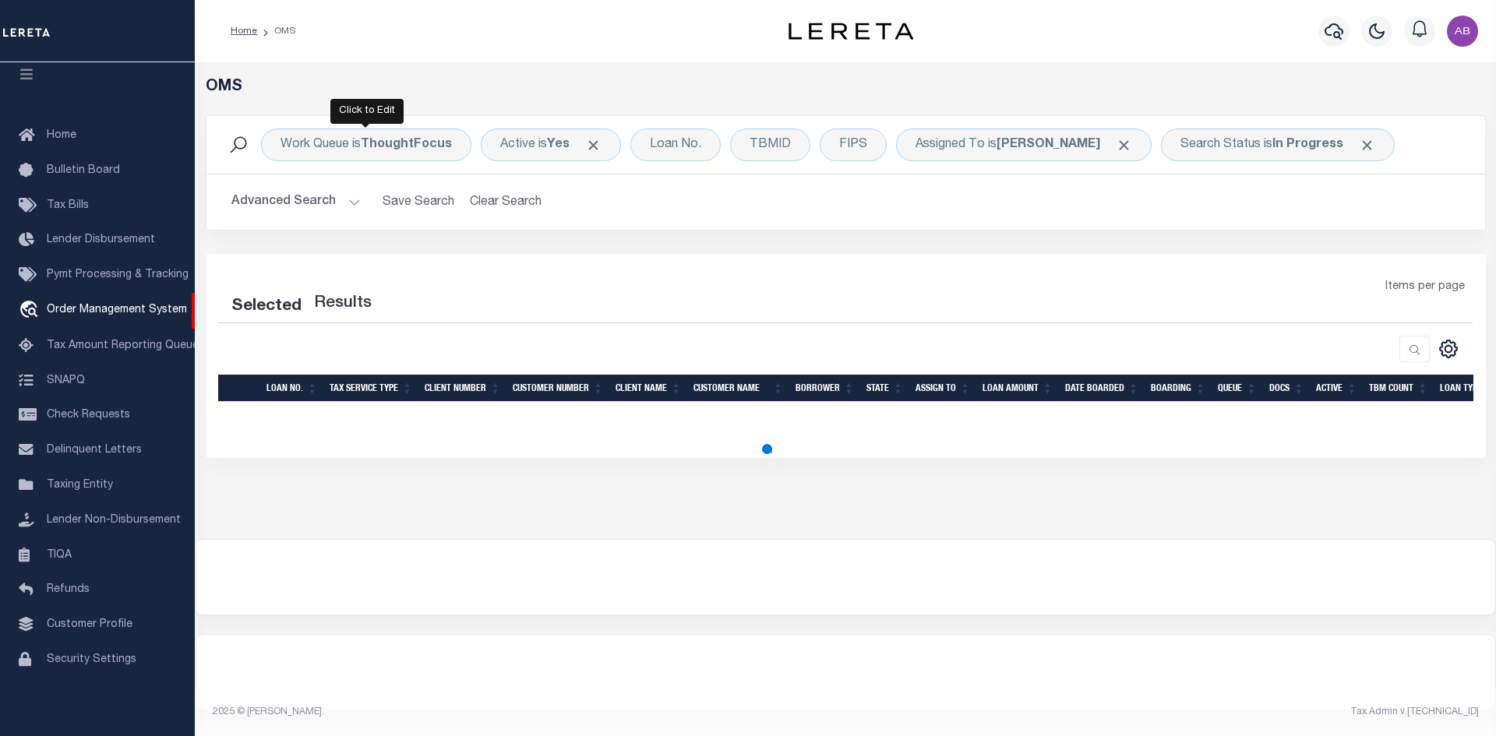
select select "200"
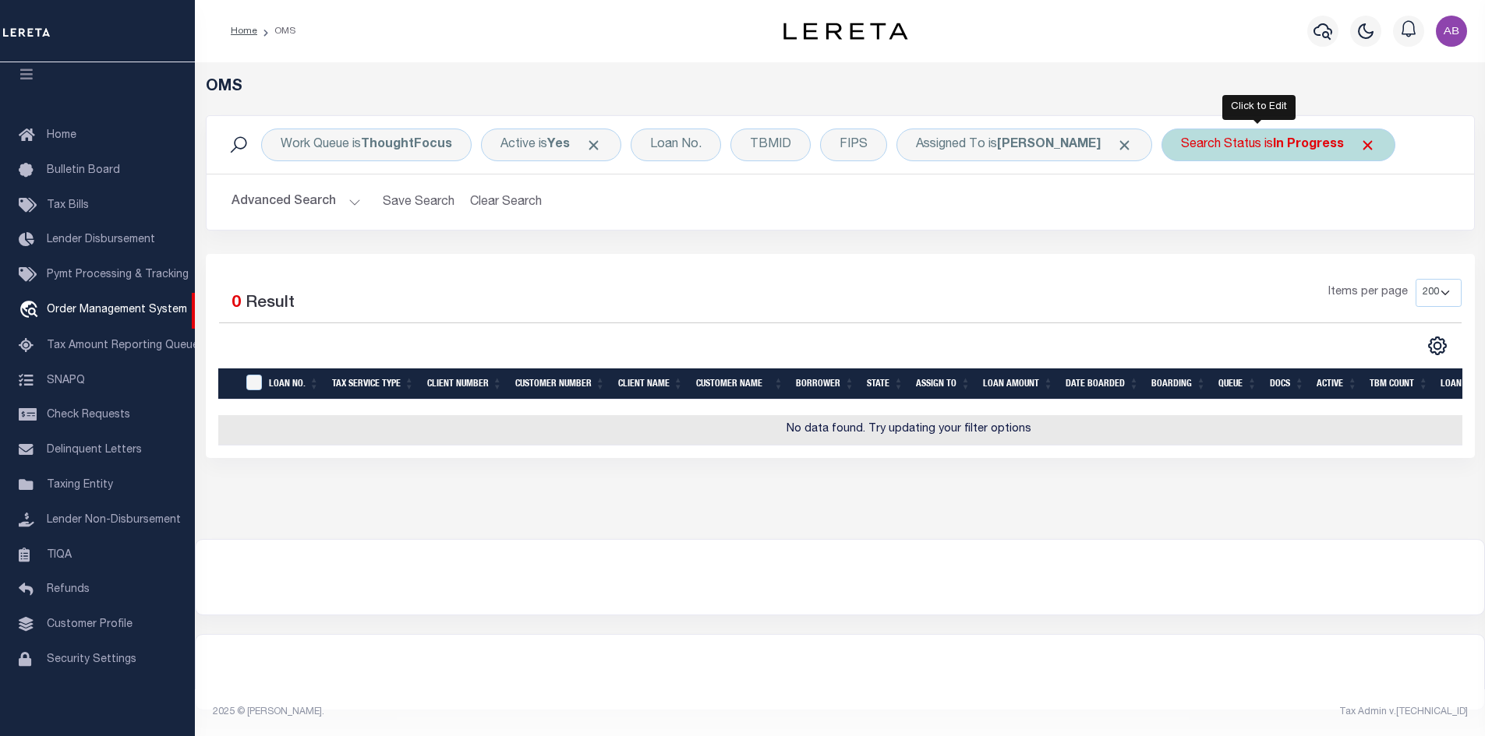
click at [1280, 154] on div "Search Status is In Progress" at bounding box center [1278, 145] width 234 height 33
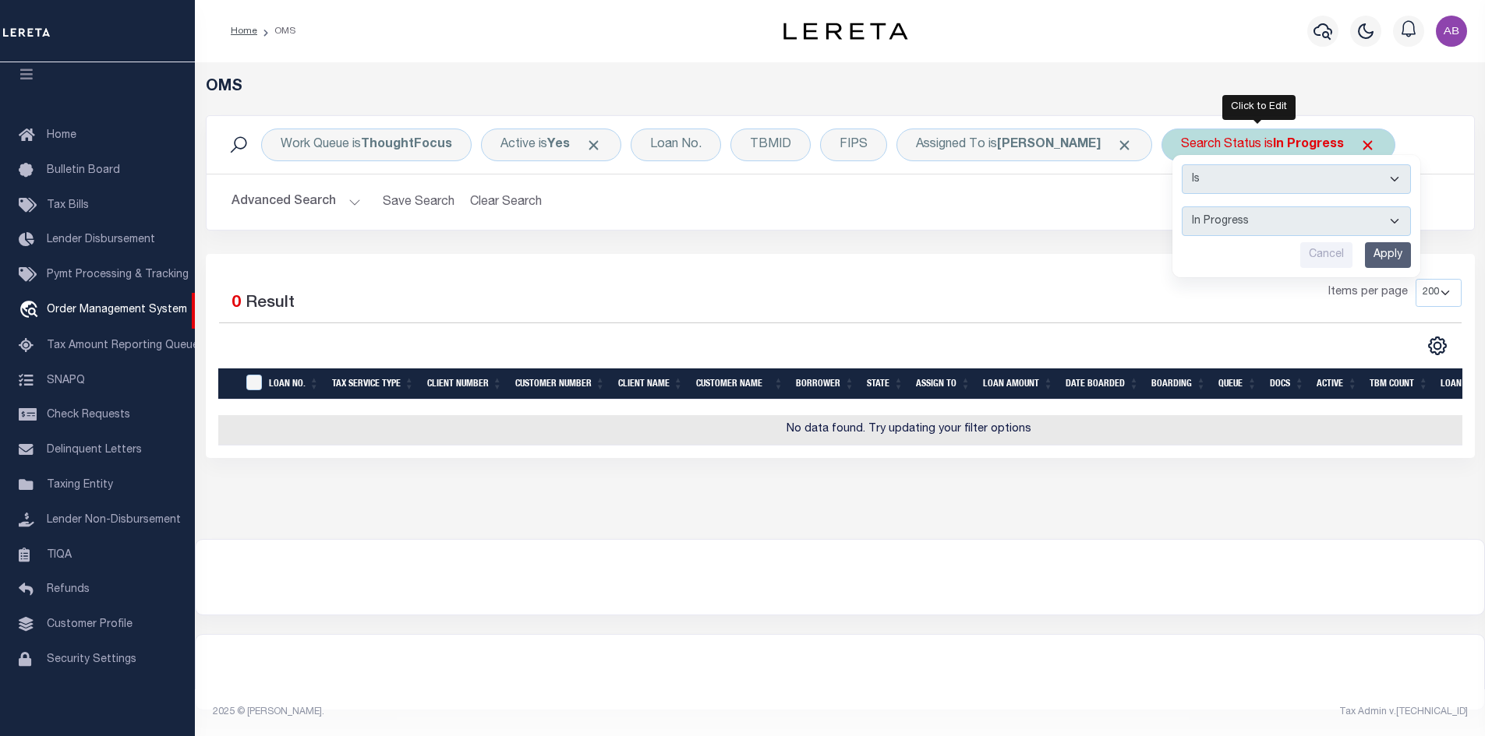
click at [1234, 214] on select "Automated Search Bad Parcel Complete Duplicate Parcel High Dollar Reporting In …" at bounding box center [1295, 222] width 229 height 30
select select "RD"
click at [1181, 207] on select "Automated Search Bad Parcel Complete Duplicate Parcel High Dollar Reporting In …" at bounding box center [1295, 222] width 229 height 30
click at [1368, 259] on input "Apply" at bounding box center [1388, 255] width 46 height 26
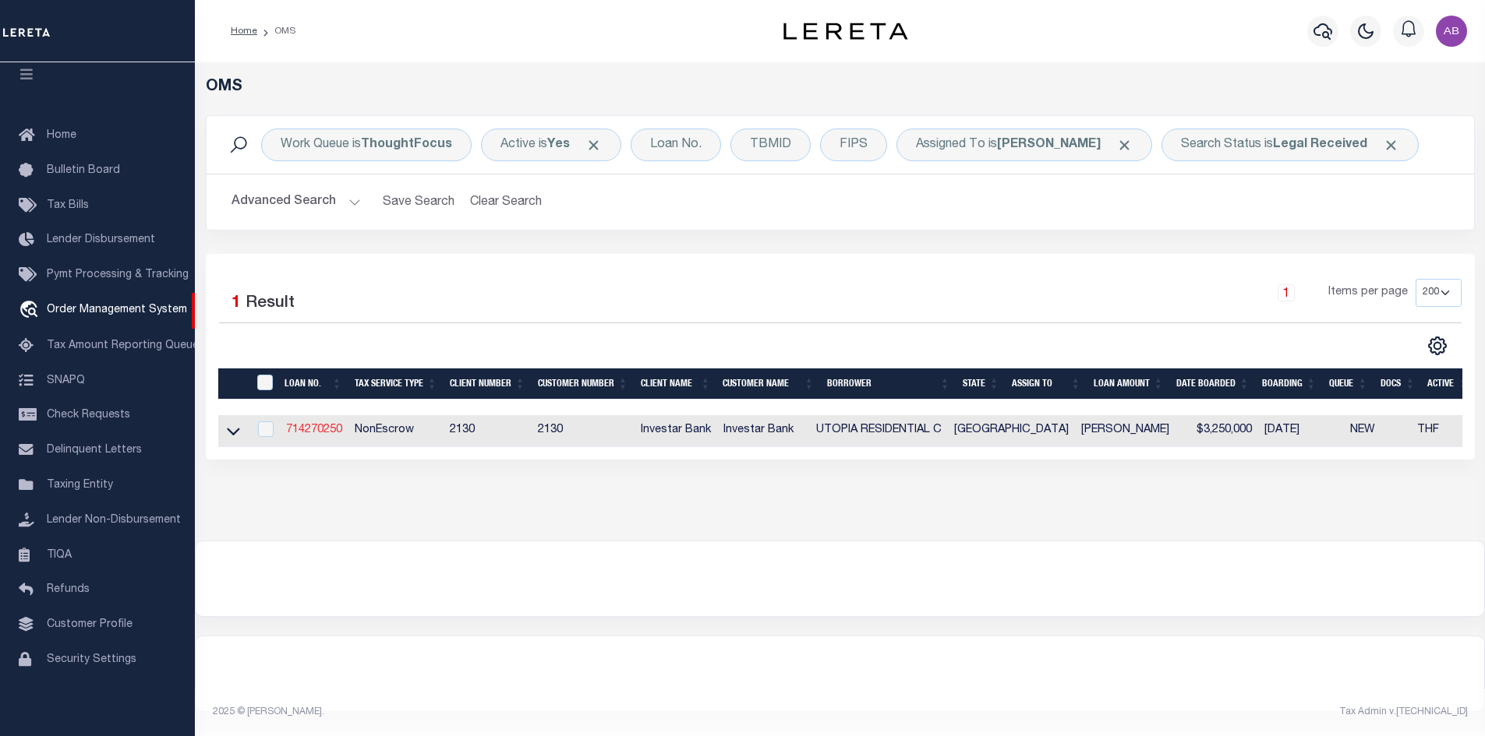
click at [314, 428] on link "714270250" at bounding box center [314, 430] width 56 height 11
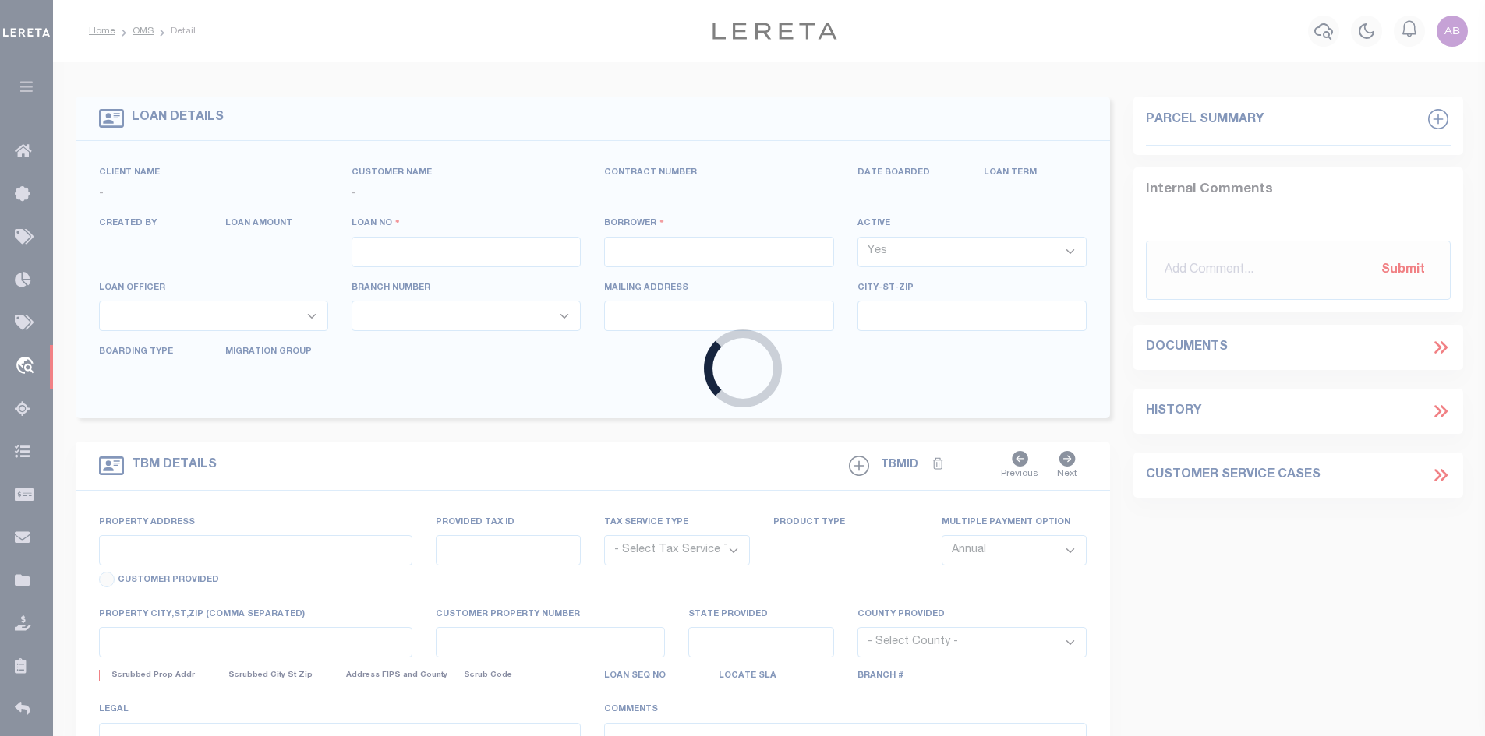
type input "714270250"
type input "UTOPIA RESIDENTIAL C"
select select
type input "PO BOX 1015"
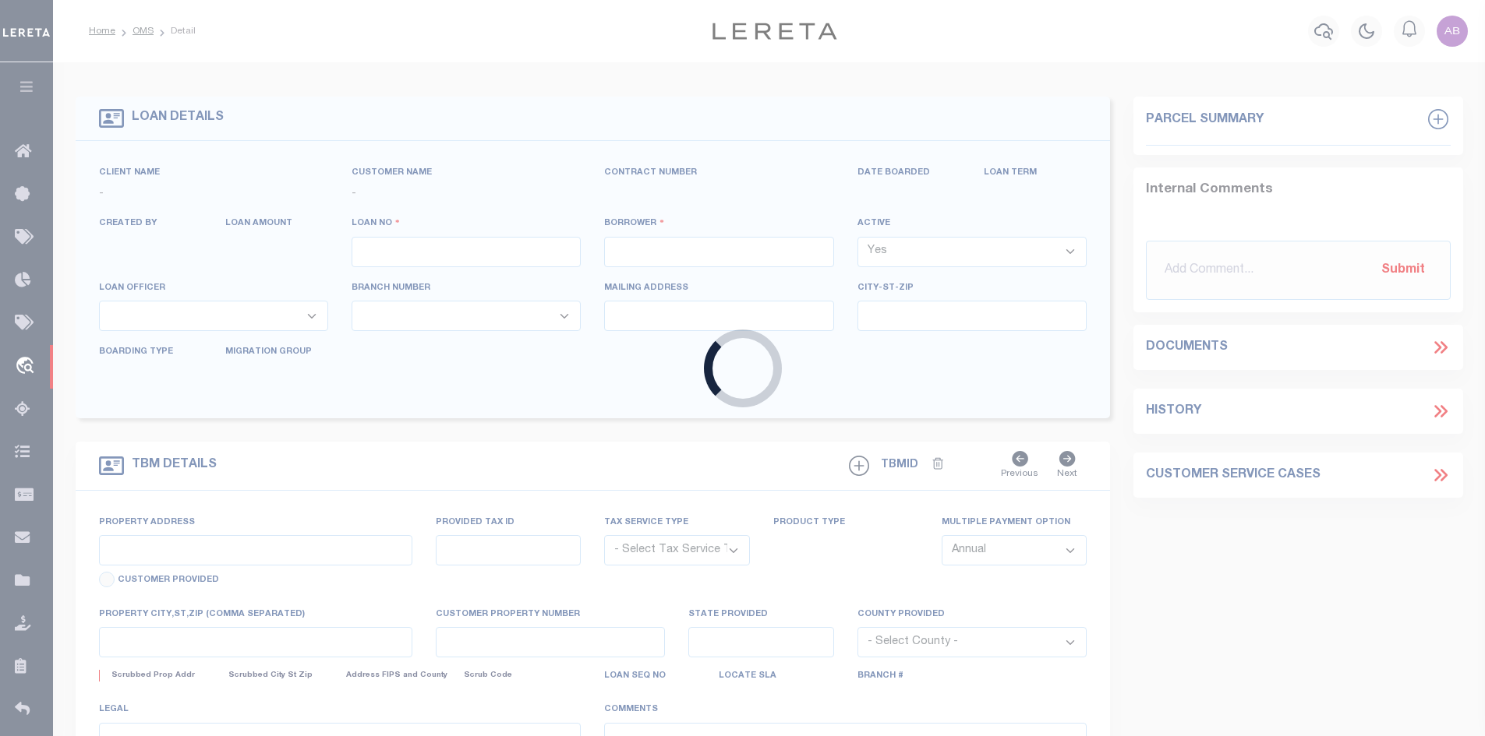
type input "TOMBALL TX 77377"
select select "500"
select select "NonEscrow"
select select "92782"
select select "2863"
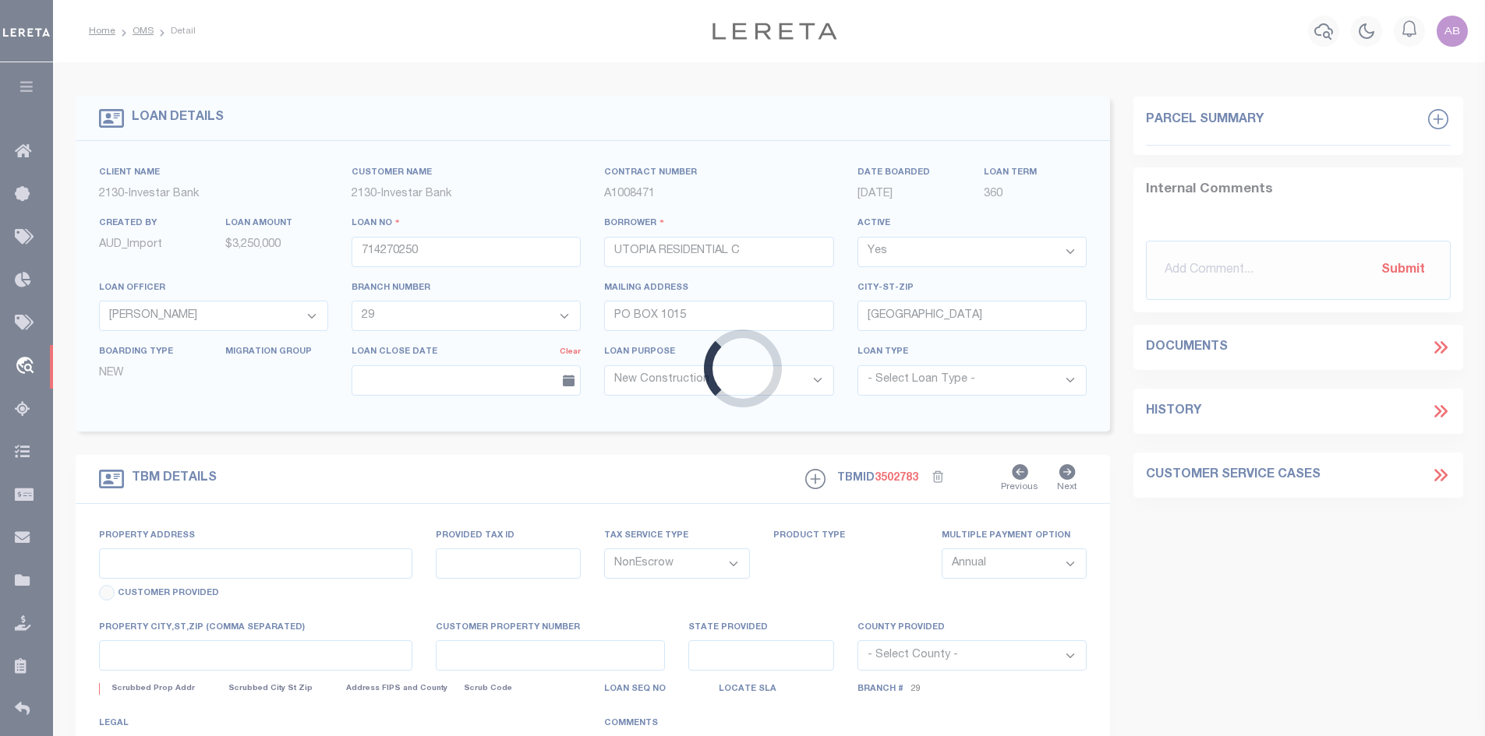
type input "14914 14922 15014 15703 SELLERS RD"
select select
type input "HOUSTON TX 77060"
type input "146909"
type input "[GEOGRAPHIC_DATA]"
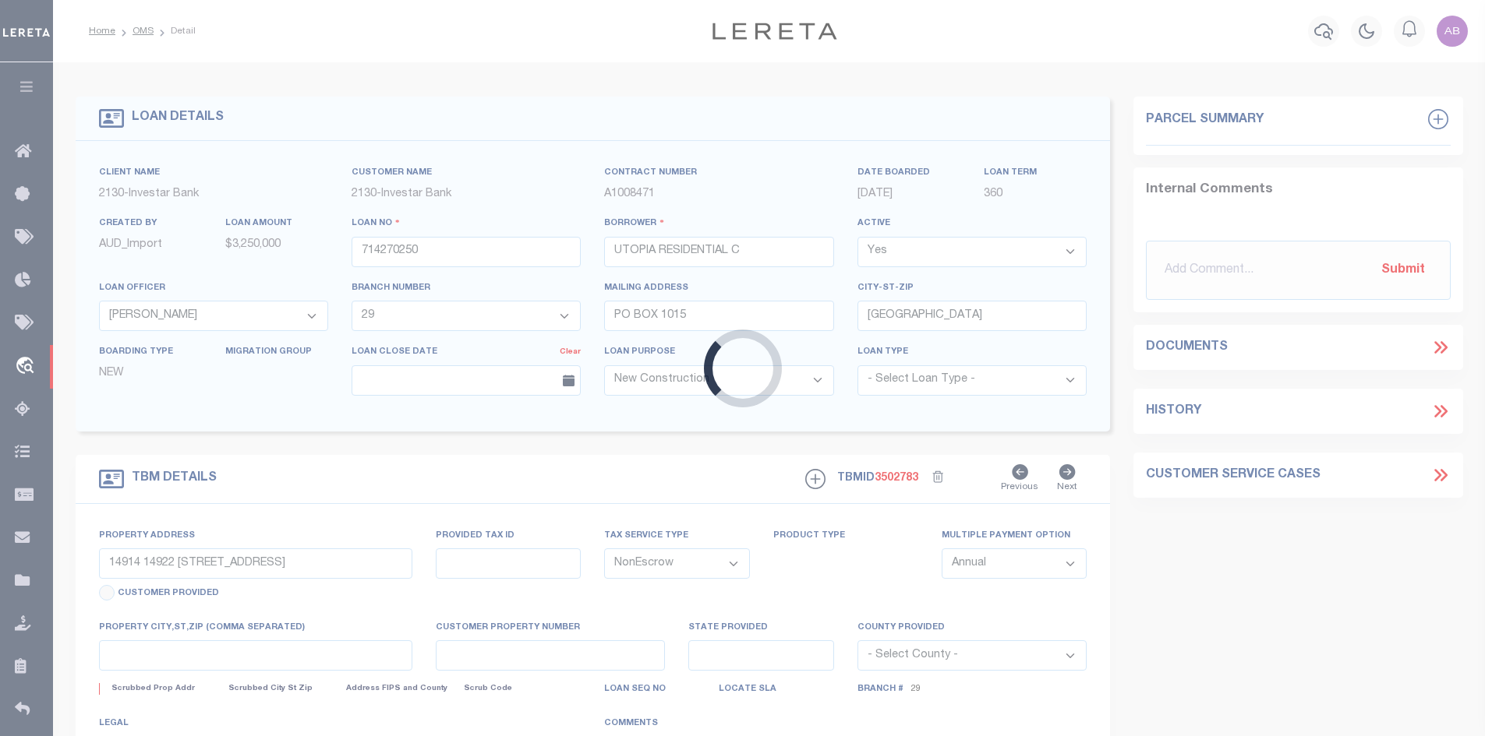
select select
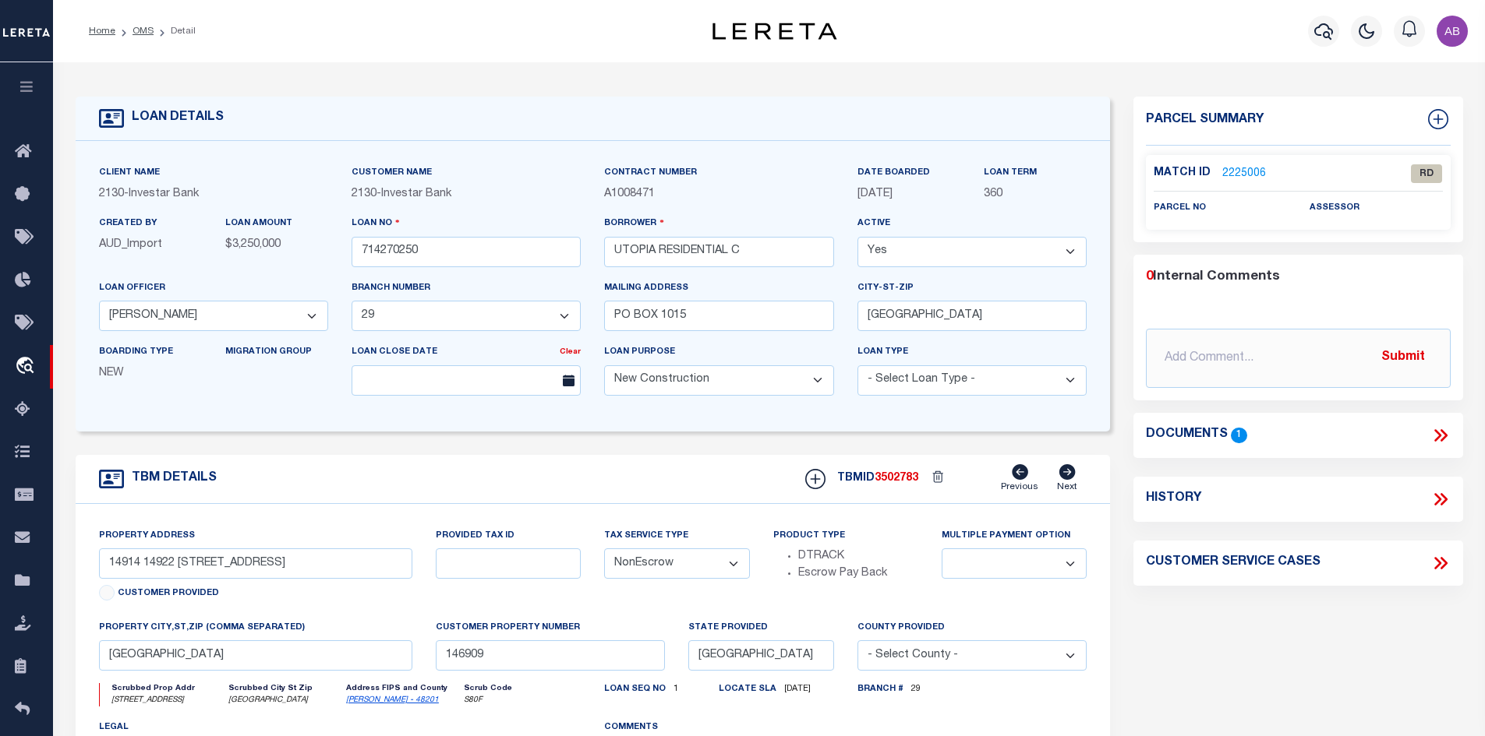
click at [1442, 434] on icon at bounding box center [1440, 435] width 20 height 20
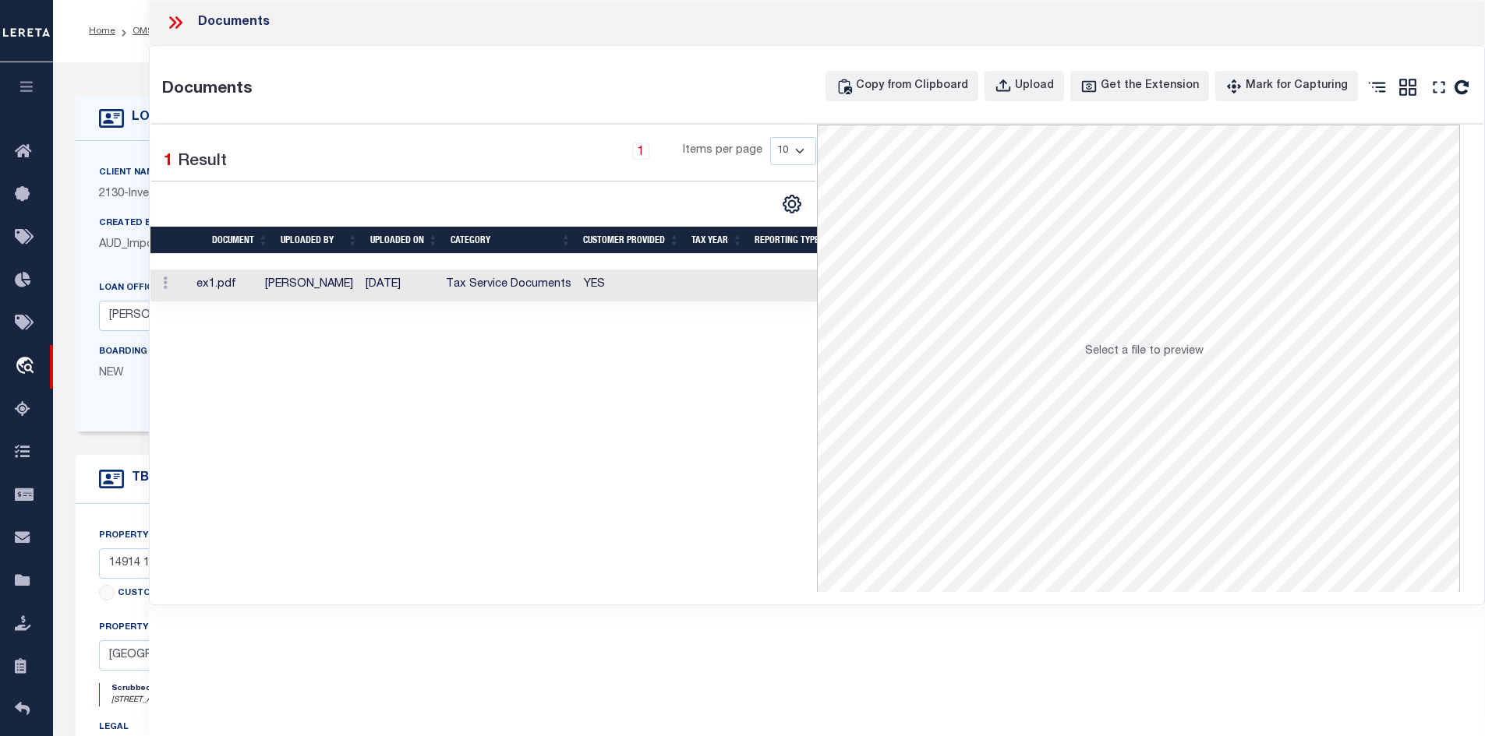
click at [368, 300] on td "08/27/2025" at bounding box center [399, 286] width 80 height 32
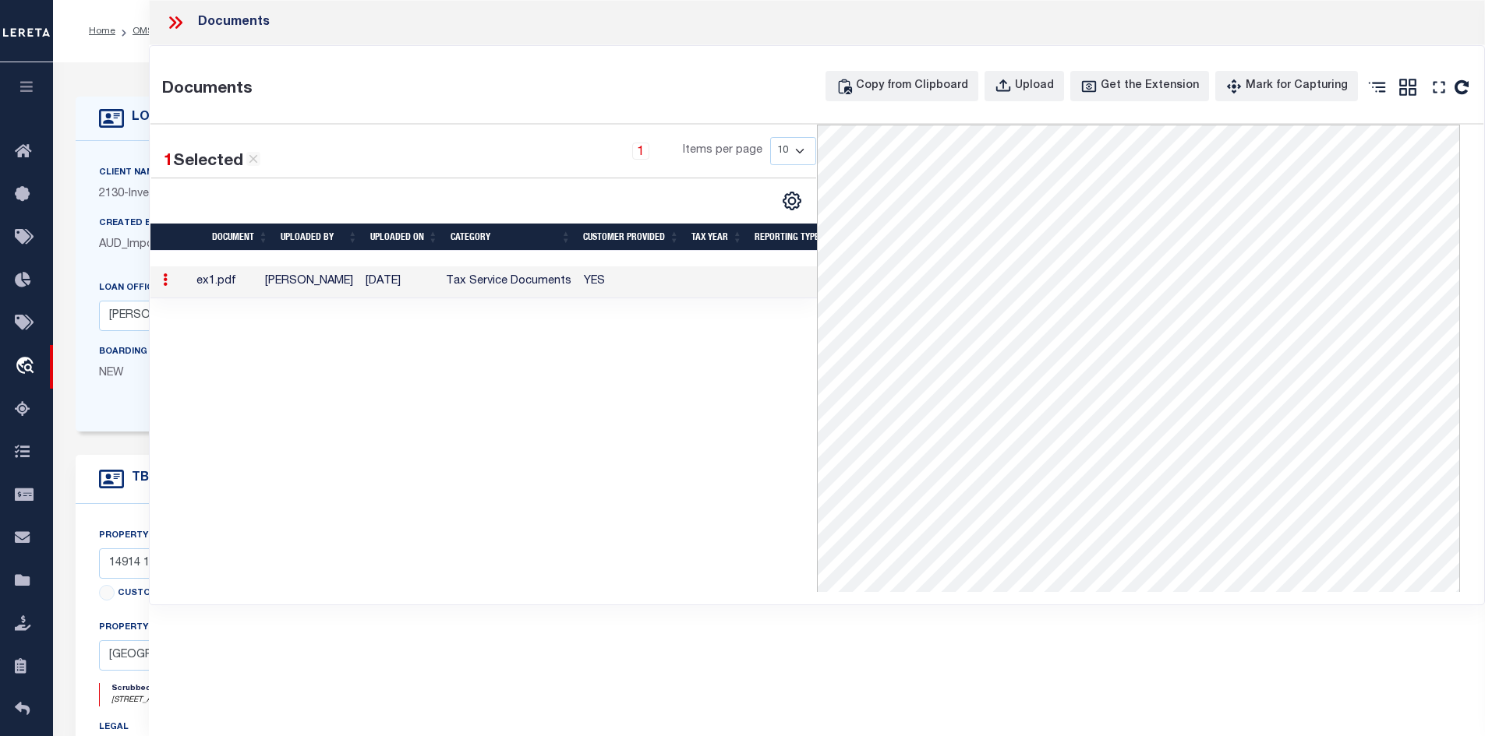
click at [176, 16] on icon at bounding box center [175, 22] width 20 height 20
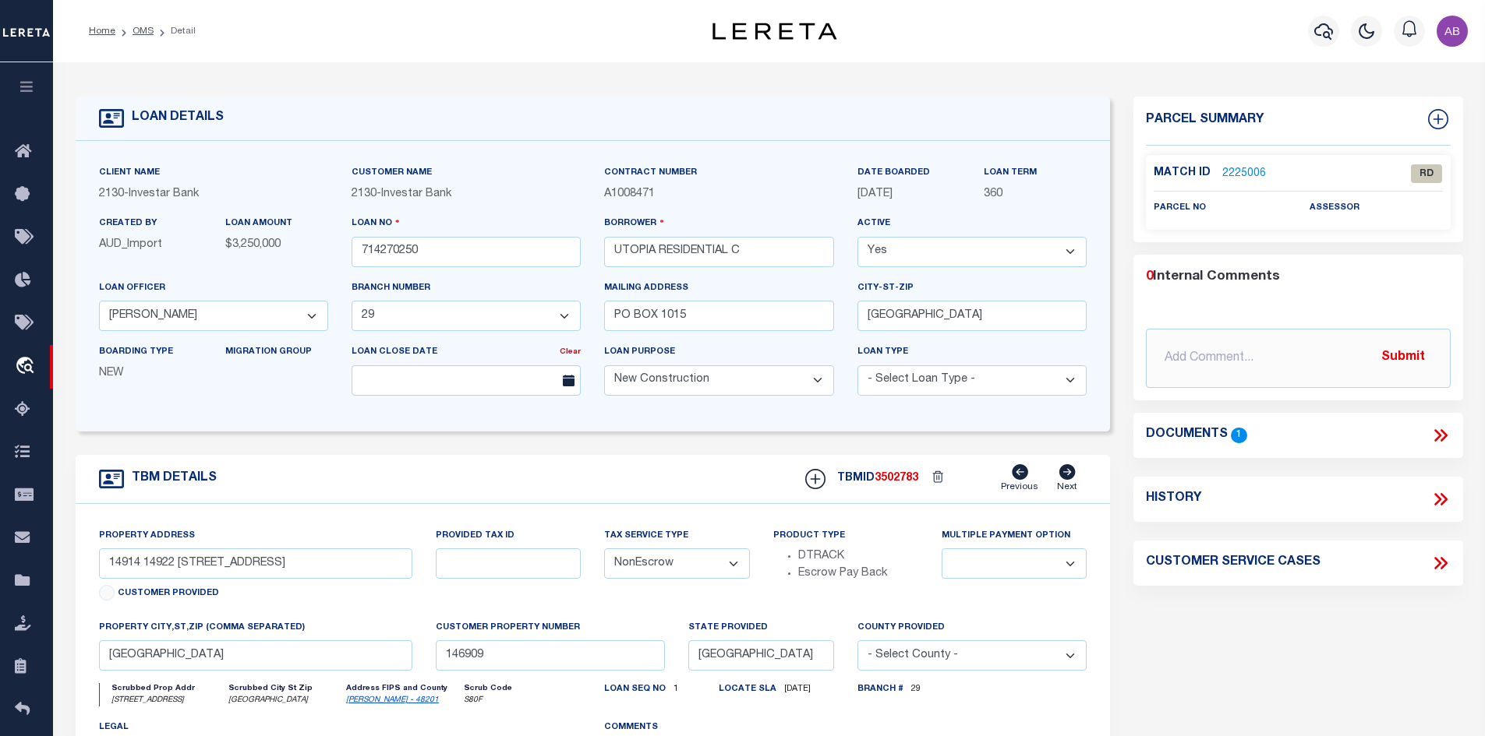
click at [1225, 170] on link "2225006" at bounding box center [1244, 174] width 44 height 16
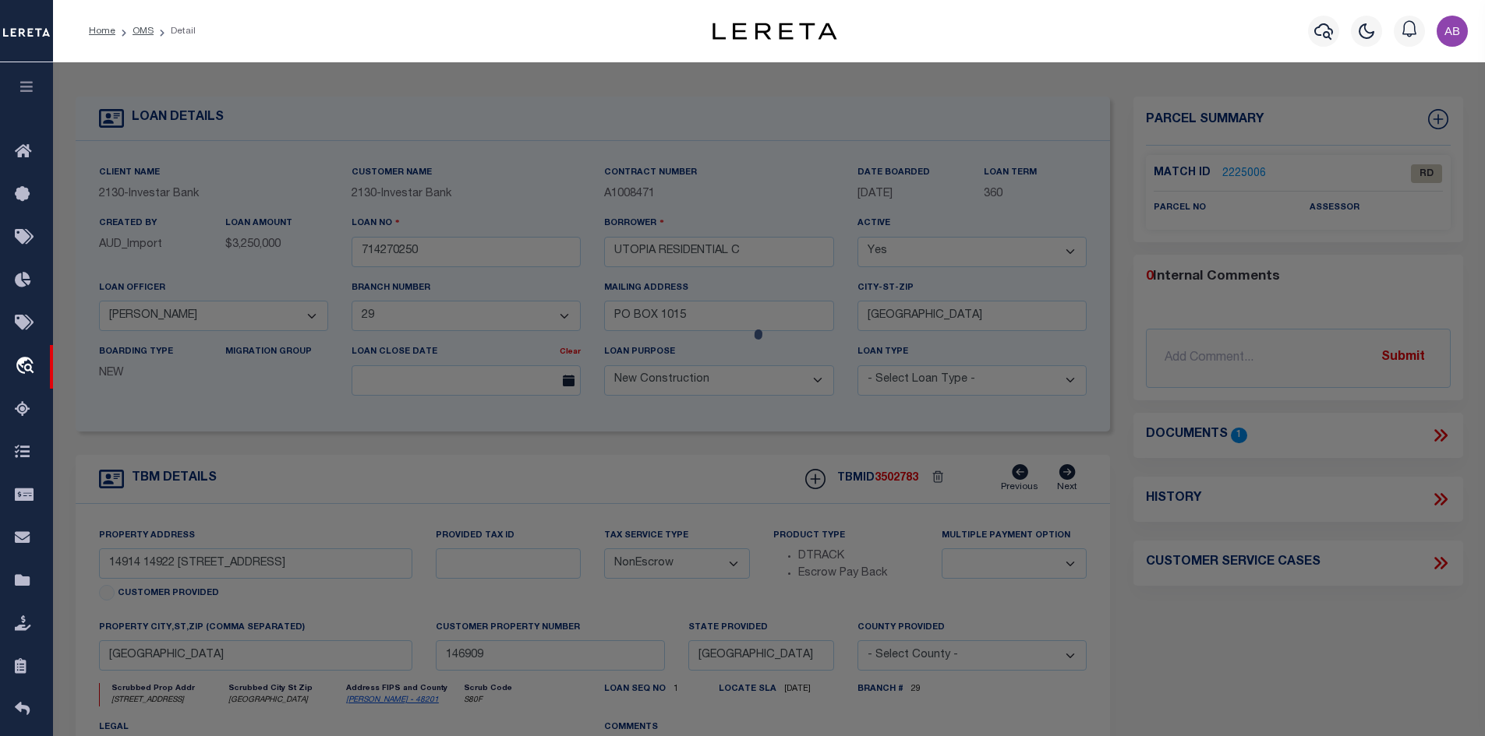
checkbox input "false"
select select "RD"
checkbox input "false"
type textarea "Document uploaded that satisfies a legal requirement, changing from ND to RD"
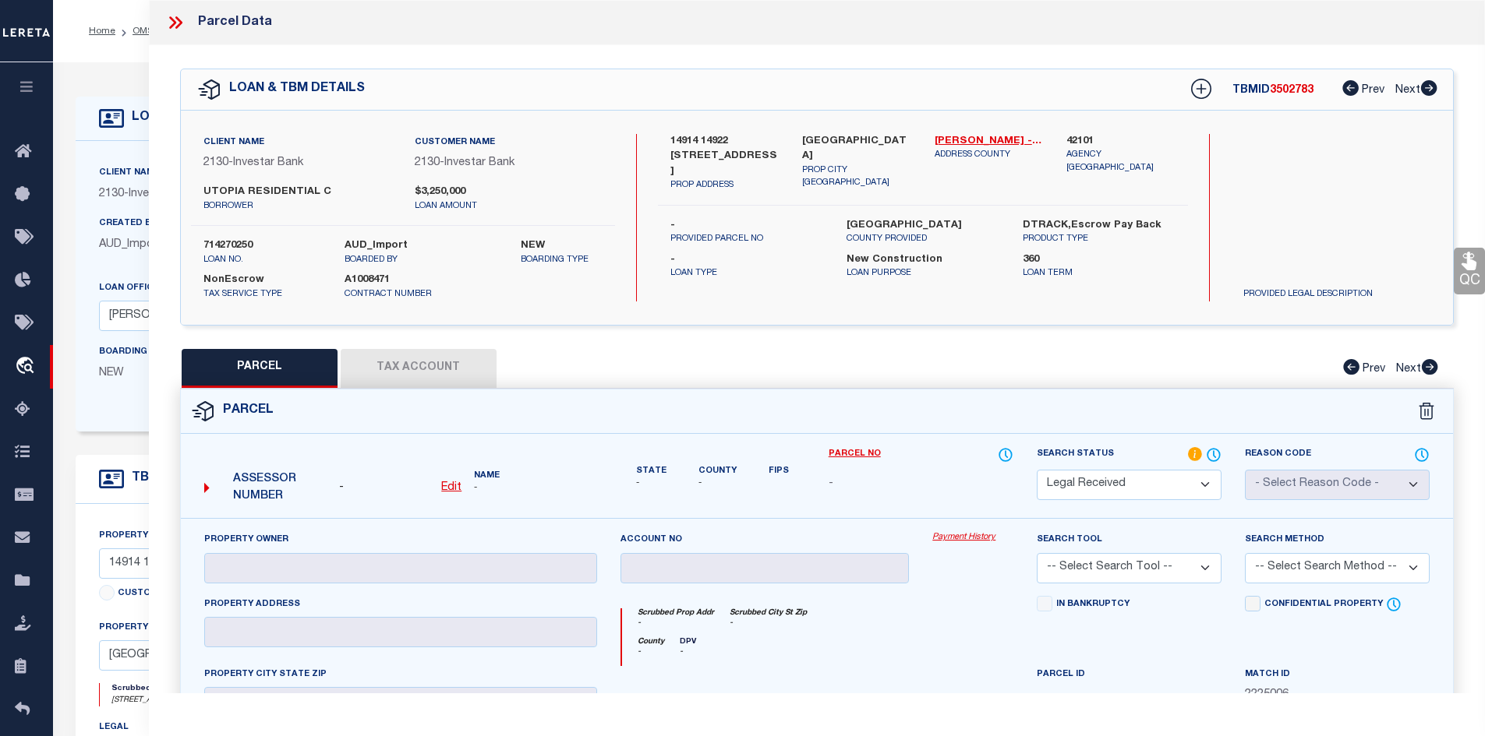
click at [778, 295] on div "14914 14922 15014 15703 SELLERS RD PROP ADDRESS HOUSTON TX 77060 PROP CITY ST Z…" at bounding box center [923, 218] width 530 height 168
click at [959, 149] on p "ADDRESS COUNTY" at bounding box center [988, 155] width 109 height 13
click at [969, 134] on link "Harris - 48201" at bounding box center [988, 142] width 109 height 16
click at [846, 267] on p "Loan Purpose" at bounding box center [922, 273] width 153 height 13
